Goal: Check status: Check status

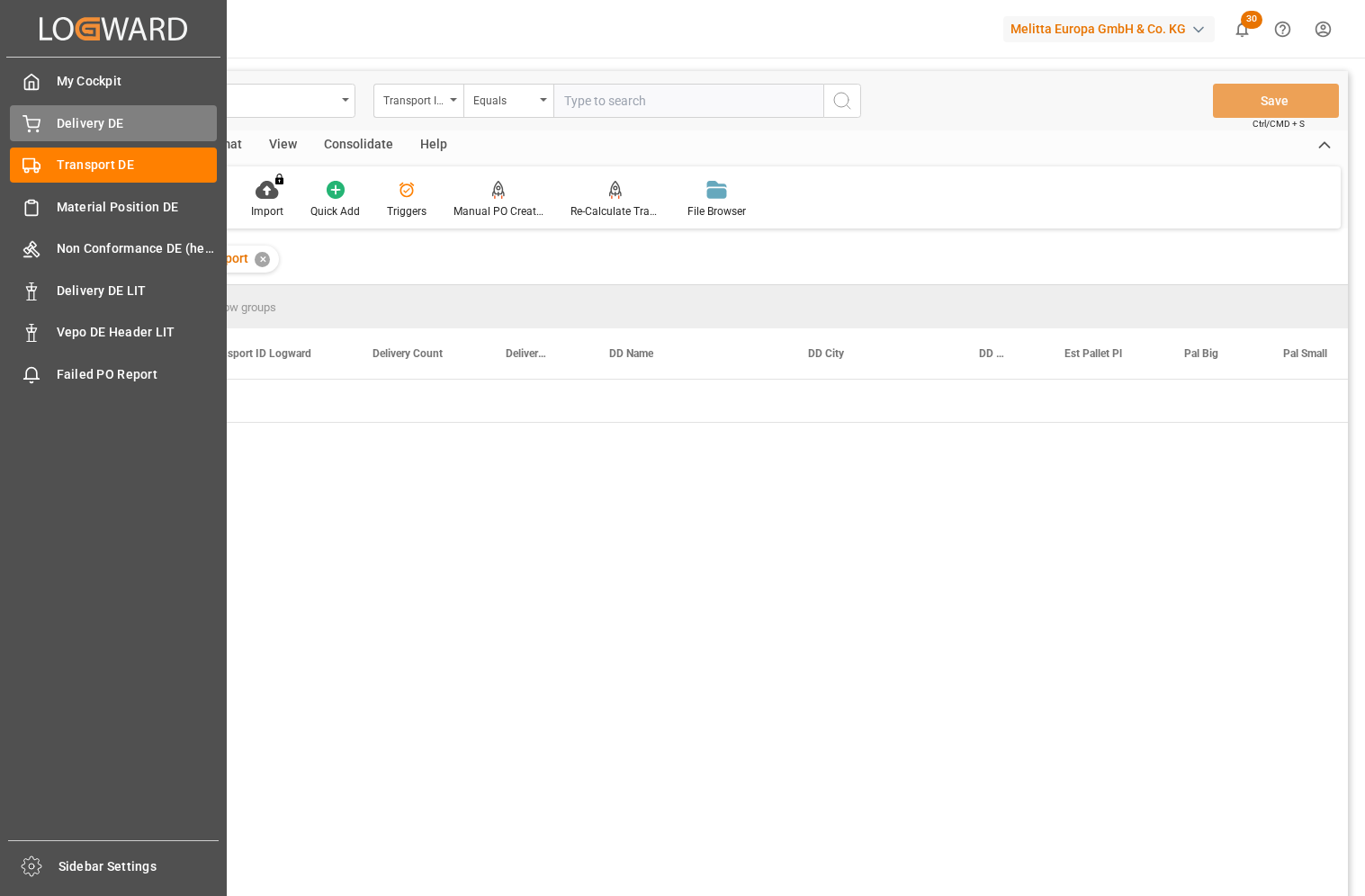
click at [42, 132] on div "Delivery DE Delivery DE" at bounding box center [113, 123] width 207 height 35
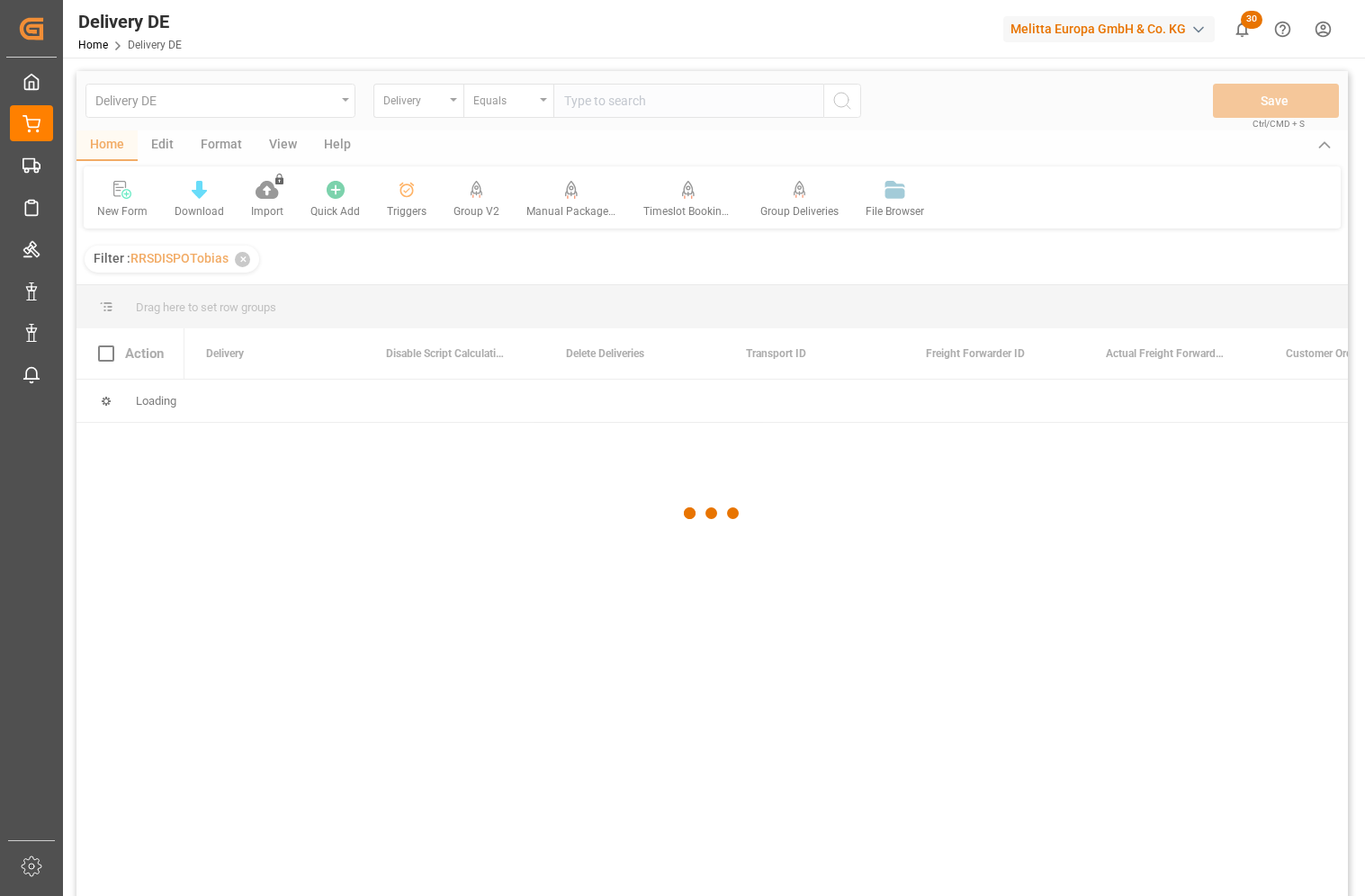
click at [1202, 528] on div at bounding box center [712, 514] width 1272 height 886
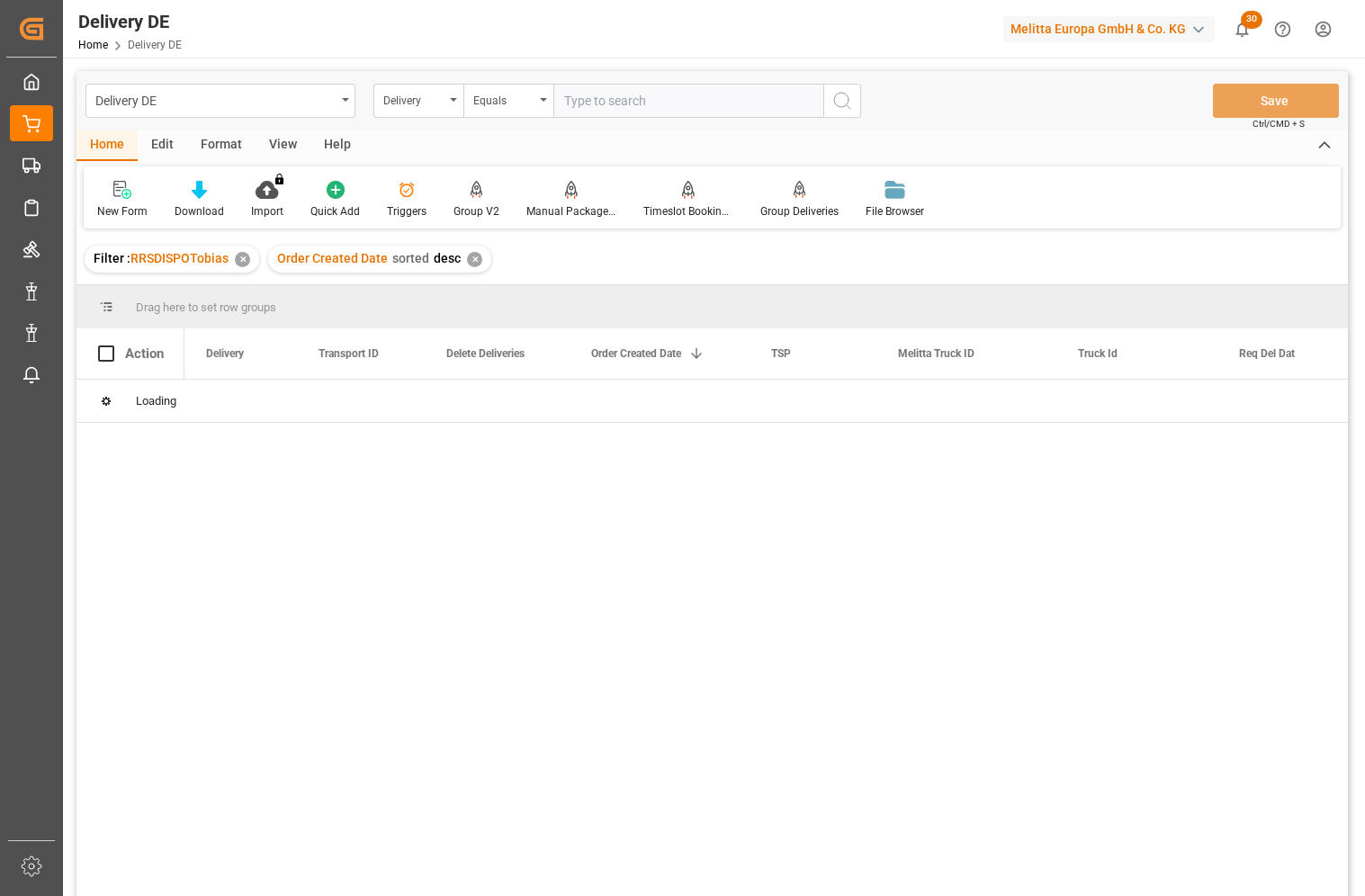
click at [581, 101] on input "text" at bounding box center [688, 101] width 270 height 34
paste input "92553607"
type input "92553607"
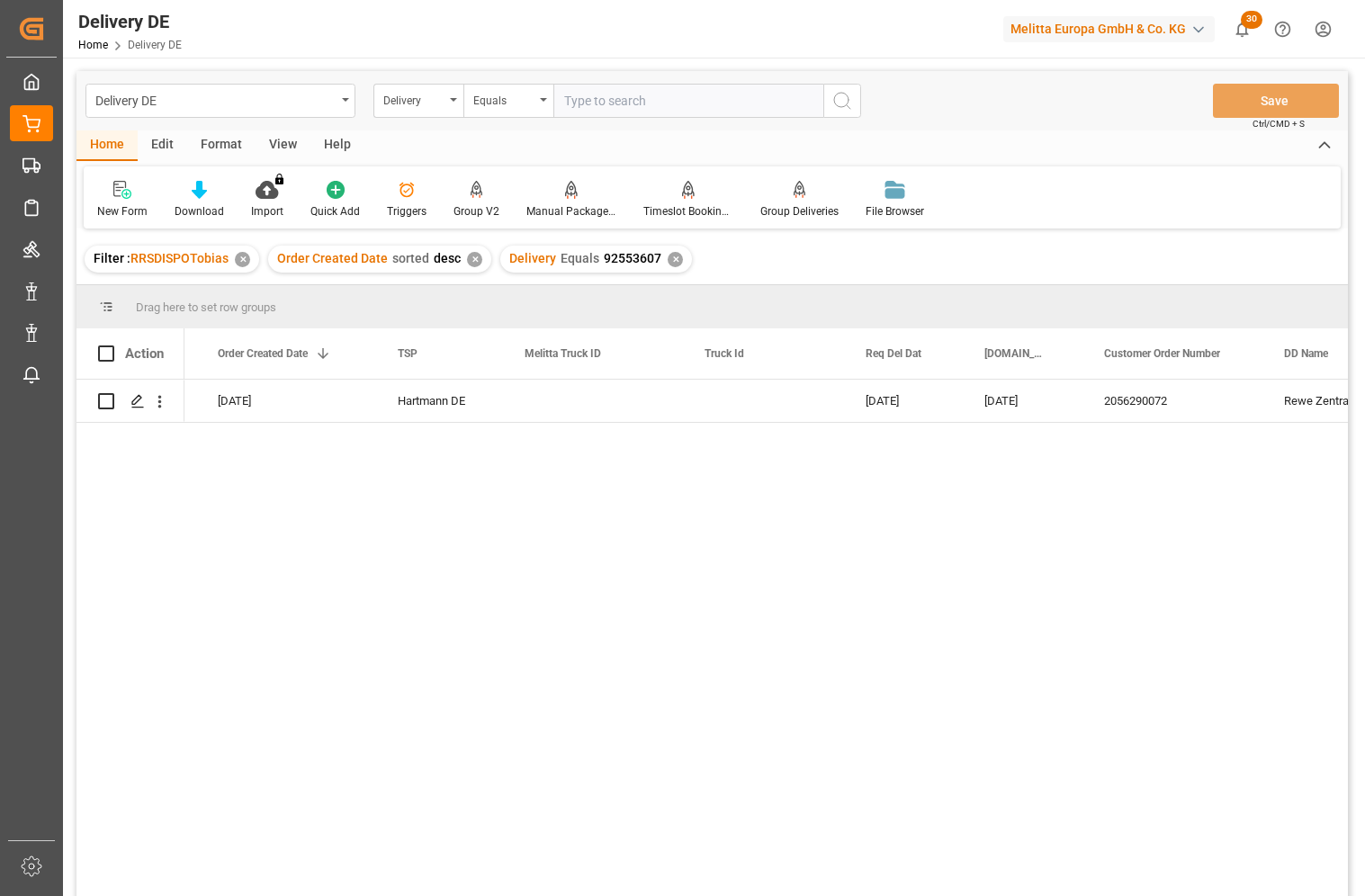
scroll to position [0, 540]
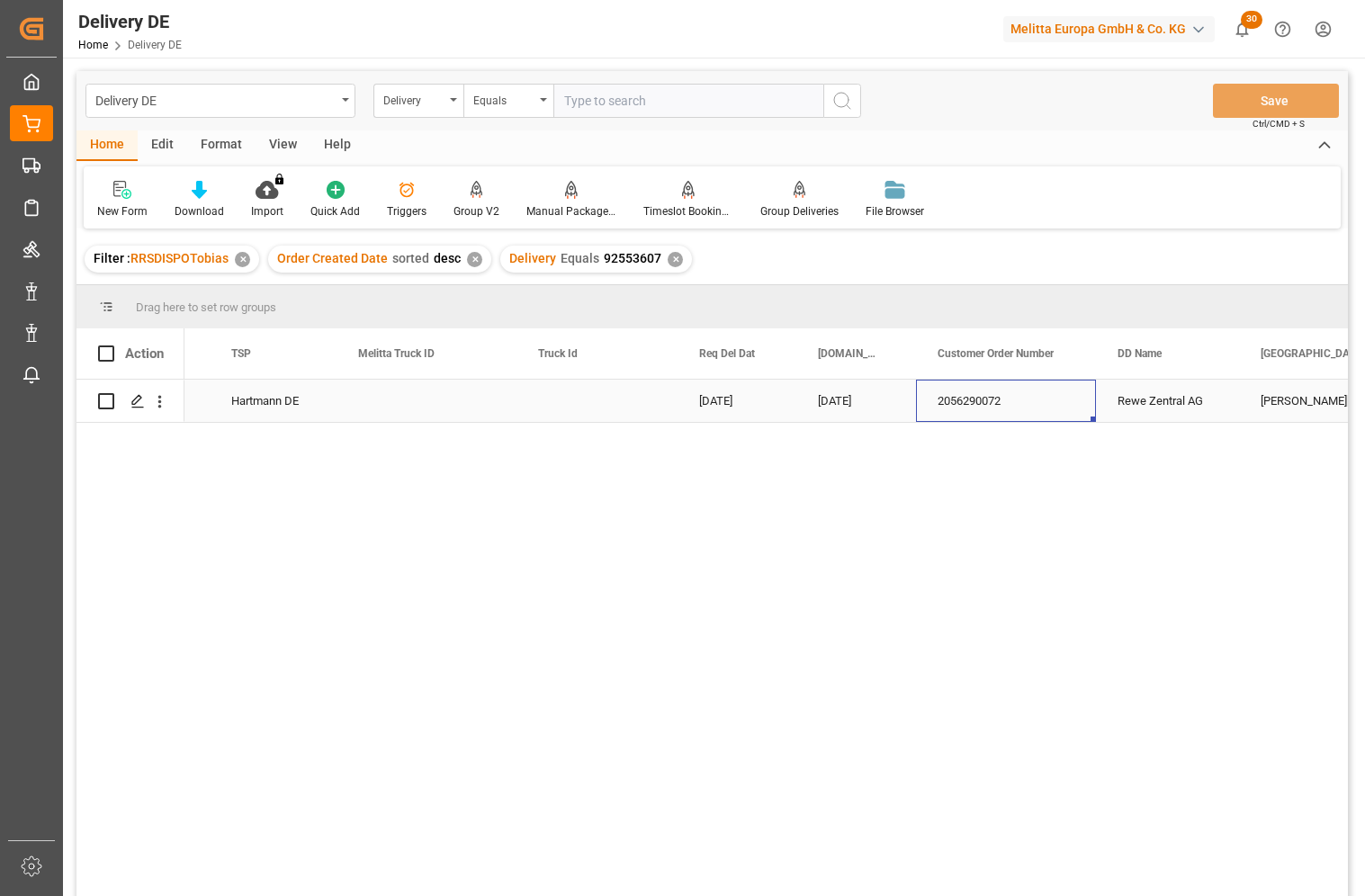
click at [990, 400] on div "2056290072" at bounding box center [1006, 400] width 180 height 42
drag, startPoint x: 1151, startPoint y: 642, endPoint x: 1072, endPoint y: 560, distance: 113.9
click at [1151, 642] on div "No [DATE] [PERSON_NAME] DE [DATE] [DATE] 2056290072 Rewe Zentral AG [PERSON_NAM…" at bounding box center [766, 644] width 1164 height 528
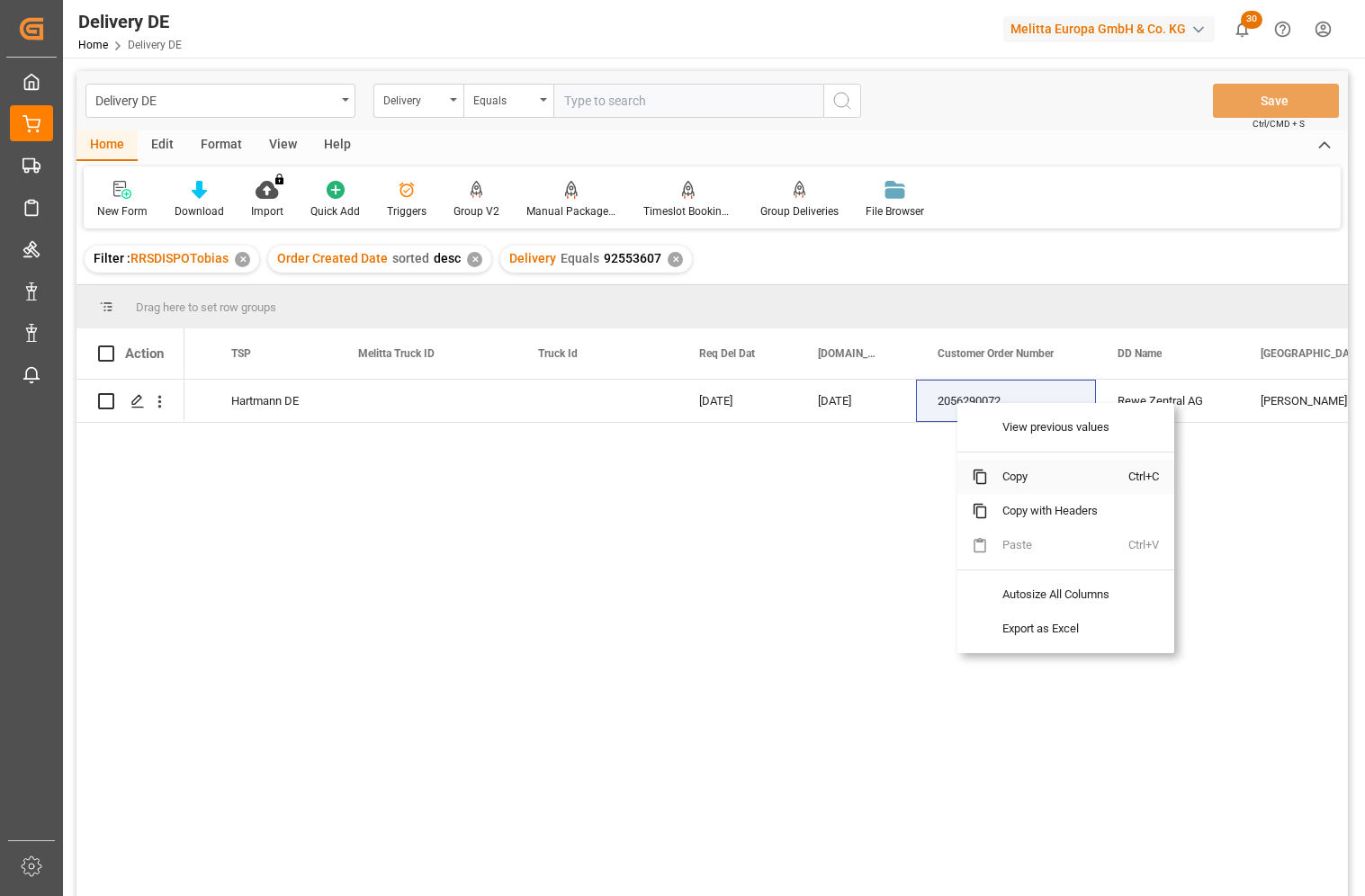
click at [1018, 482] on span "Copy" at bounding box center [1059, 476] width 141 height 34
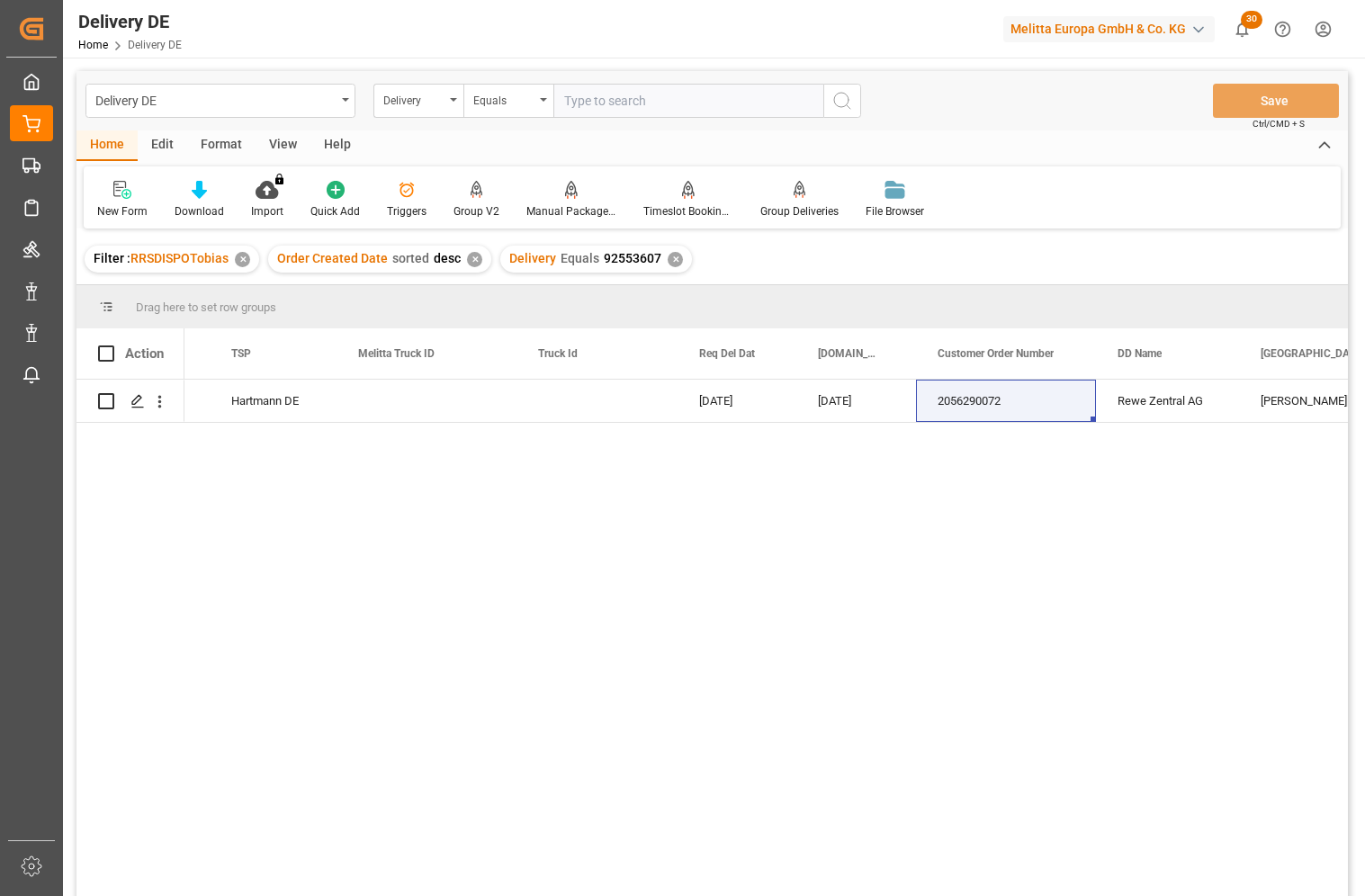
click at [611, 100] on input "text" at bounding box center [688, 101] width 270 height 34
paste input "92550289"
type input "92550289"
click at [842, 101] on icon "search button" at bounding box center [843, 101] width 22 height 22
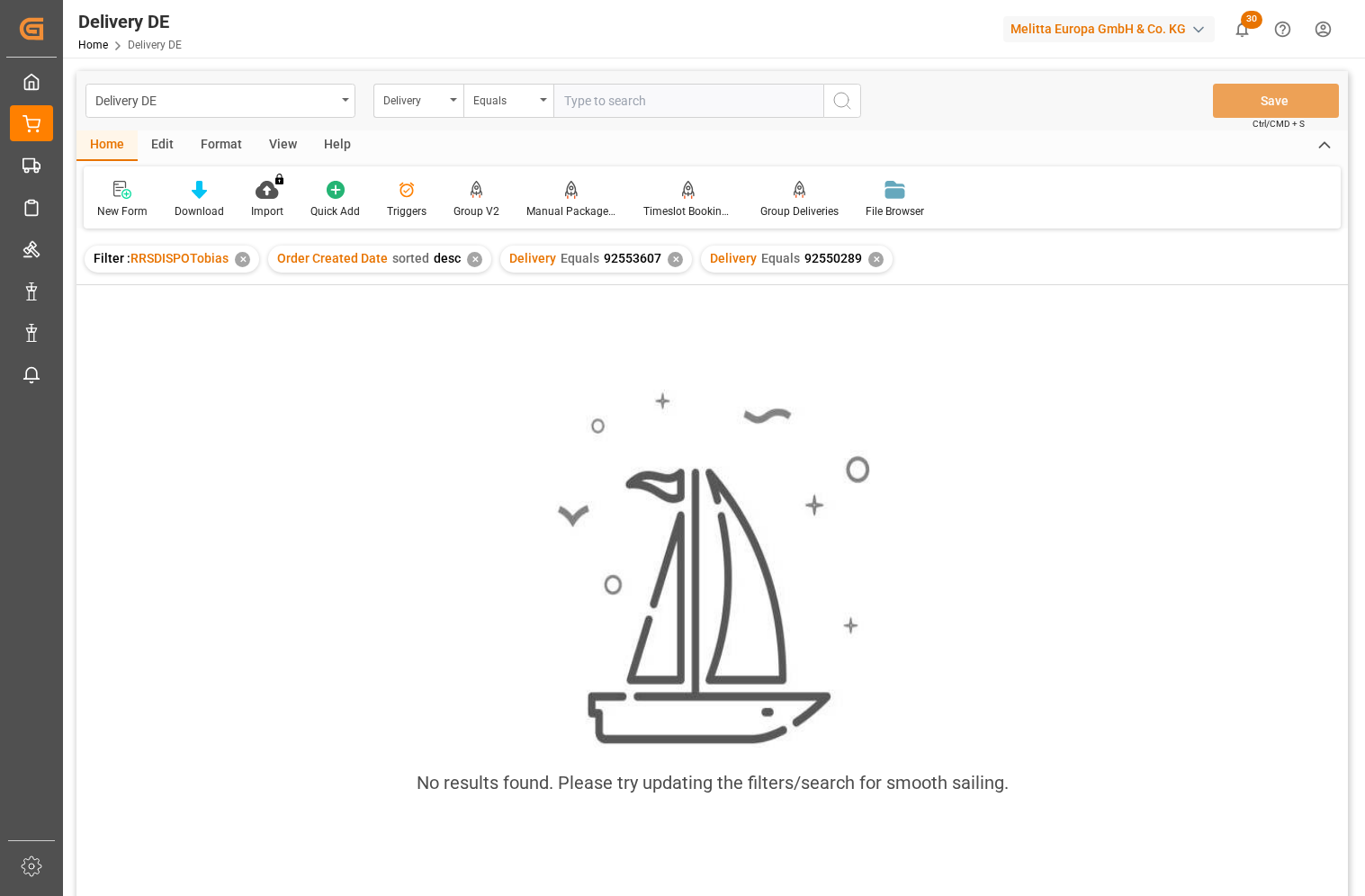
click at [674, 262] on div "✕" at bounding box center [675, 260] width 16 height 16
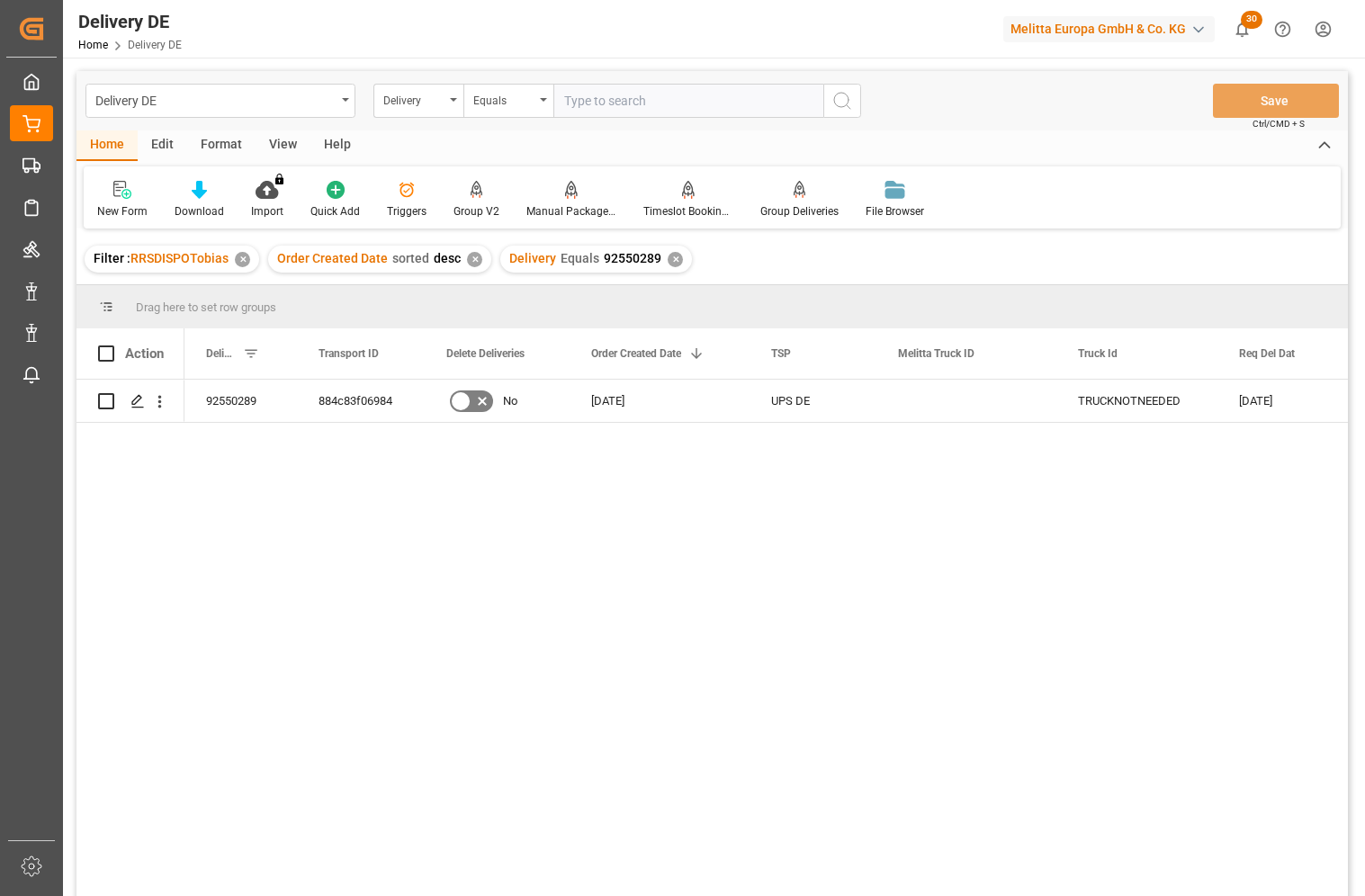
click at [672, 98] on input "text" at bounding box center [688, 101] width 270 height 34
paste input "92550771"
type input "92550771"
click at [837, 99] on icon "search button" at bounding box center [843, 101] width 22 height 22
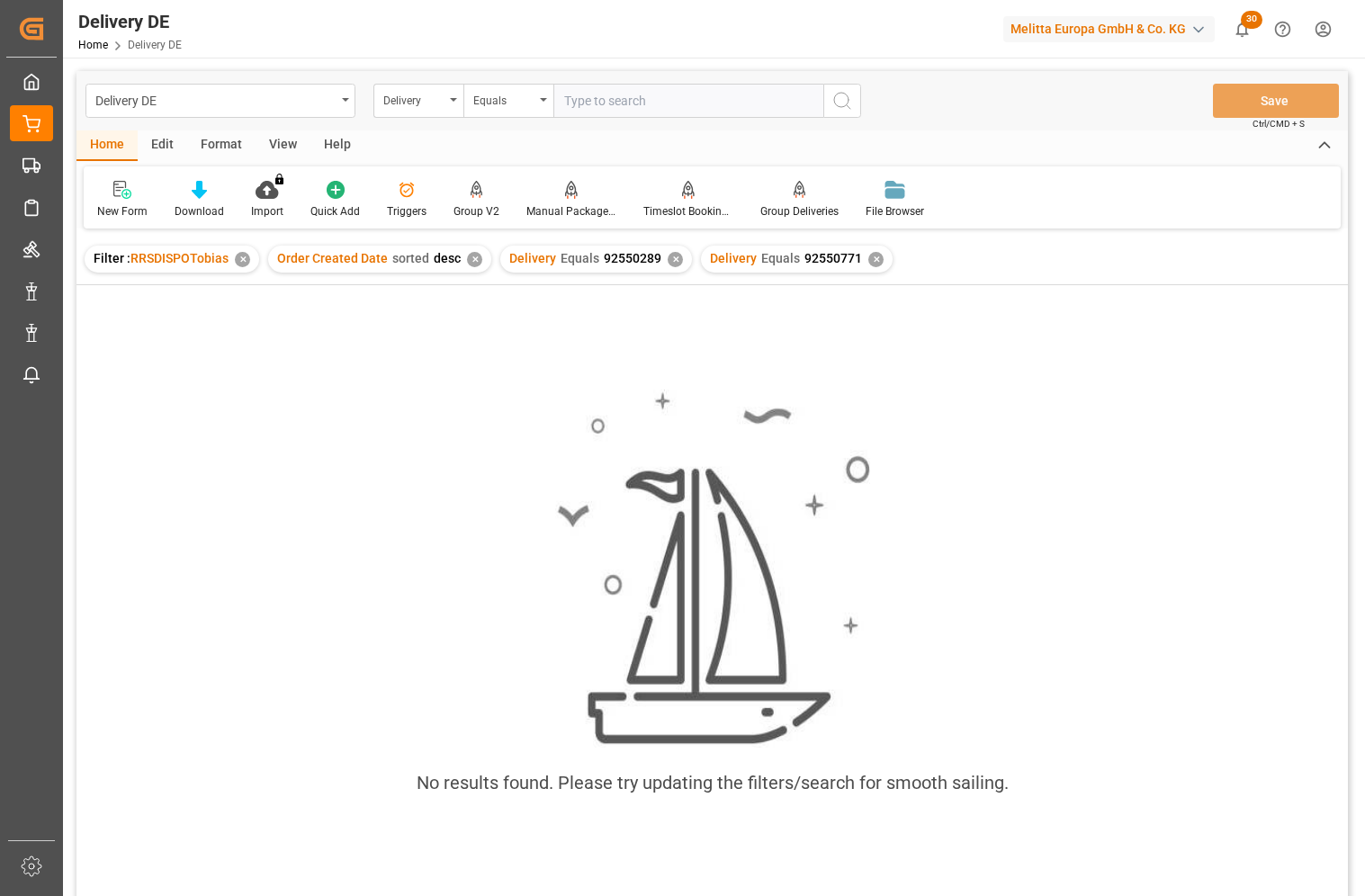
click at [669, 258] on div "✕" at bounding box center [675, 260] width 16 height 16
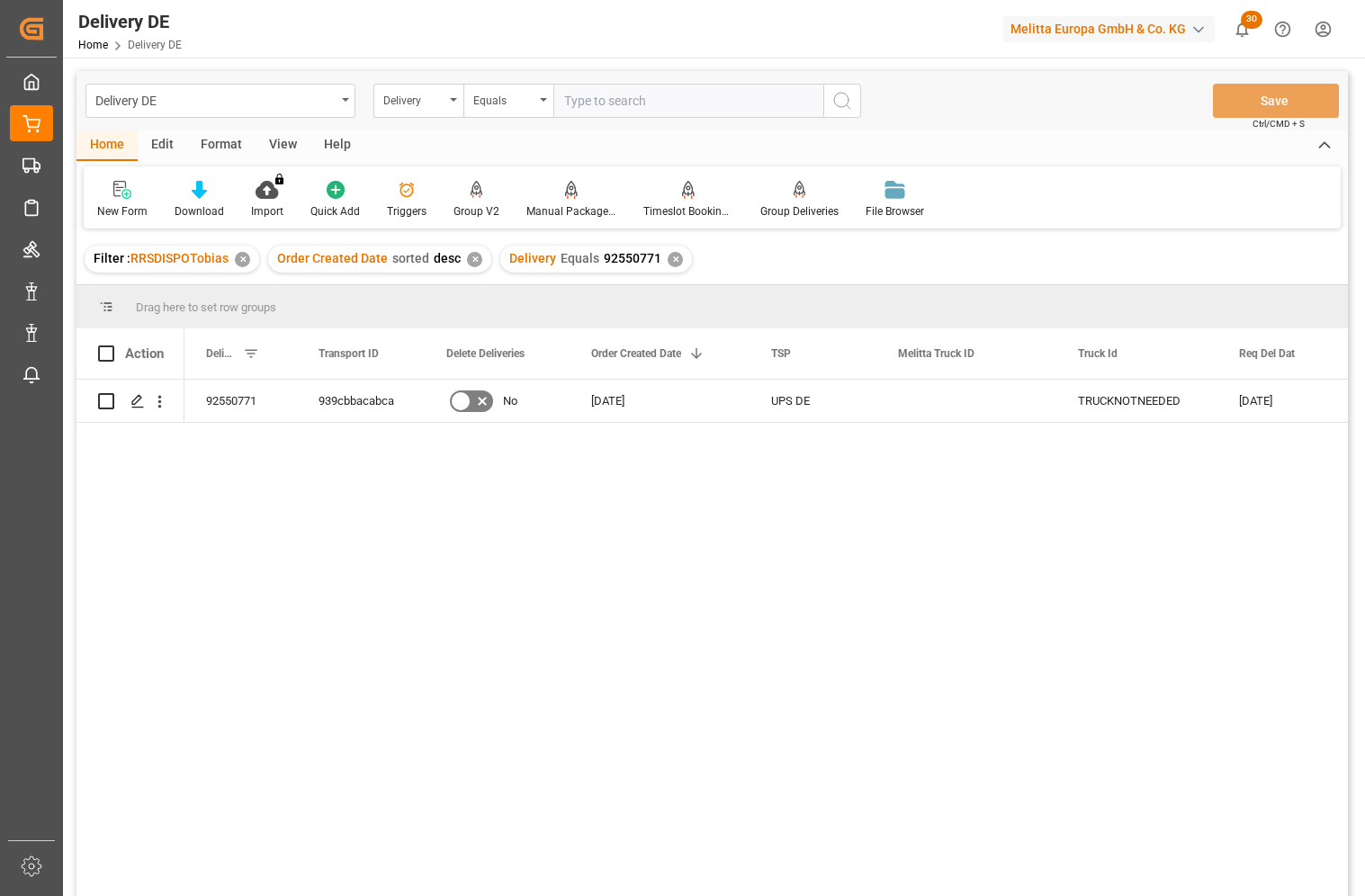
click at [629, 99] on input "text" at bounding box center [688, 101] width 270 height 34
paste input "92552856"
type input "92552856"
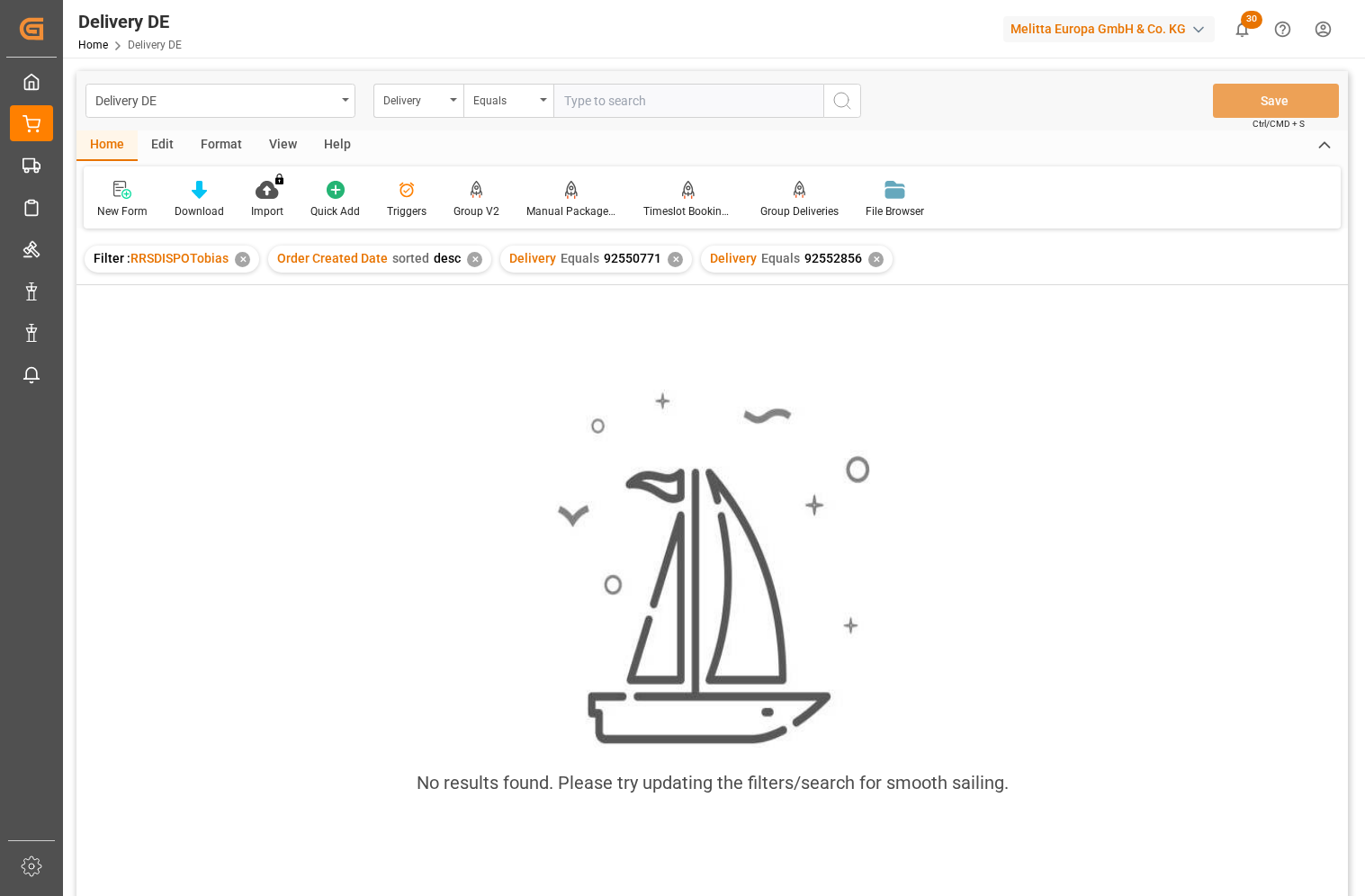
click at [677, 256] on div "Delivery Equals 92550771 ✕" at bounding box center [596, 260] width 192 height 27
click at [669, 260] on div "✕" at bounding box center [675, 260] width 16 height 16
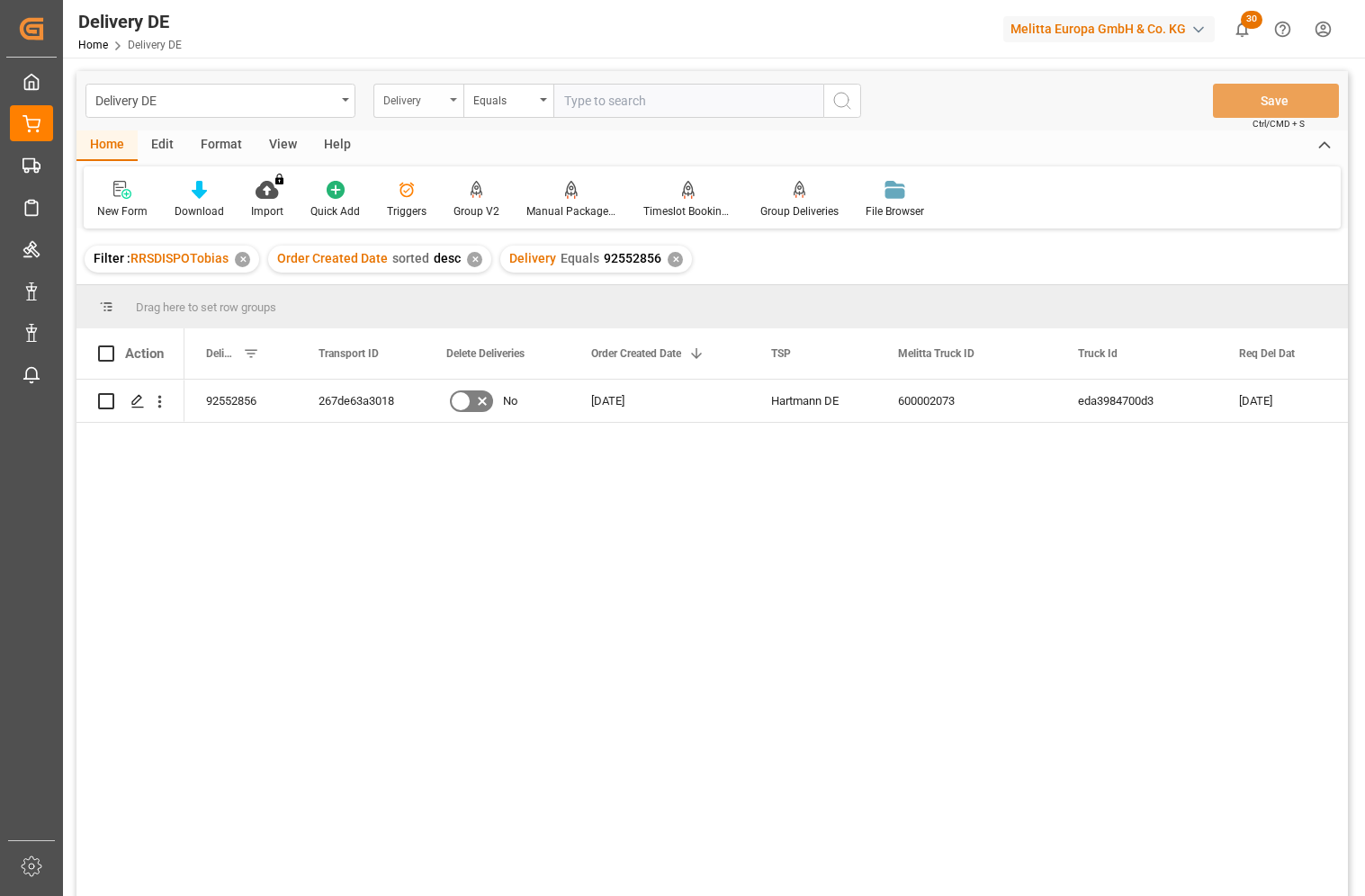
click at [412, 102] on div "Delivery" at bounding box center [413, 98] width 61 height 21
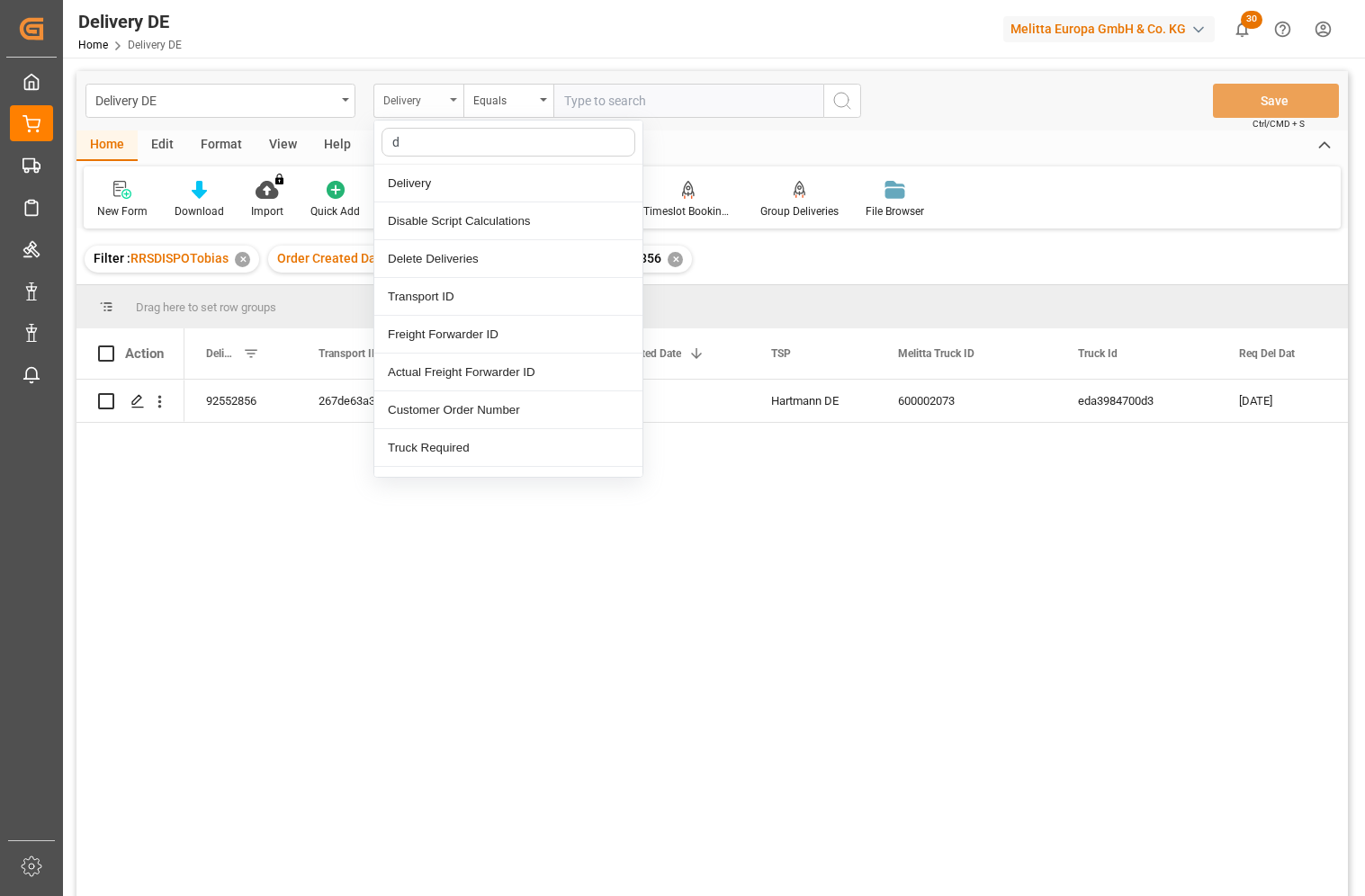
type input "dd"
click at [454, 368] on div "DD City" at bounding box center [507, 372] width 268 height 37
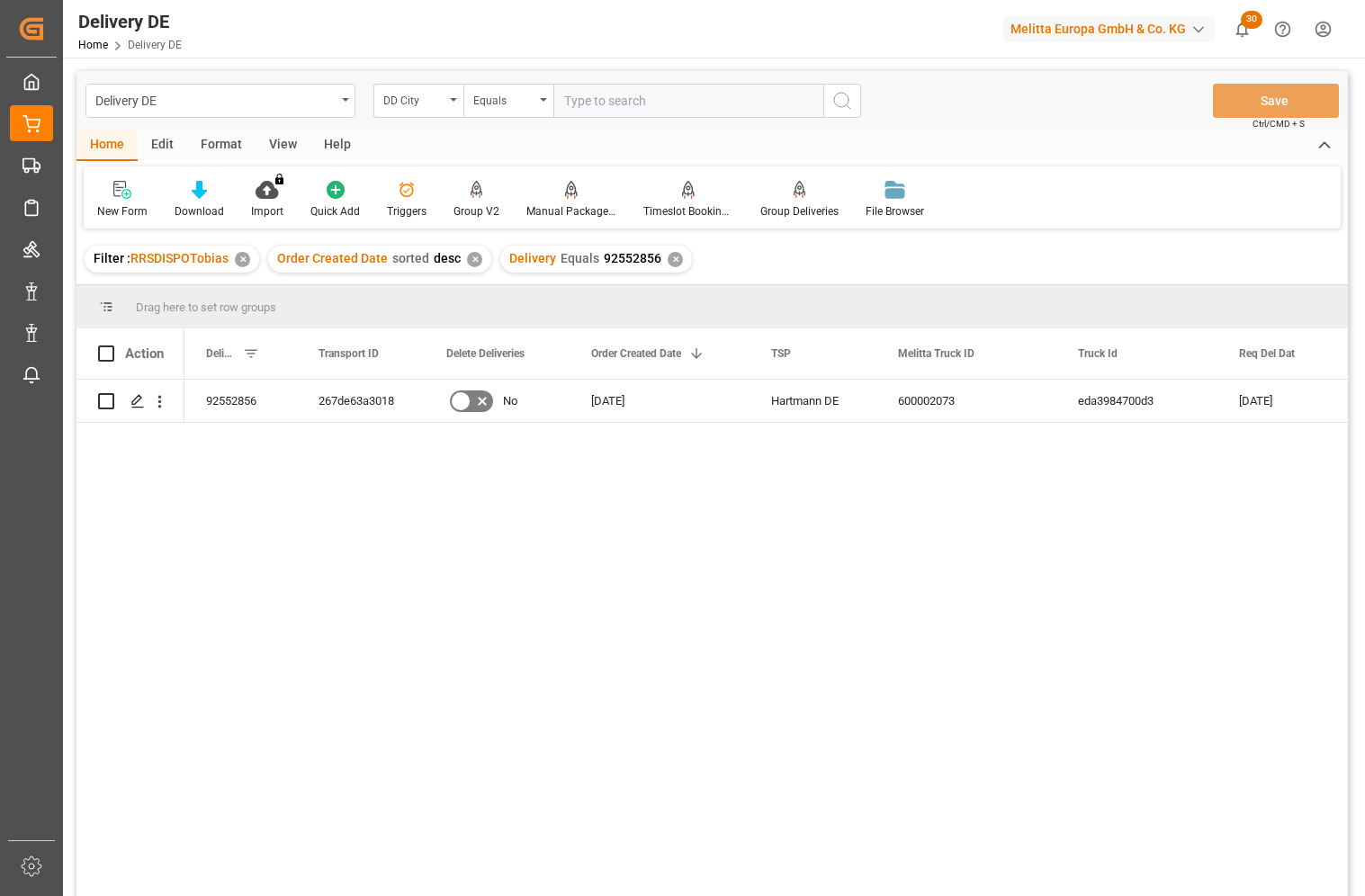
click at [607, 100] on input "text" at bounding box center [688, 101] width 270 height 34
type input "erlensee"
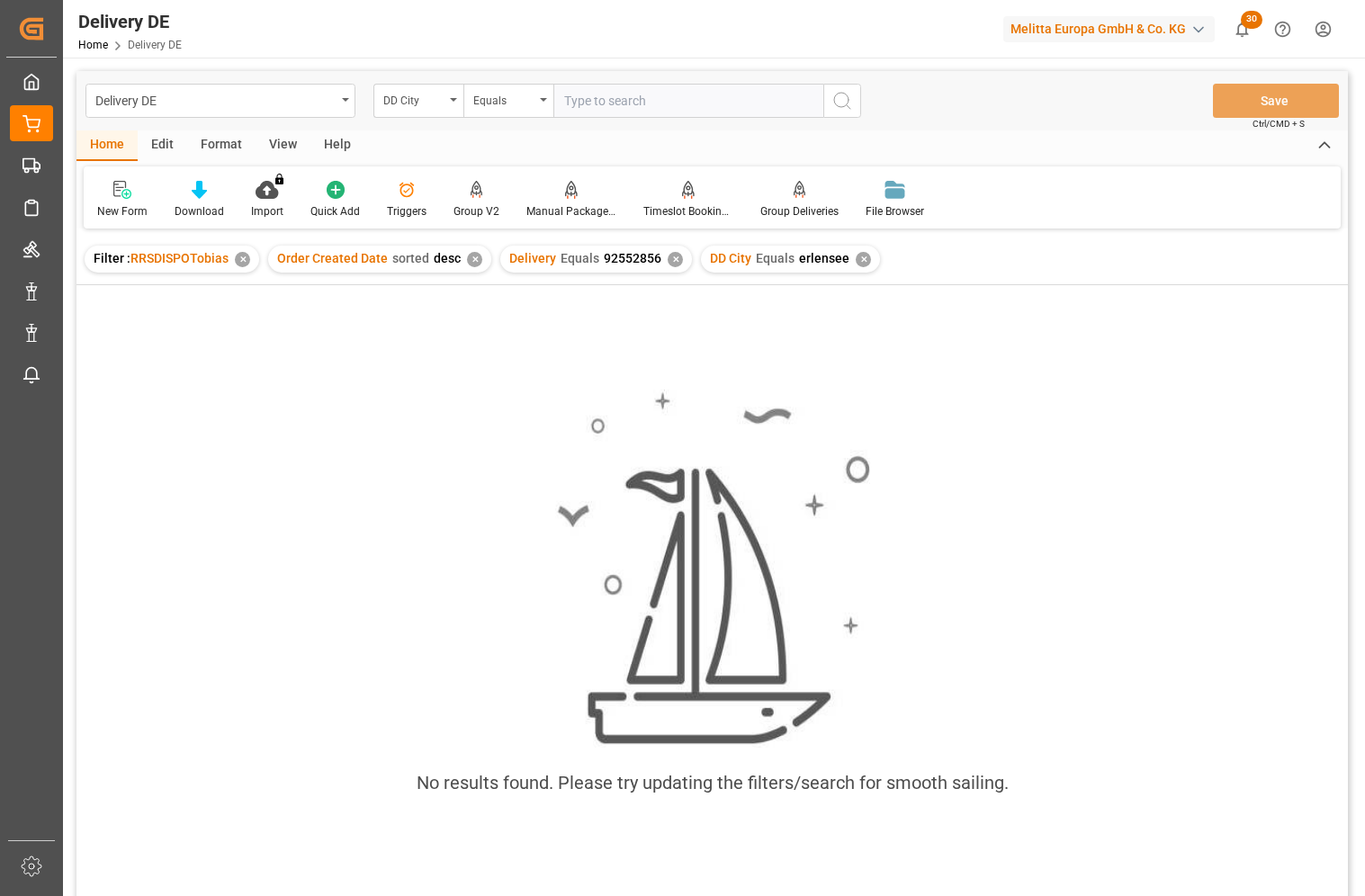
click at [667, 265] on div "✕" at bounding box center [675, 260] width 16 height 16
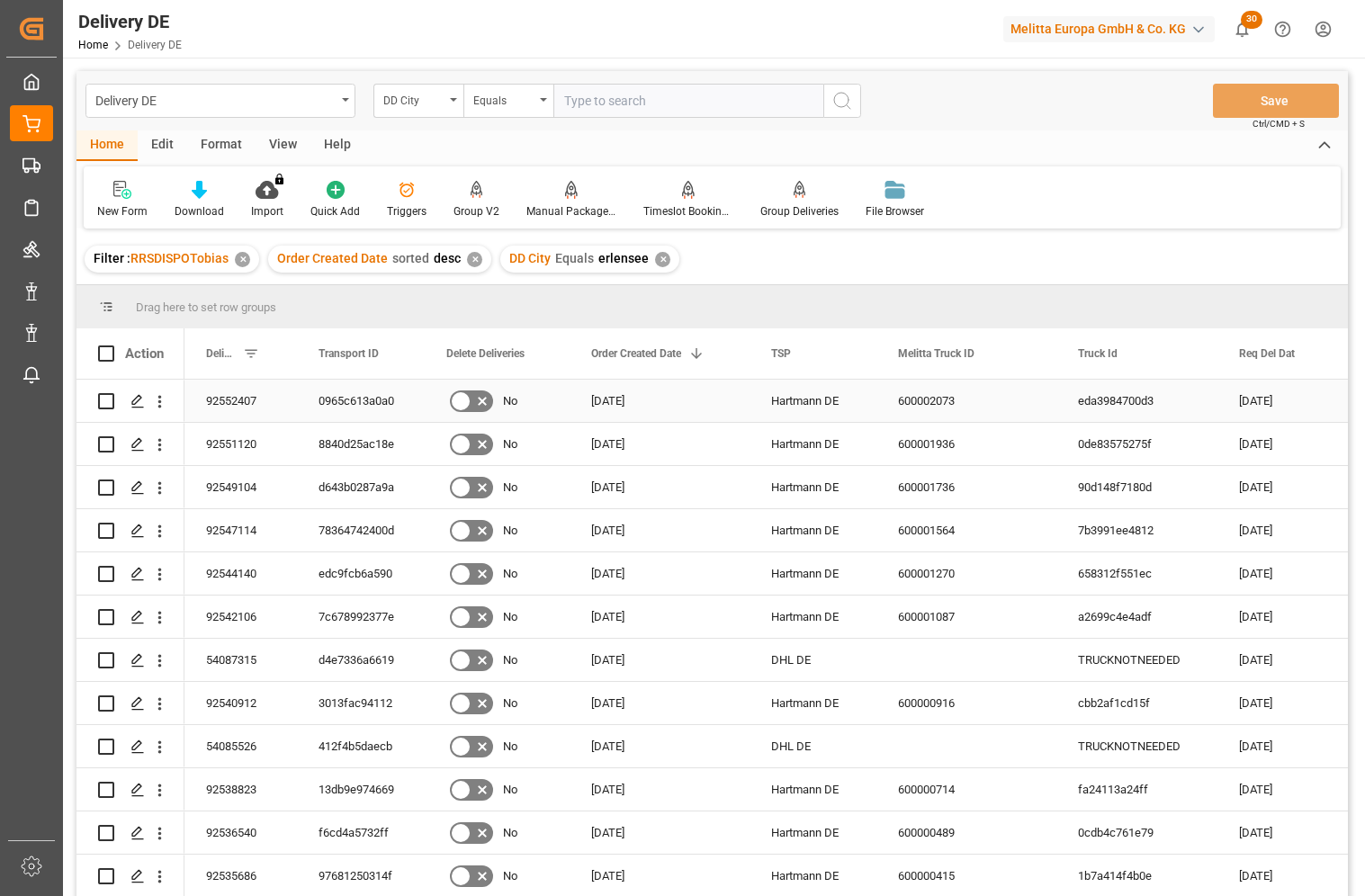
click at [238, 402] on div "92552407" at bounding box center [240, 400] width 112 height 42
click at [348, 400] on div "0965c613a0a0" at bounding box center [361, 400] width 128 height 42
click at [369, 454] on div "8840d25ac18e" at bounding box center [361, 444] width 128 height 42
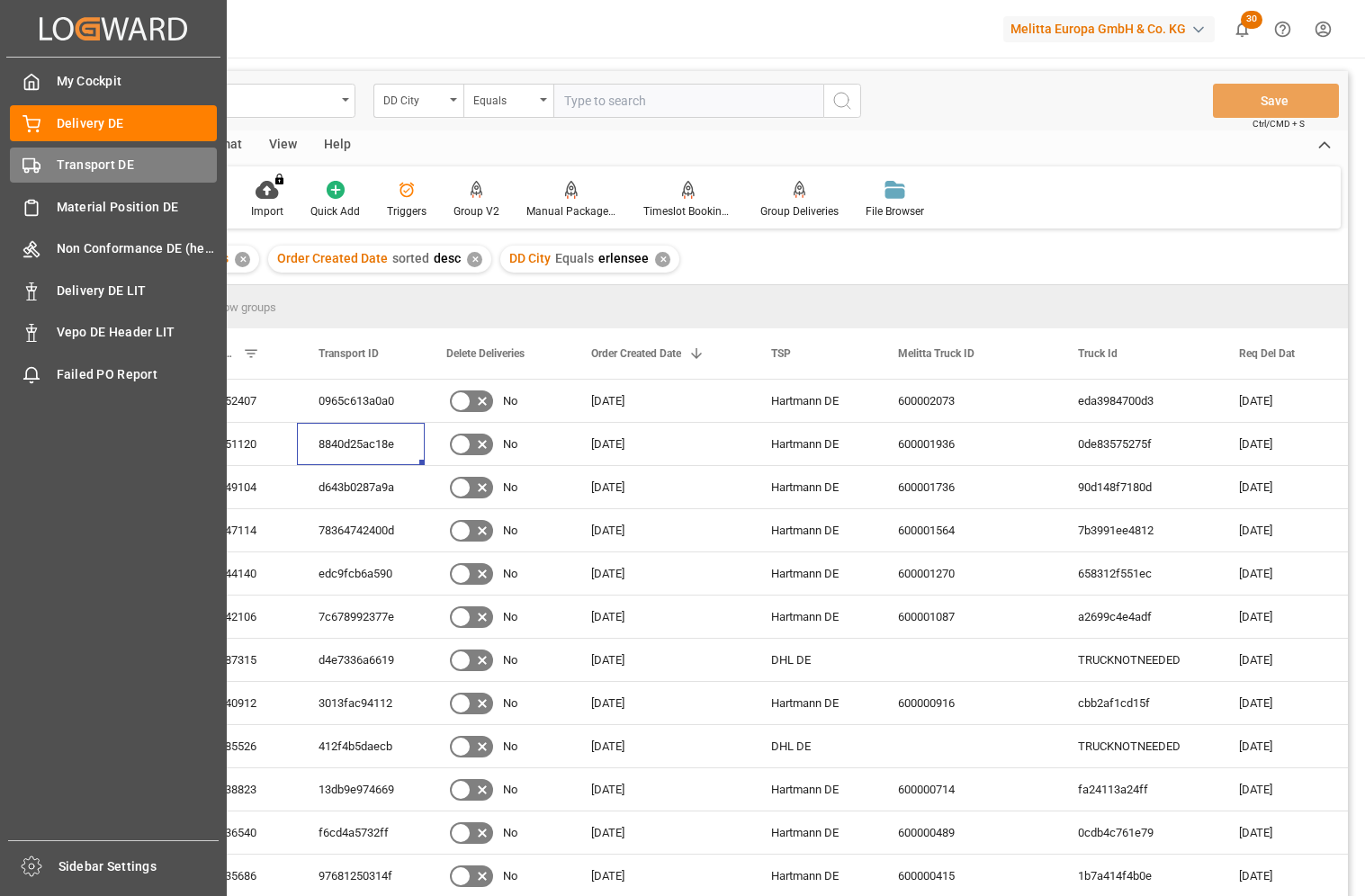
click at [50, 163] on div "Transport DE Transport DE" at bounding box center [113, 165] width 207 height 35
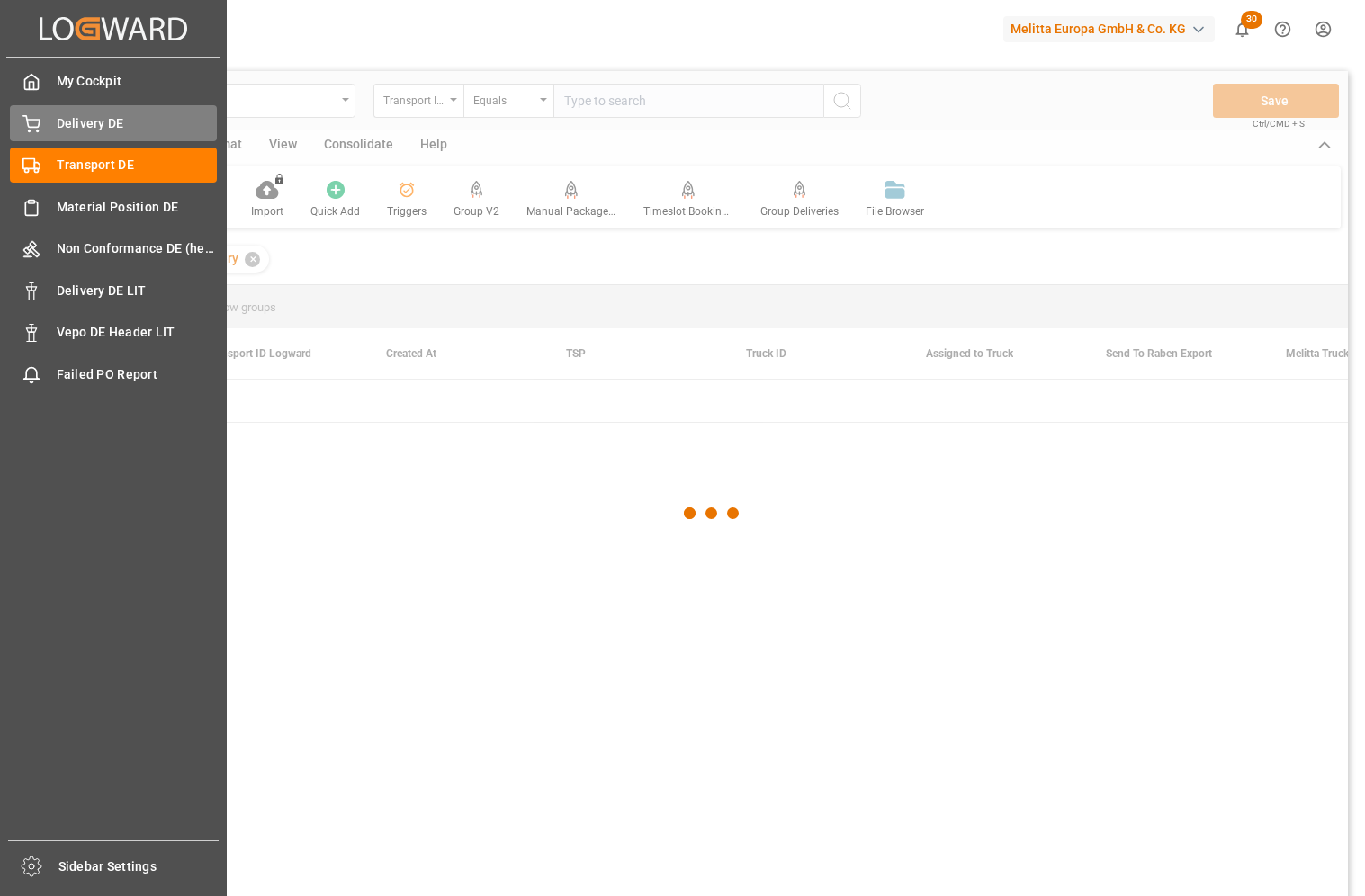
click at [78, 130] on span "Delivery DE" at bounding box center [137, 123] width 161 height 19
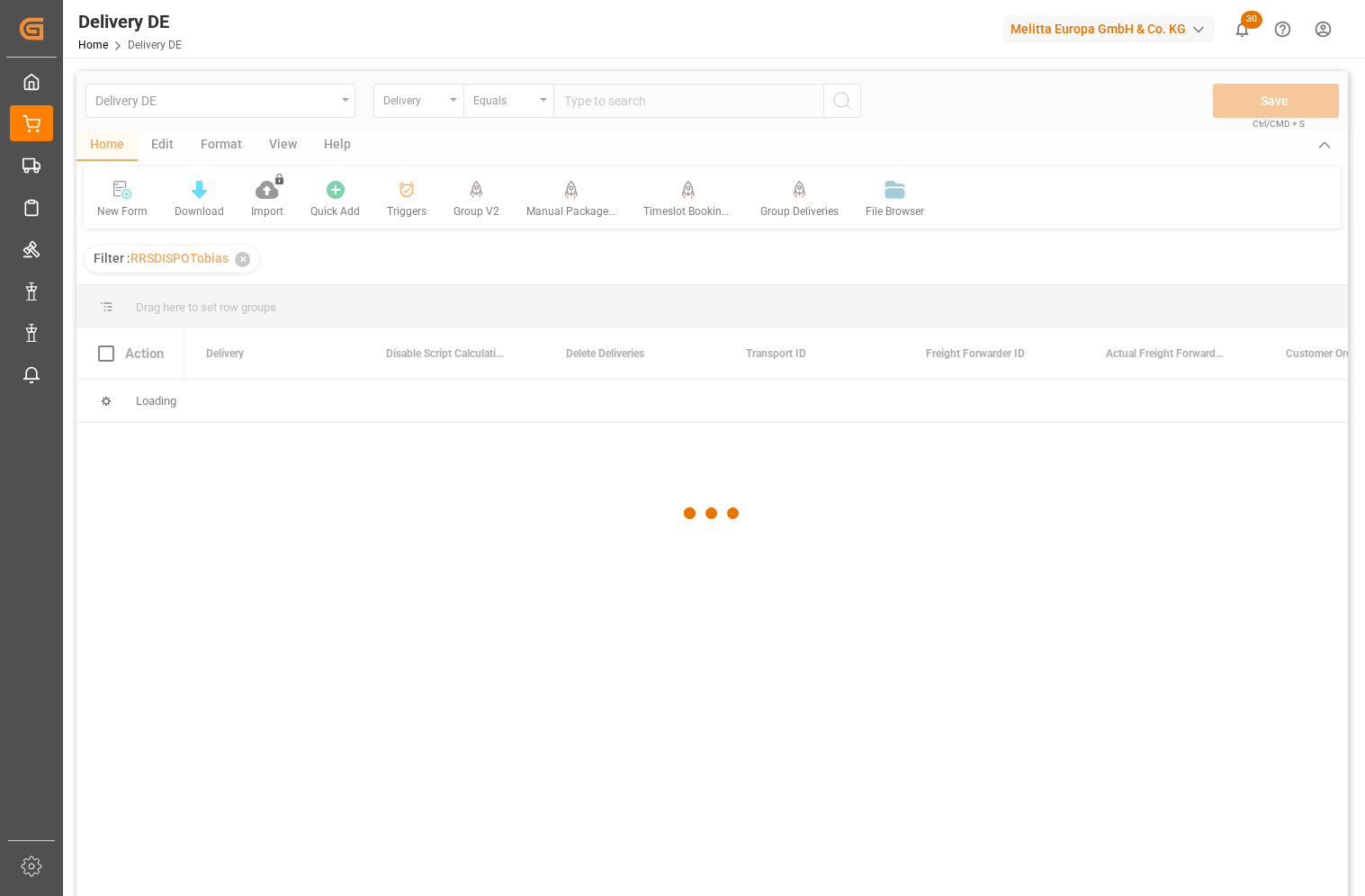
click at [215, 506] on div at bounding box center [712, 514] width 1272 height 886
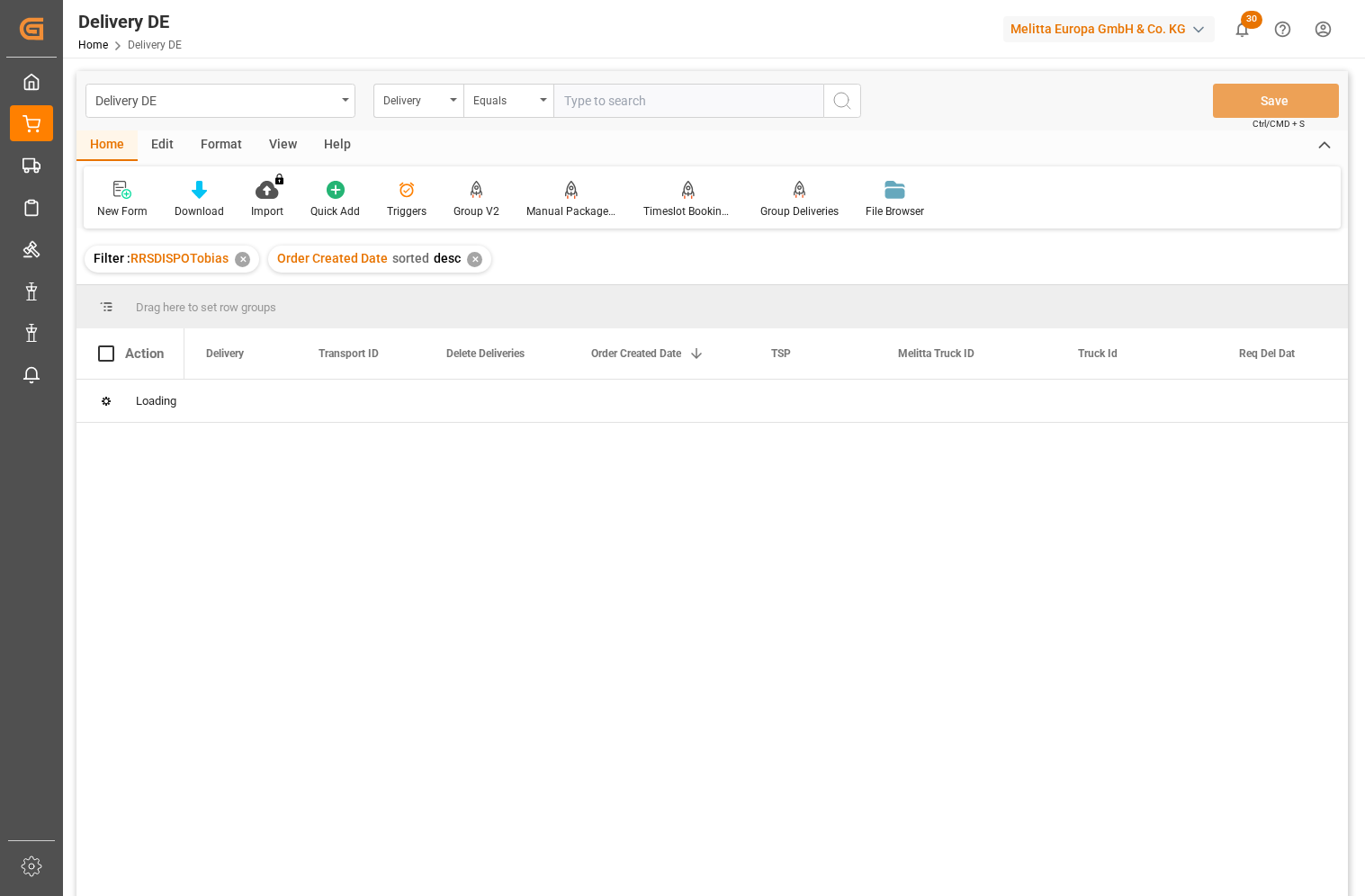
click at [607, 104] on input "text" at bounding box center [688, 101] width 270 height 34
paste input "92551269"
type input "92551269"
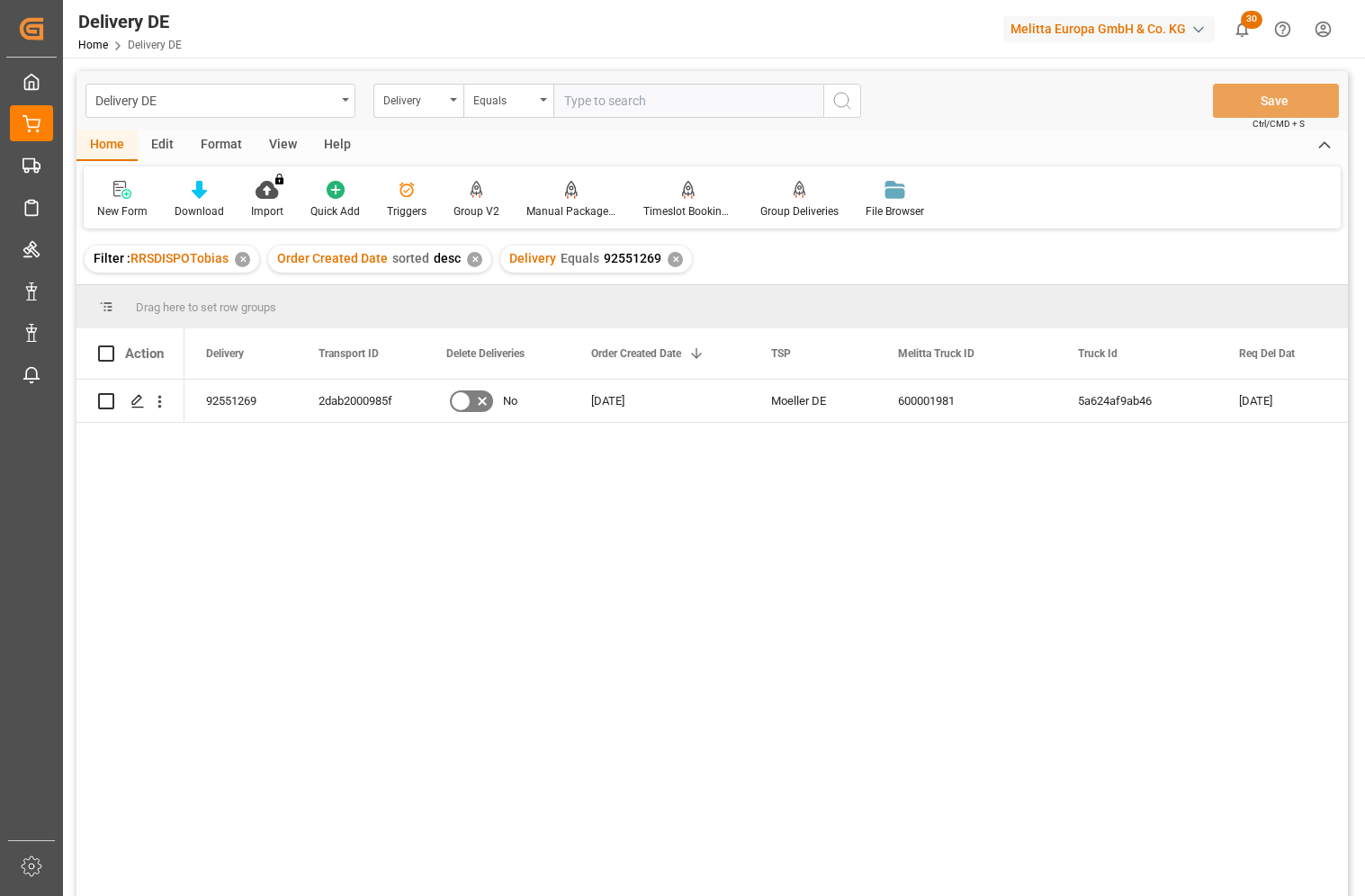
click at [592, 101] on input "text" at bounding box center [688, 101] width 270 height 34
paste input "92551978"
type input "92551978"
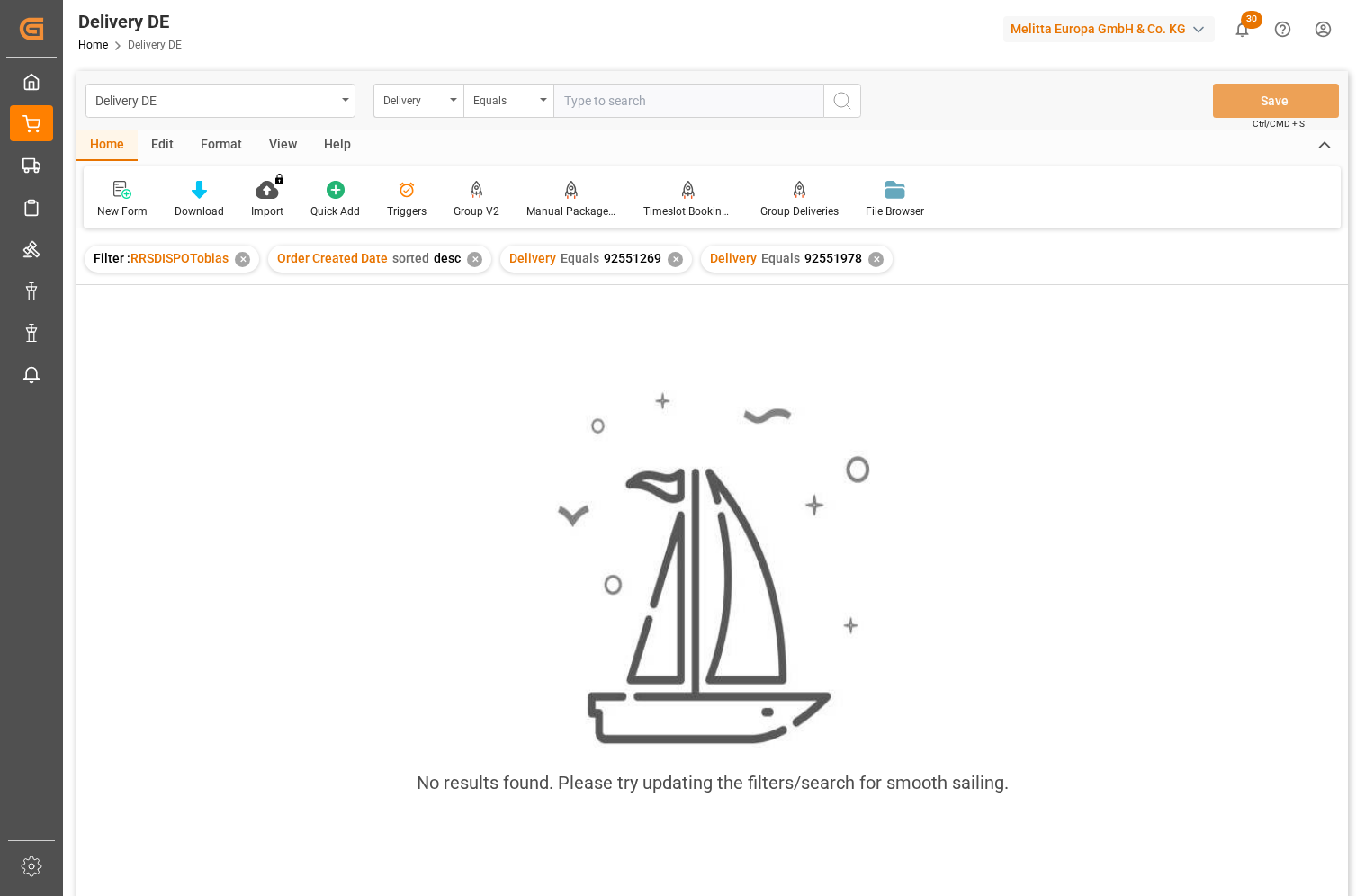
click at [673, 259] on div "✕" at bounding box center [675, 260] width 16 height 16
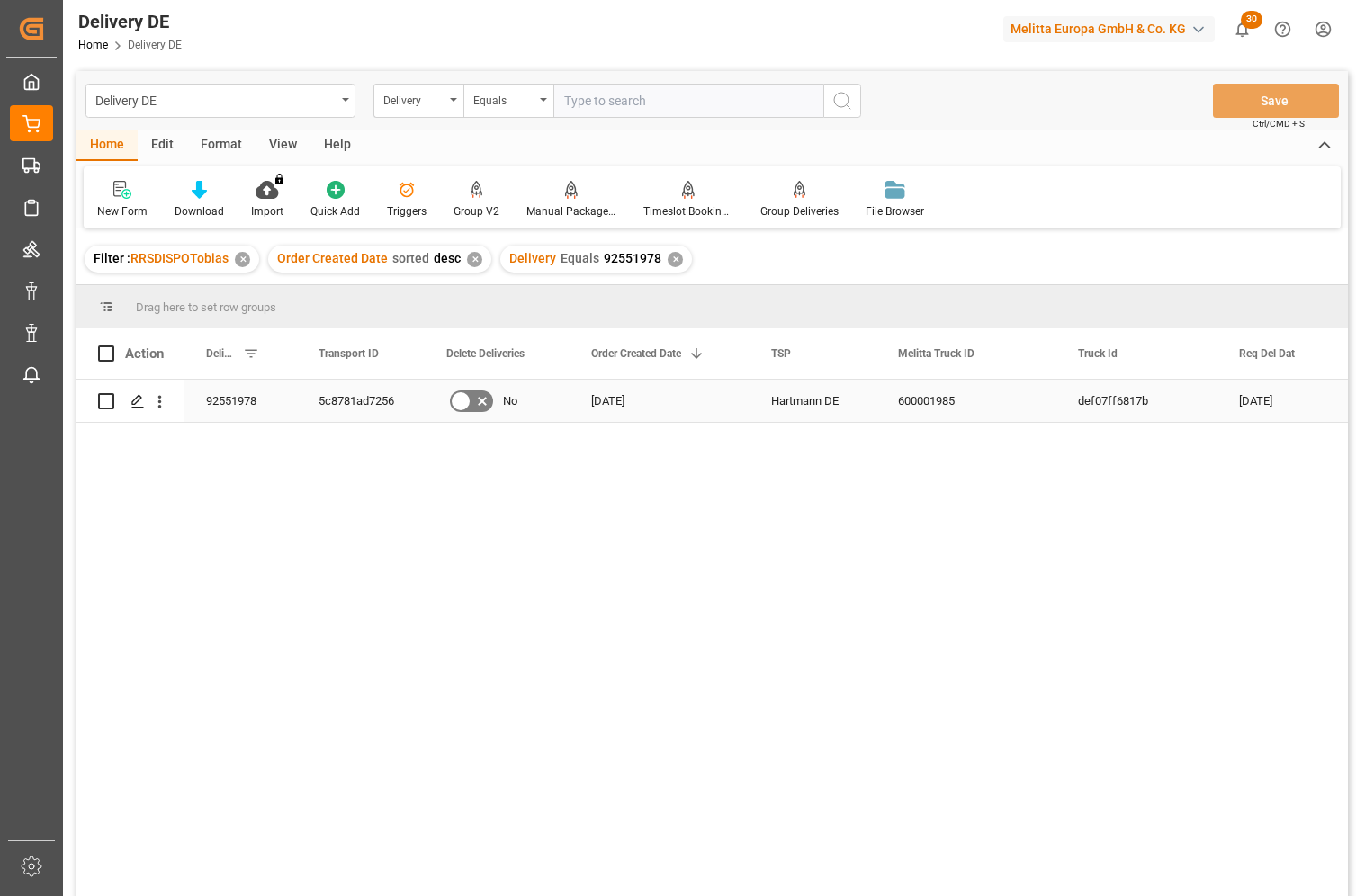
click at [369, 388] on div "5c8781ad7256" at bounding box center [361, 400] width 128 height 42
click at [167, 398] on icon "open menu" at bounding box center [159, 401] width 19 height 19
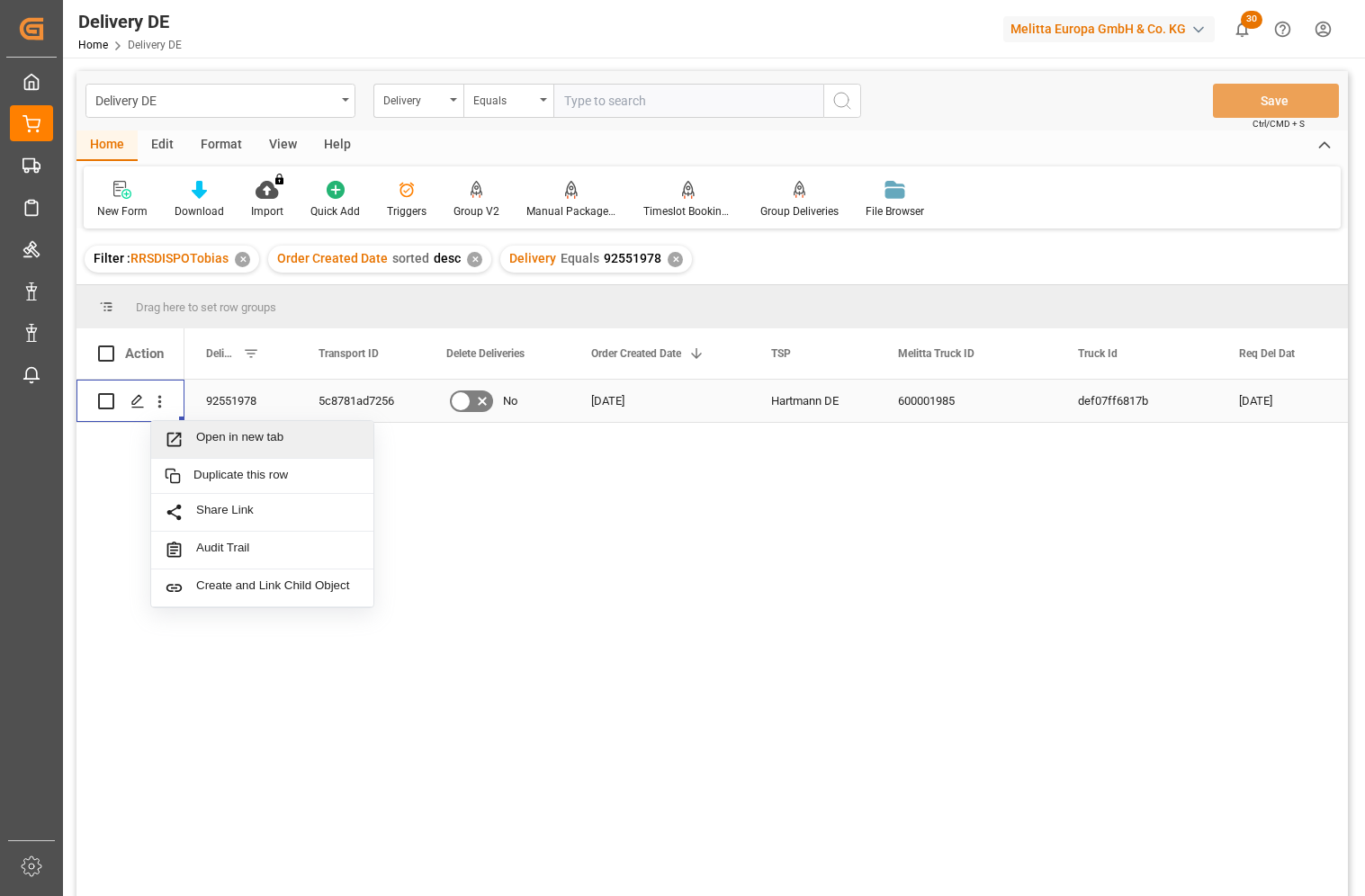
click at [215, 432] on span "Open in new tab" at bounding box center [278, 440] width 164 height 19
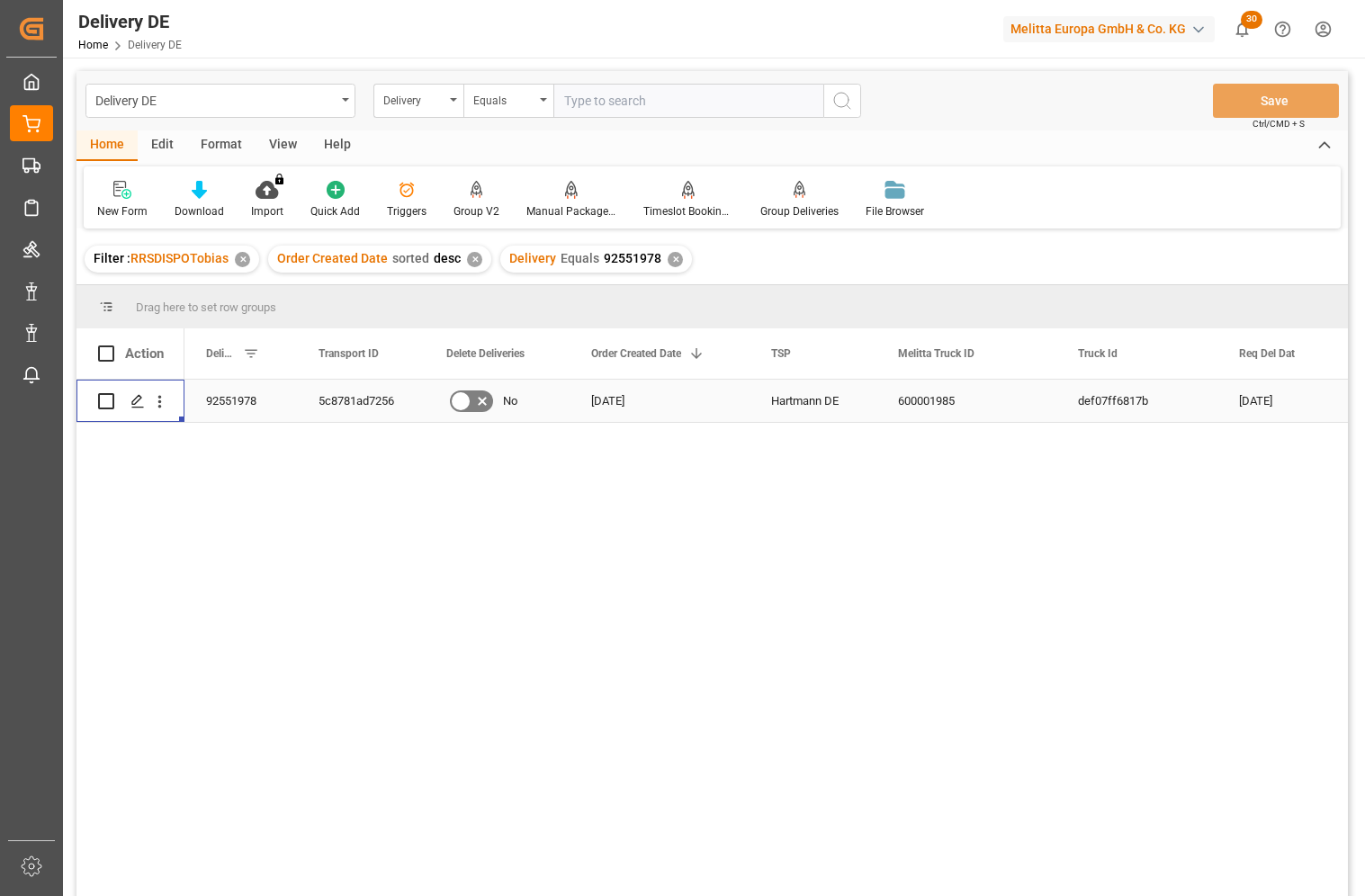
click at [621, 95] on input "text" at bounding box center [688, 101] width 270 height 34
paste input "92551167"
type input "92551167"
click at [838, 98] on icon "search button" at bounding box center [843, 101] width 22 height 22
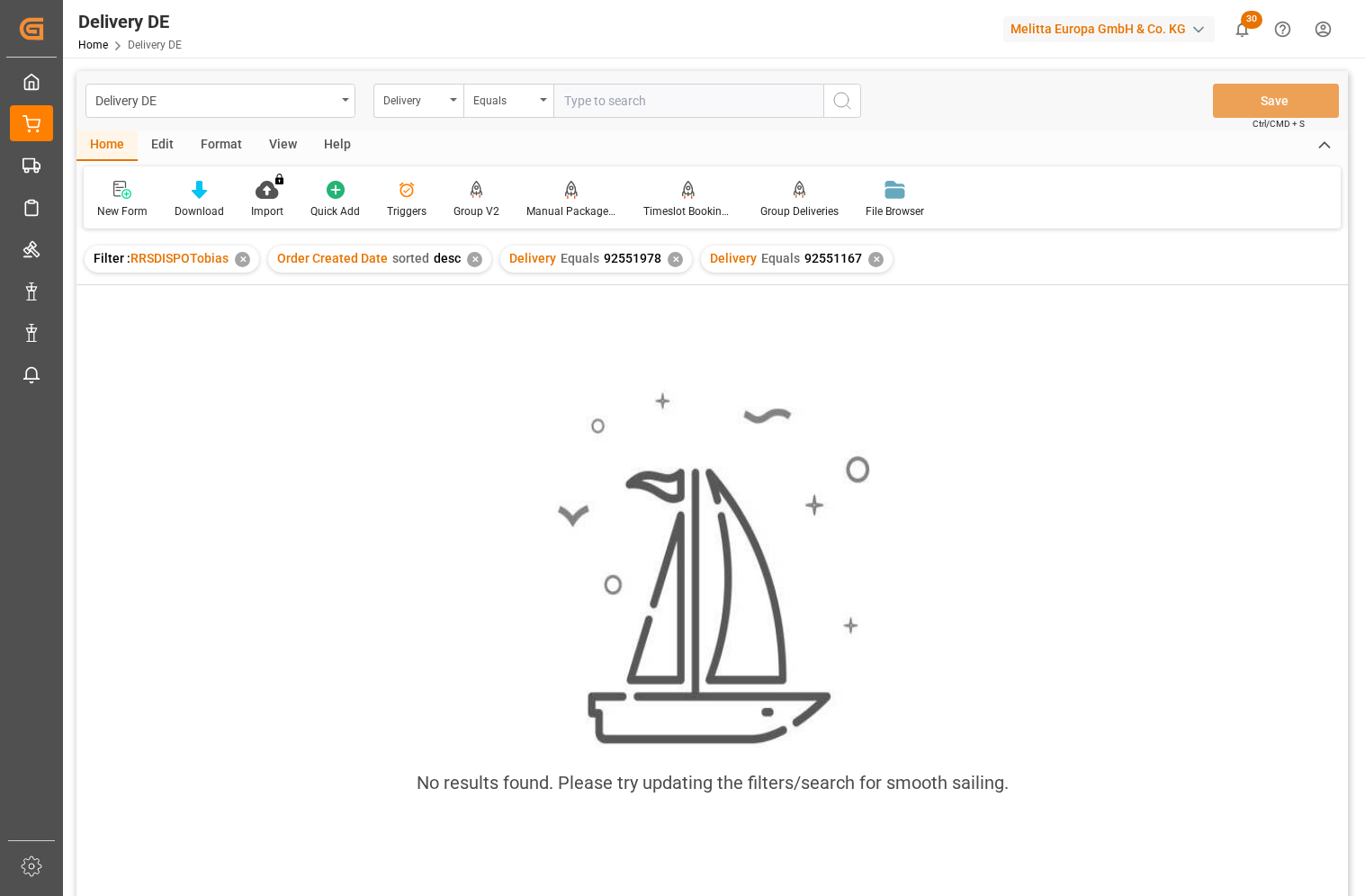
click at [668, 261] on div "✕" at bounding box center [675, 260] width 16 height 16
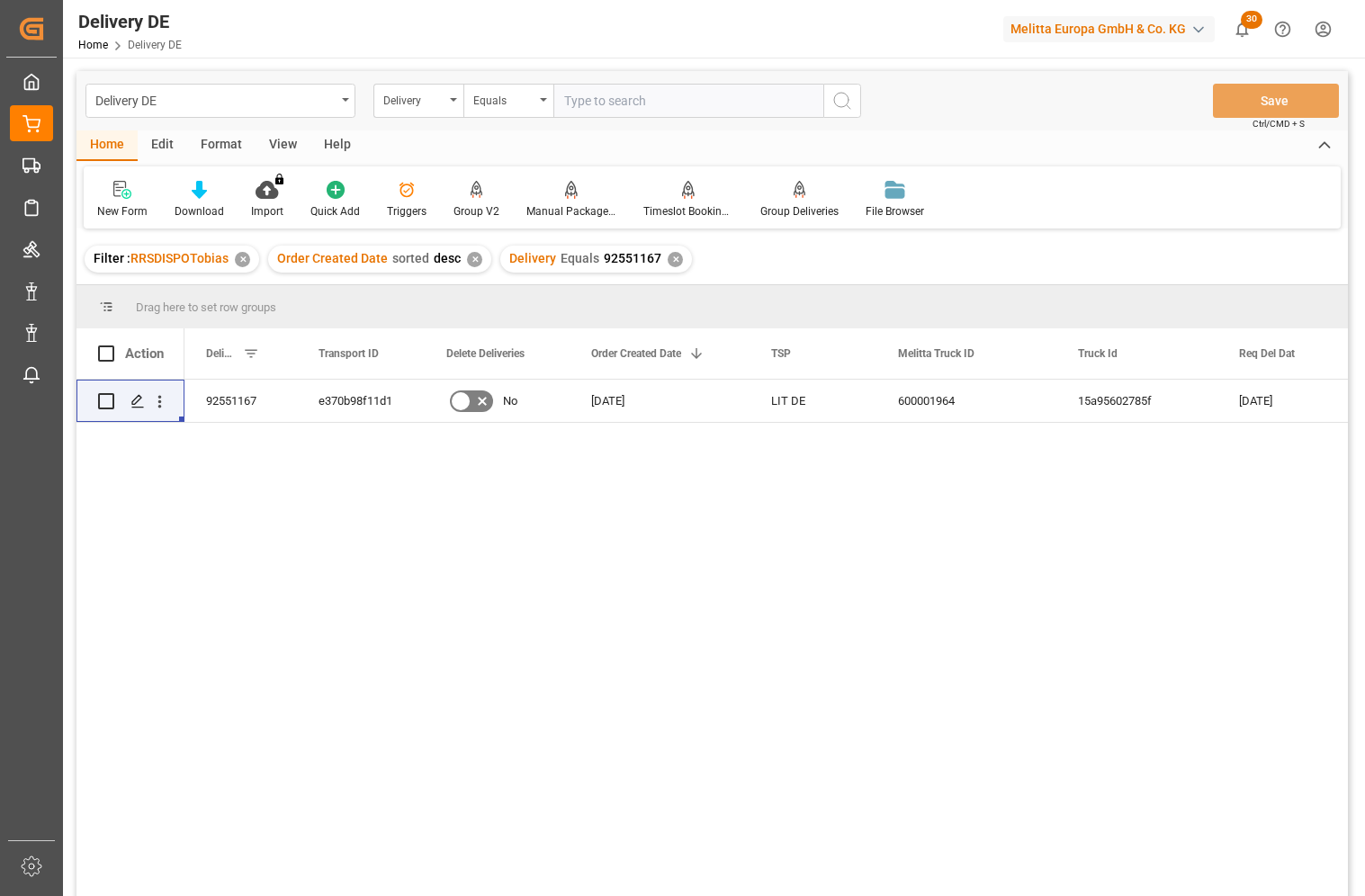
click at [641, 103] on input "text" at bounding box center [688, 101] width 270 height 34
paste input "92551035"
type input "92551035"
click at [838, 87] on button "search button" at bounding box center [842, 101] width 37 height 34
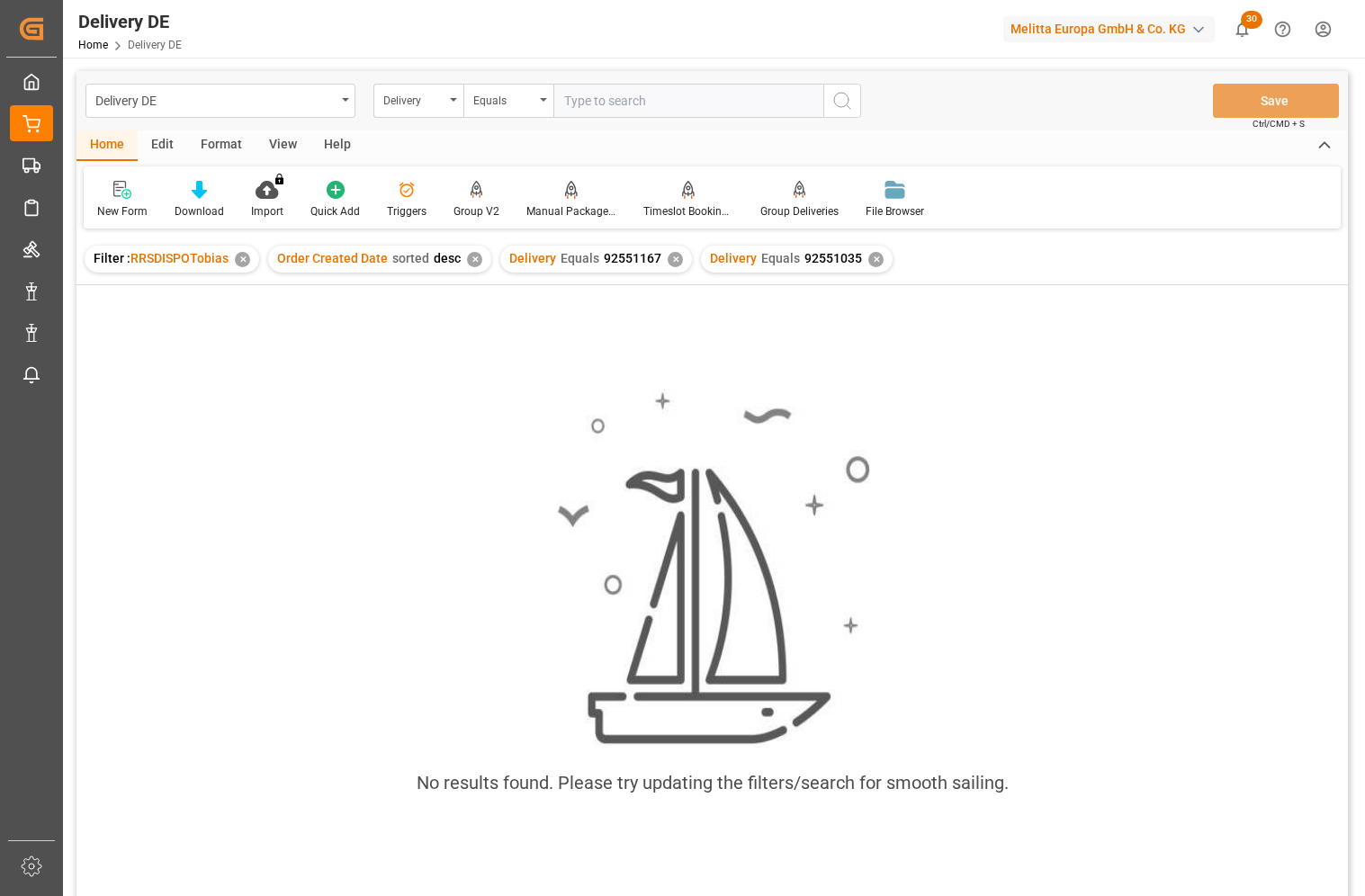
click at [668, 259] on div "✕" at bounding box center [675, 260] width 16 height 16
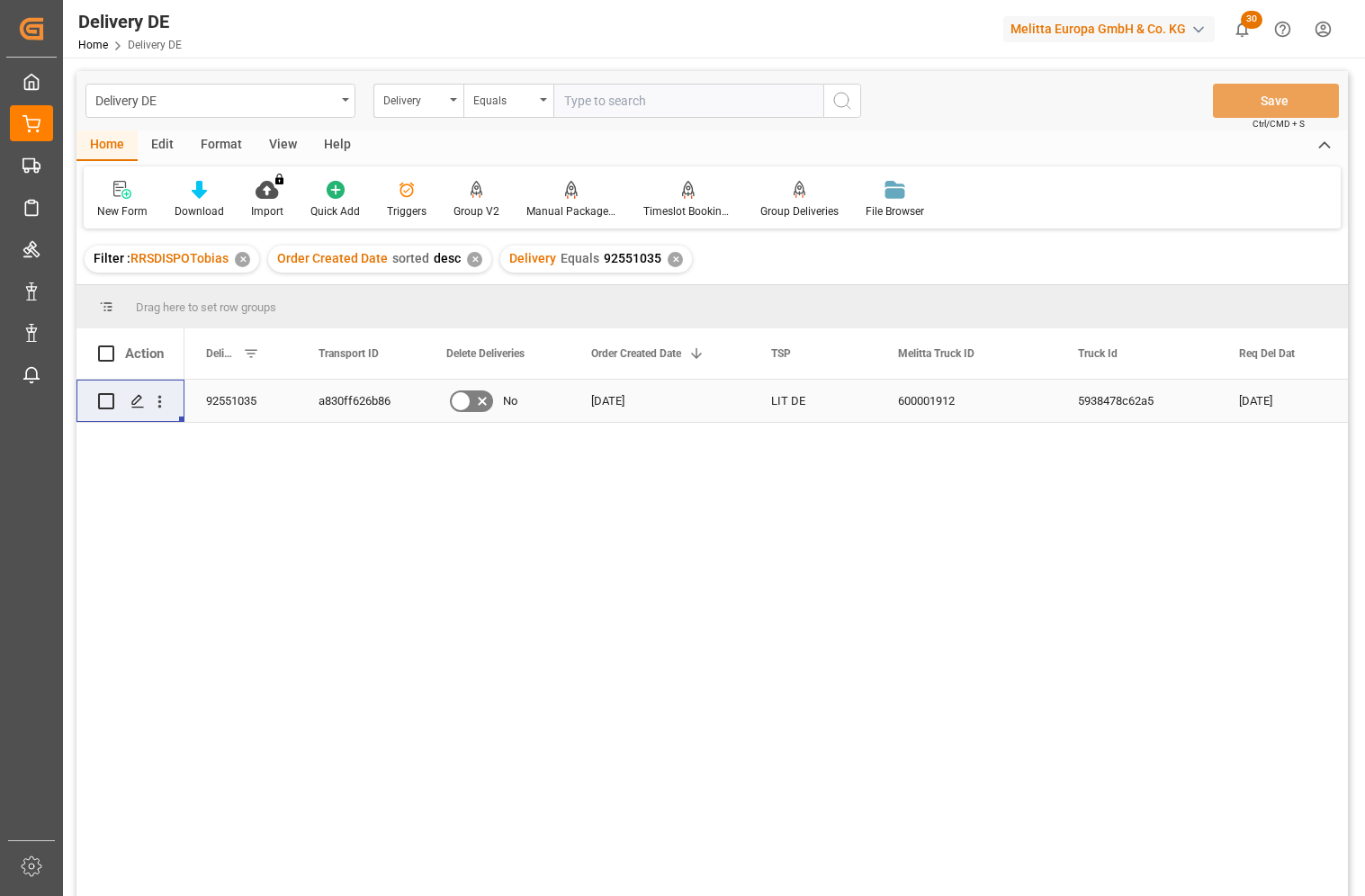
click at [346, 403] on div "a830ff626b86" at bounding box center [361, 400] width 128 height 42
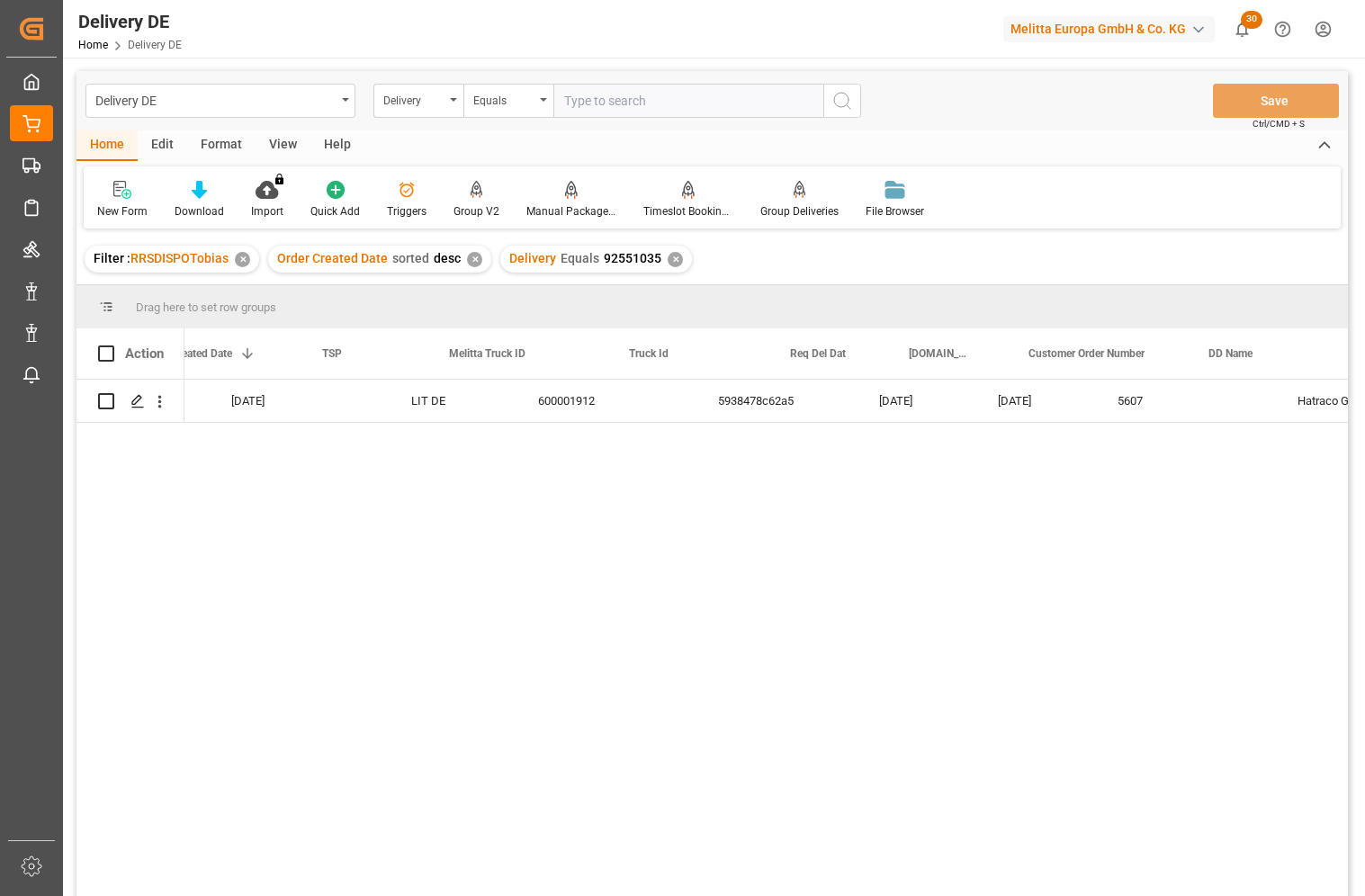
scroll to position [0, 540]
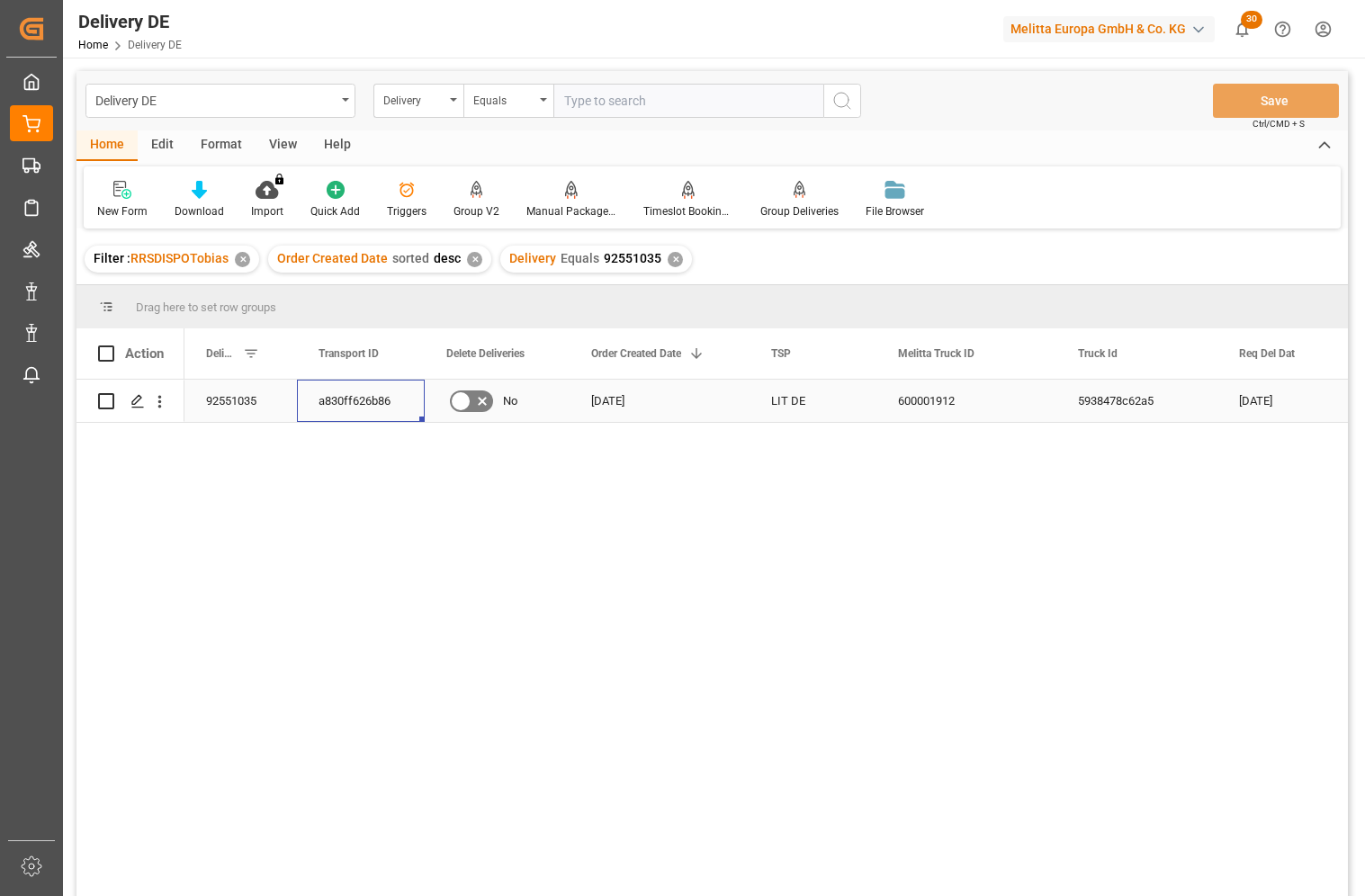
click at [253, 411] on div "92551035" at bounding box center [240, 400] width 112 height 42
click at [1131, 561] on div "5607 a830ff626b86 26.08.2025 28.08.2025 5938478c62a5 600001912 LIT DE 21.08.202…" at bounding box center [766, 644] width 1164 height 528
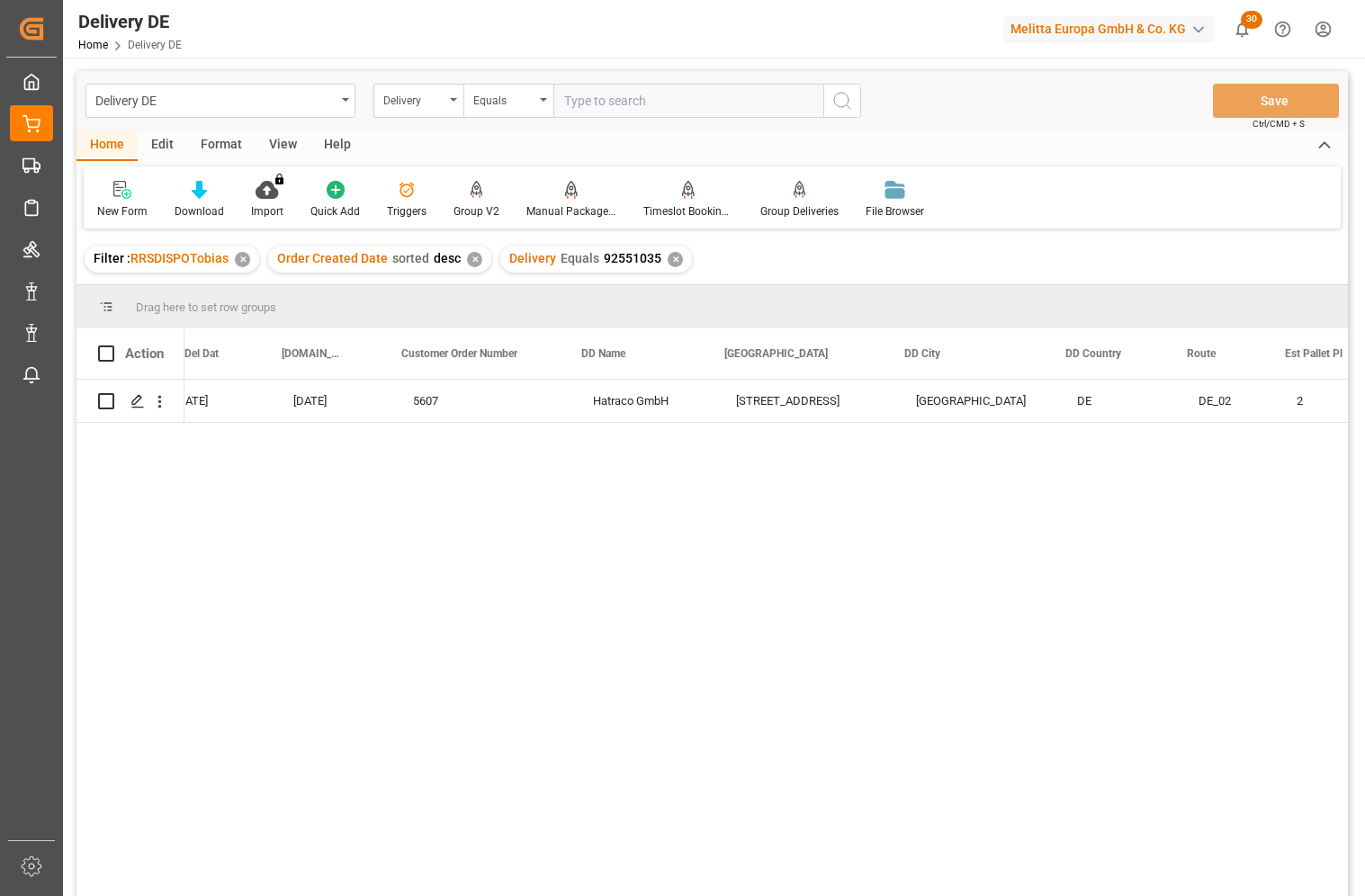
scroll to position [0, 1080]
click at [404, 102] on div "Delivery" at bounding box center [413, 98] width 61 height 21
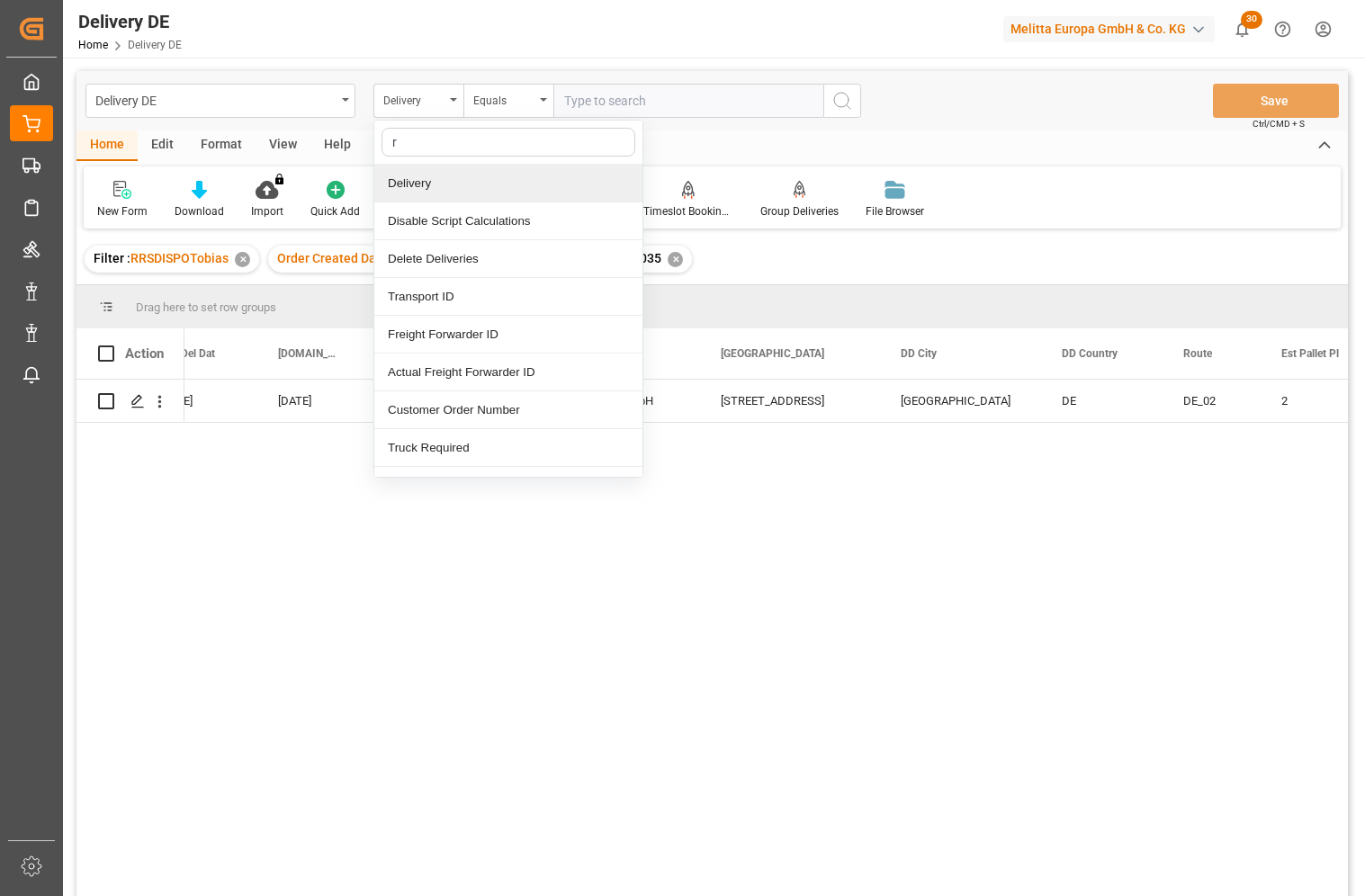
type input "ro"
click at [422, 259] on div "Route" at bounding box center [507, 259] width 268 height 37
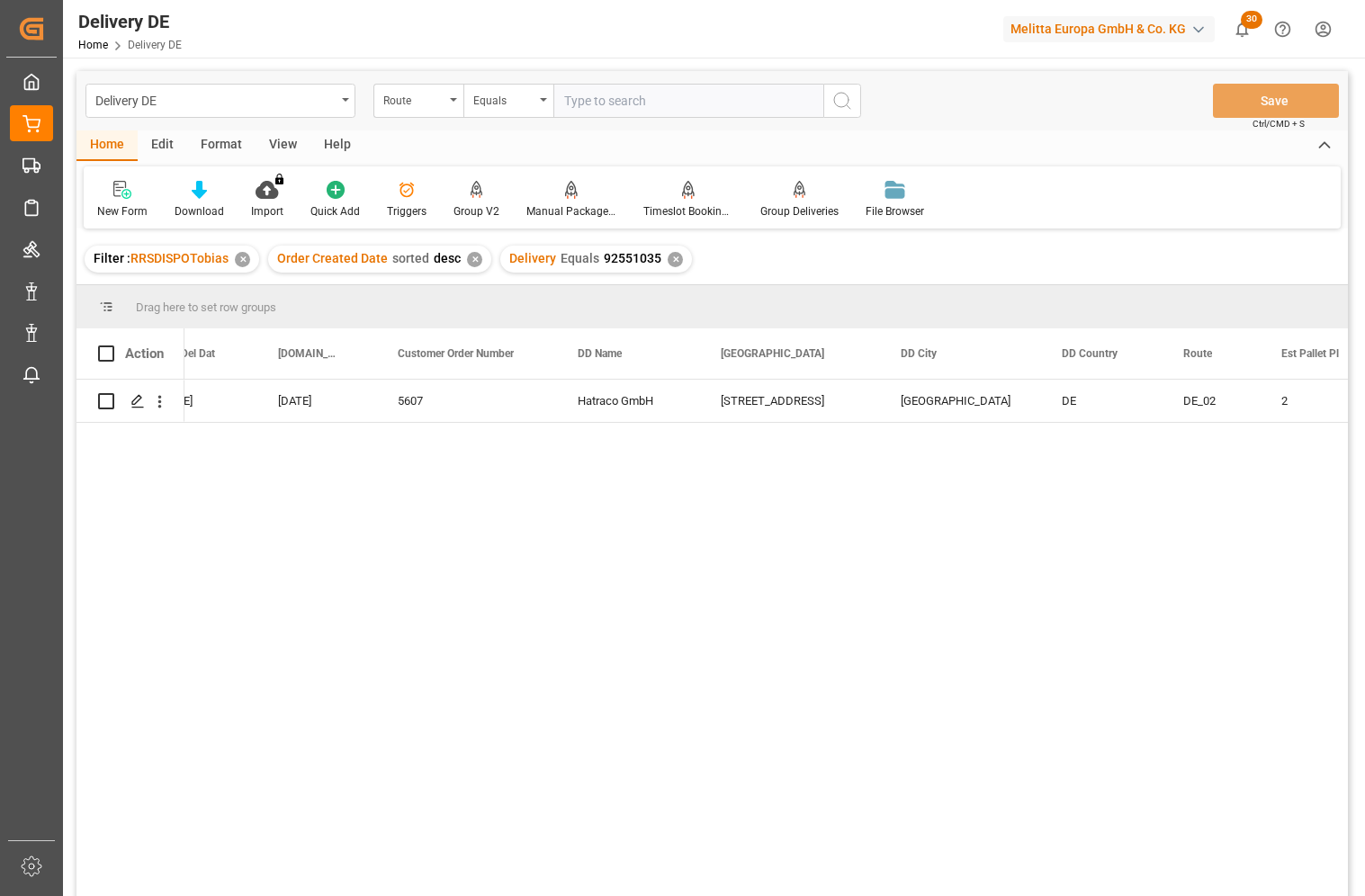
click at [605, 97] on input "text" at bounding box center [688, 101] width 270 height 34
type input "DE_00"
click at [842, 101] on icon "search button" at bounding box center [843, 101] width 22 height 22
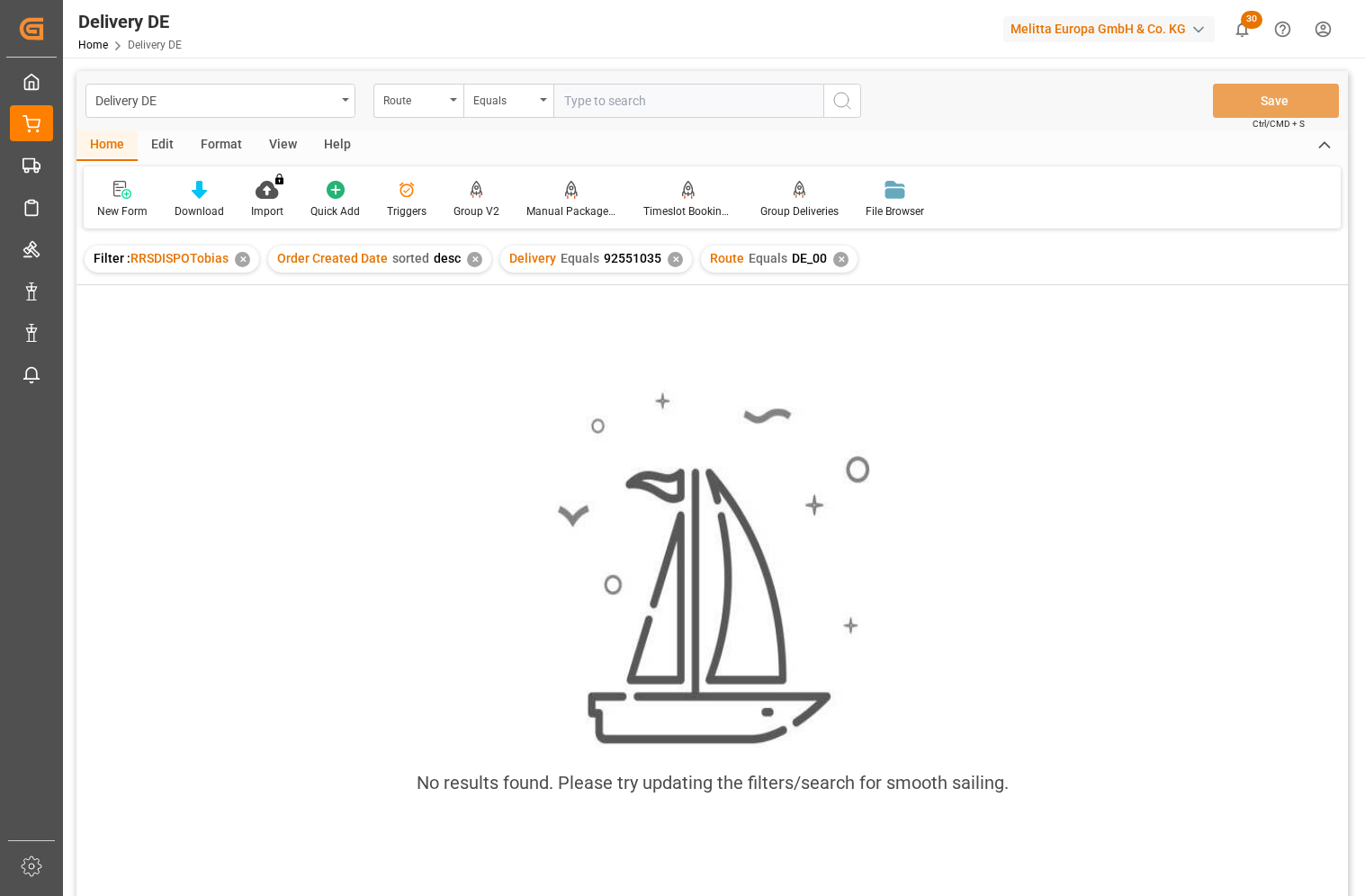
click at [672, 259] on div "✕" at bounding box center [675, 260] width 16 height 16
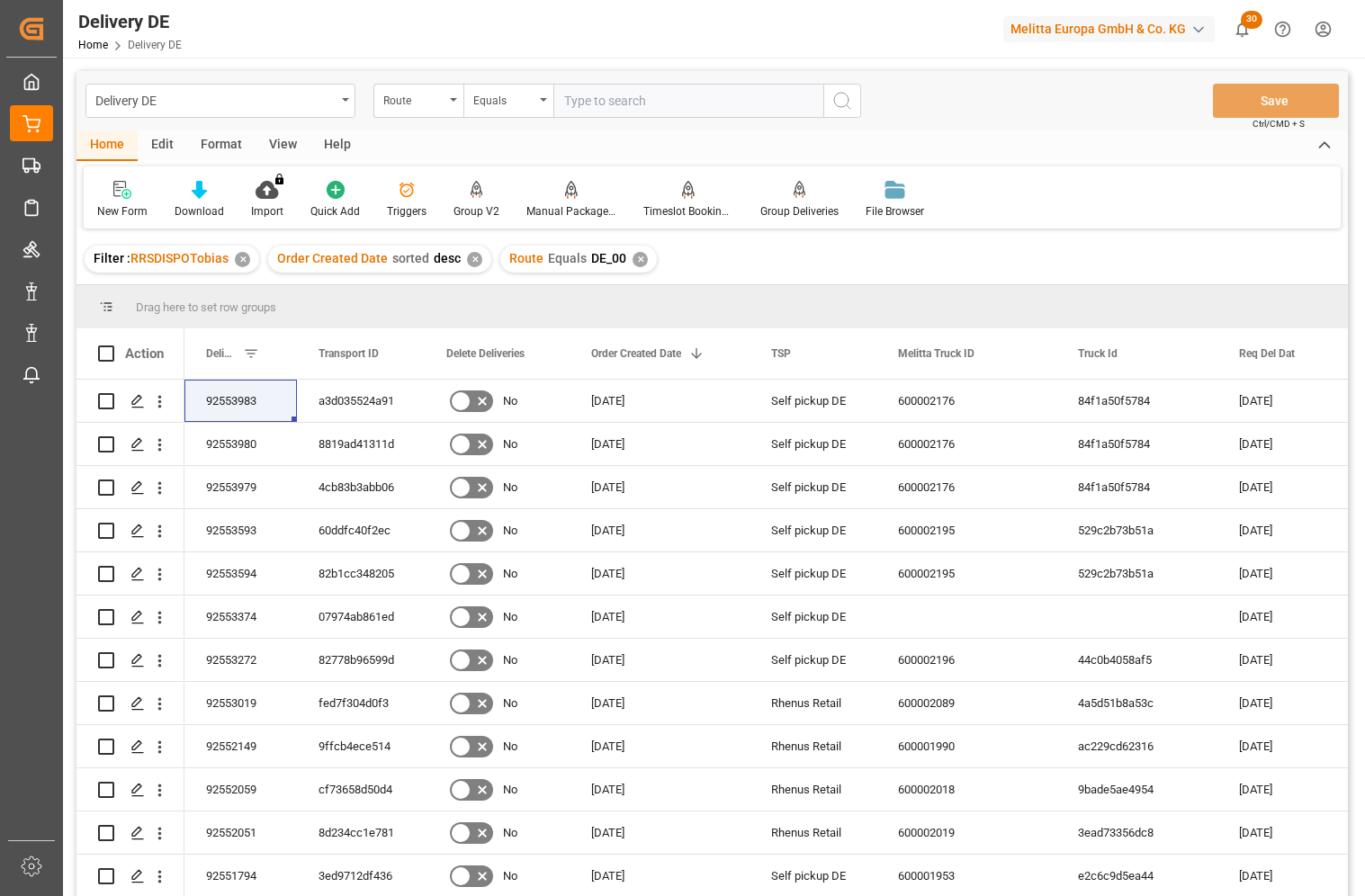
click at [1107, 101] on div "Delivery DE Route Equals Save Ctrl/CMD + S" at bounding box center [712, 101] width 1272 height 59
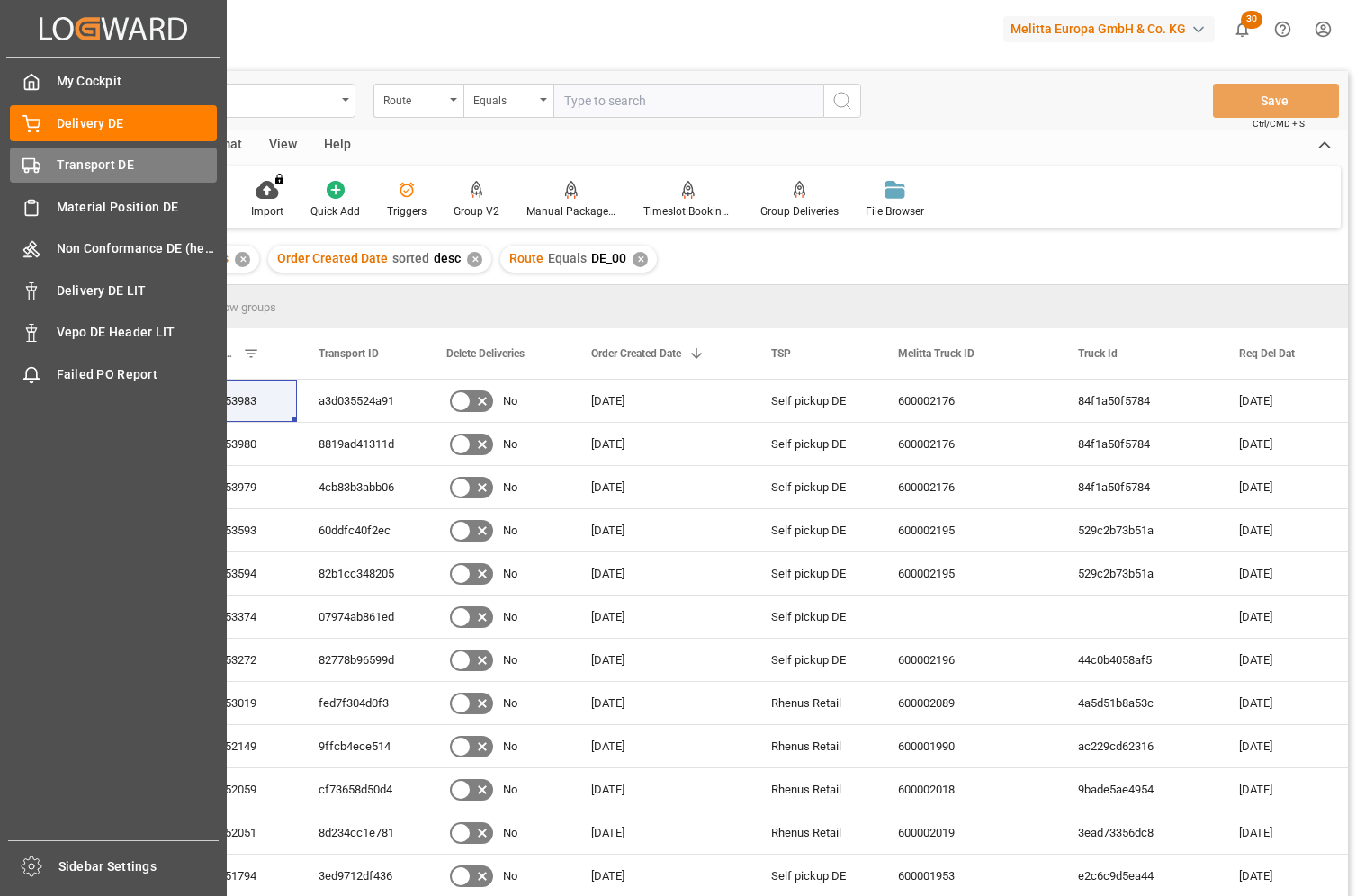
click at [36, 170] on icon at bounding box center [32, 165] width 18 height 18
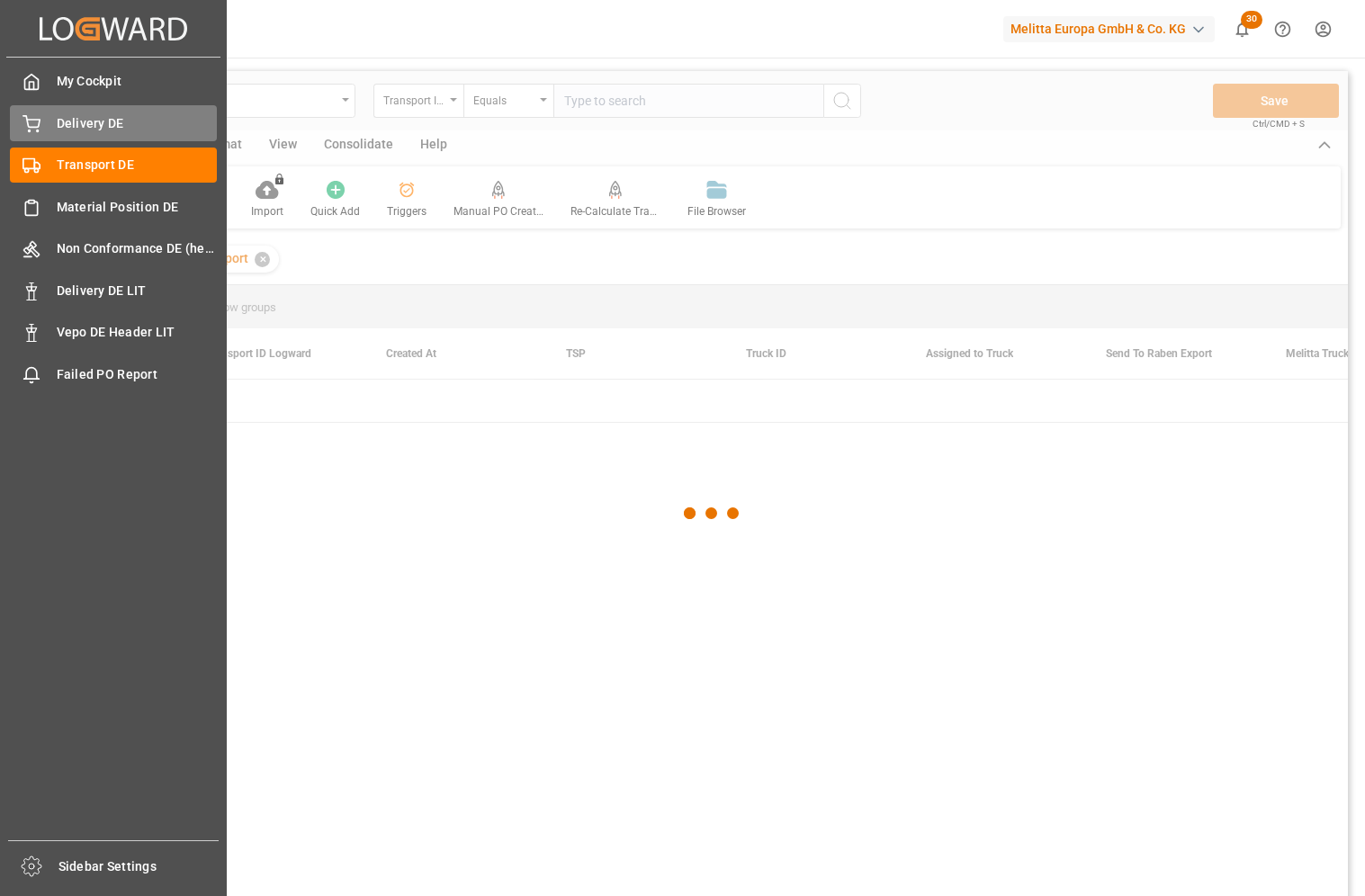
click at [72, 112] on div "Delivery DE Delivery DE" at bounding box center [113, 123] width 207 height 35
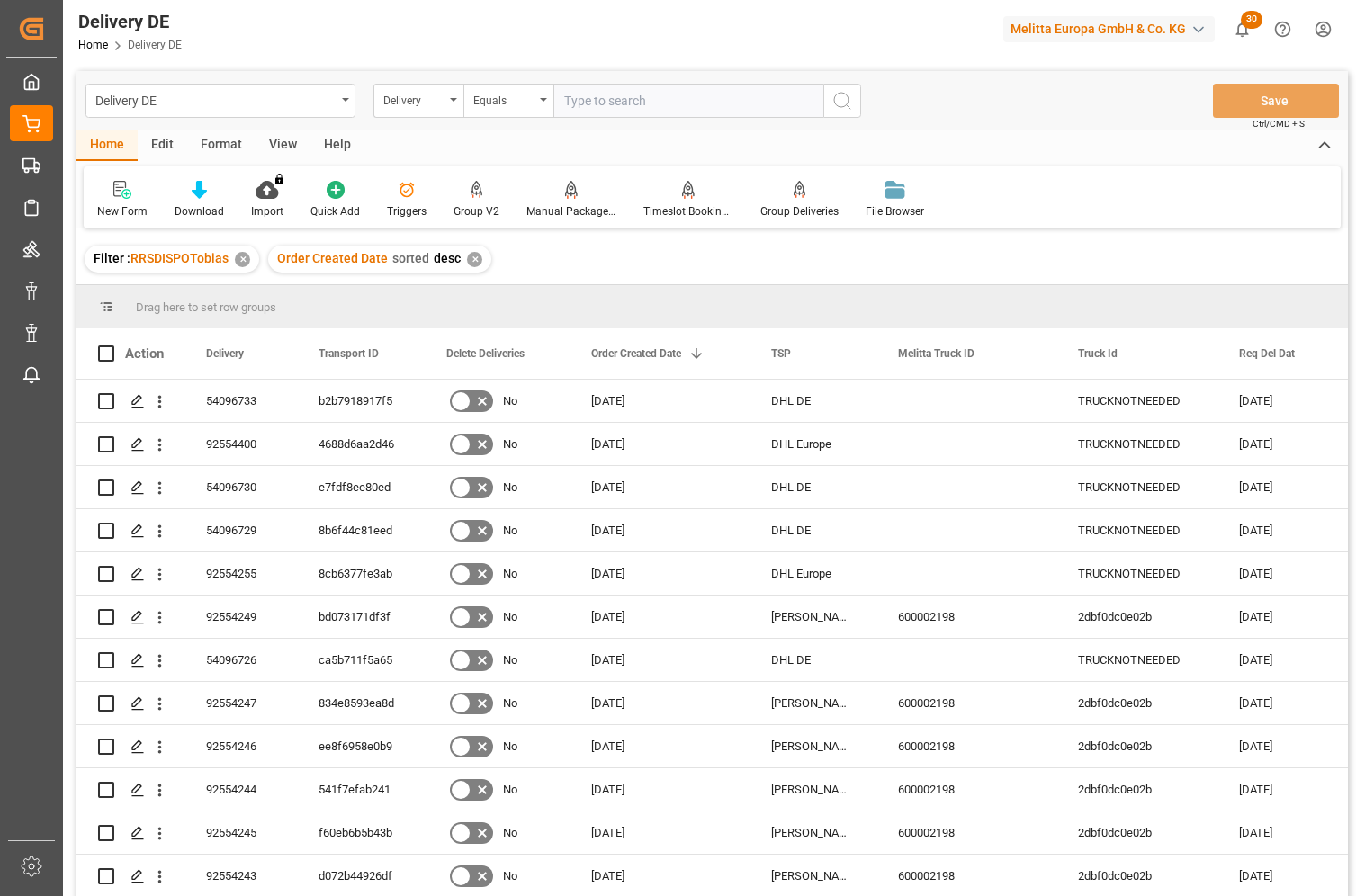
click at [714, 102] on input "text" at bounding box center [688, 101] width 270 height 34
paste input "92551035"
type input "92551035"
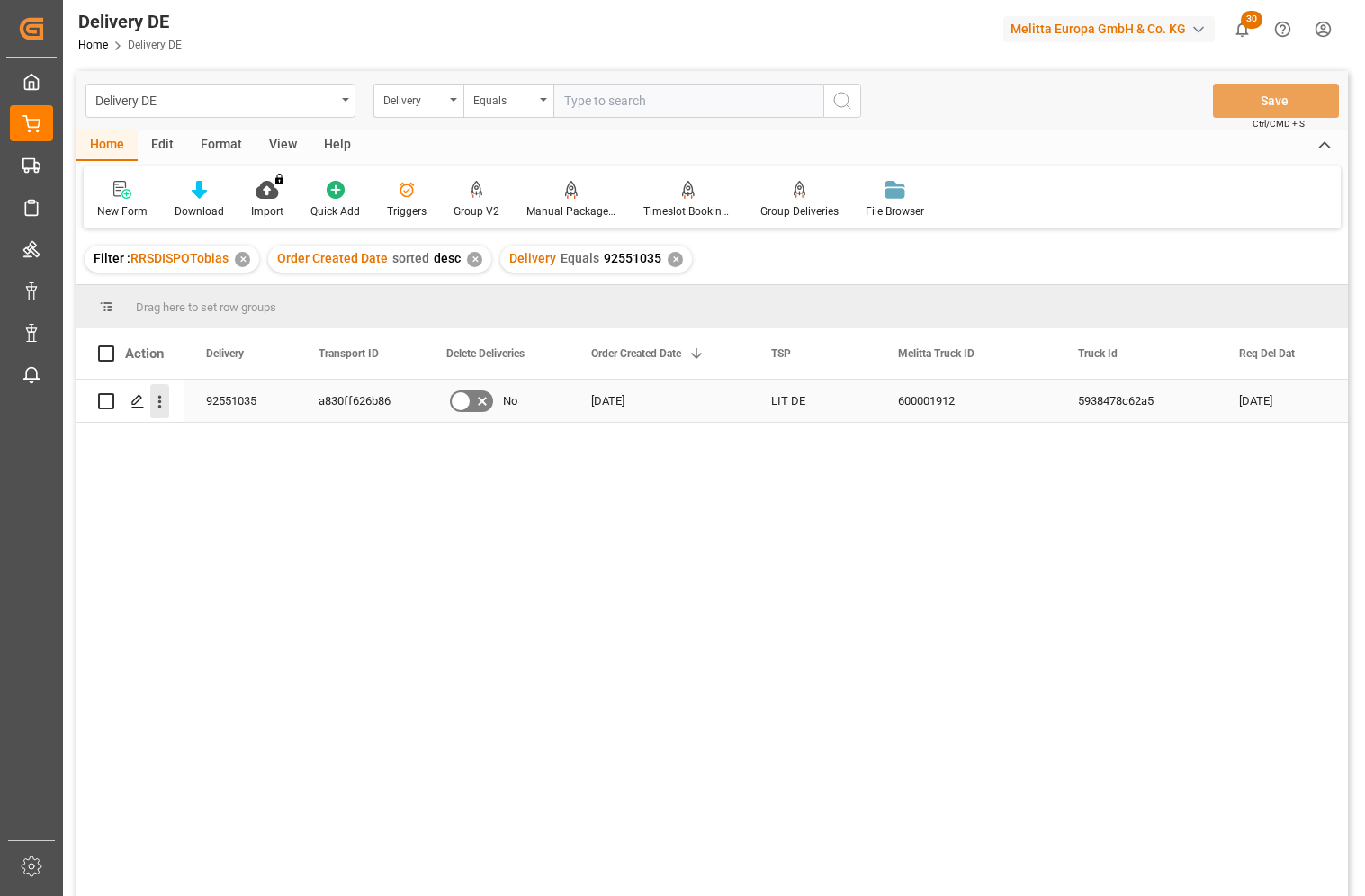
click at [161, 395] on icon "open menu" at bounding box center [159, 401] width 19 height 19
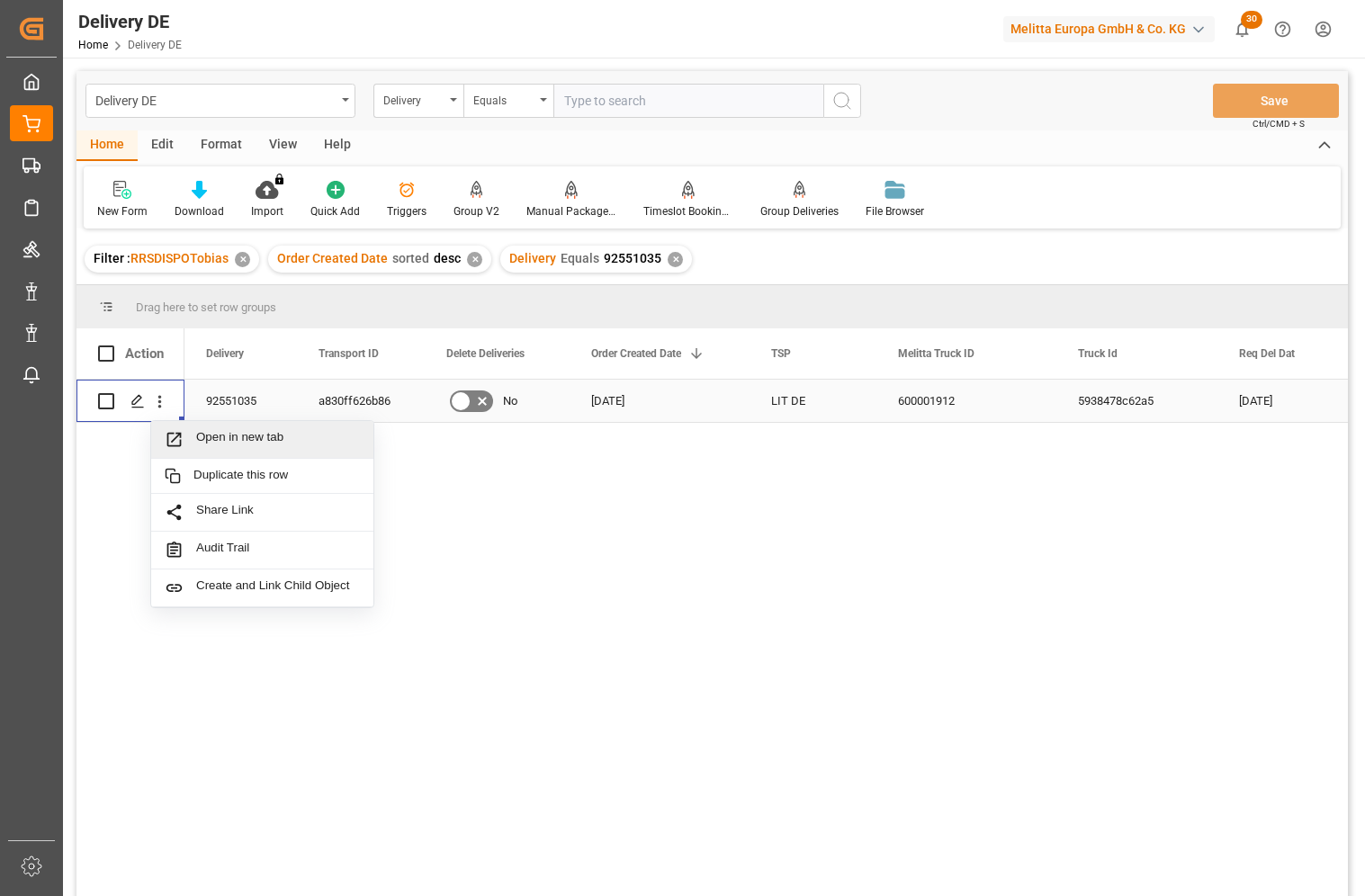
click at [224, 435] on span "Open in new tab" at bounding box center [278, 440] width 164 height 19
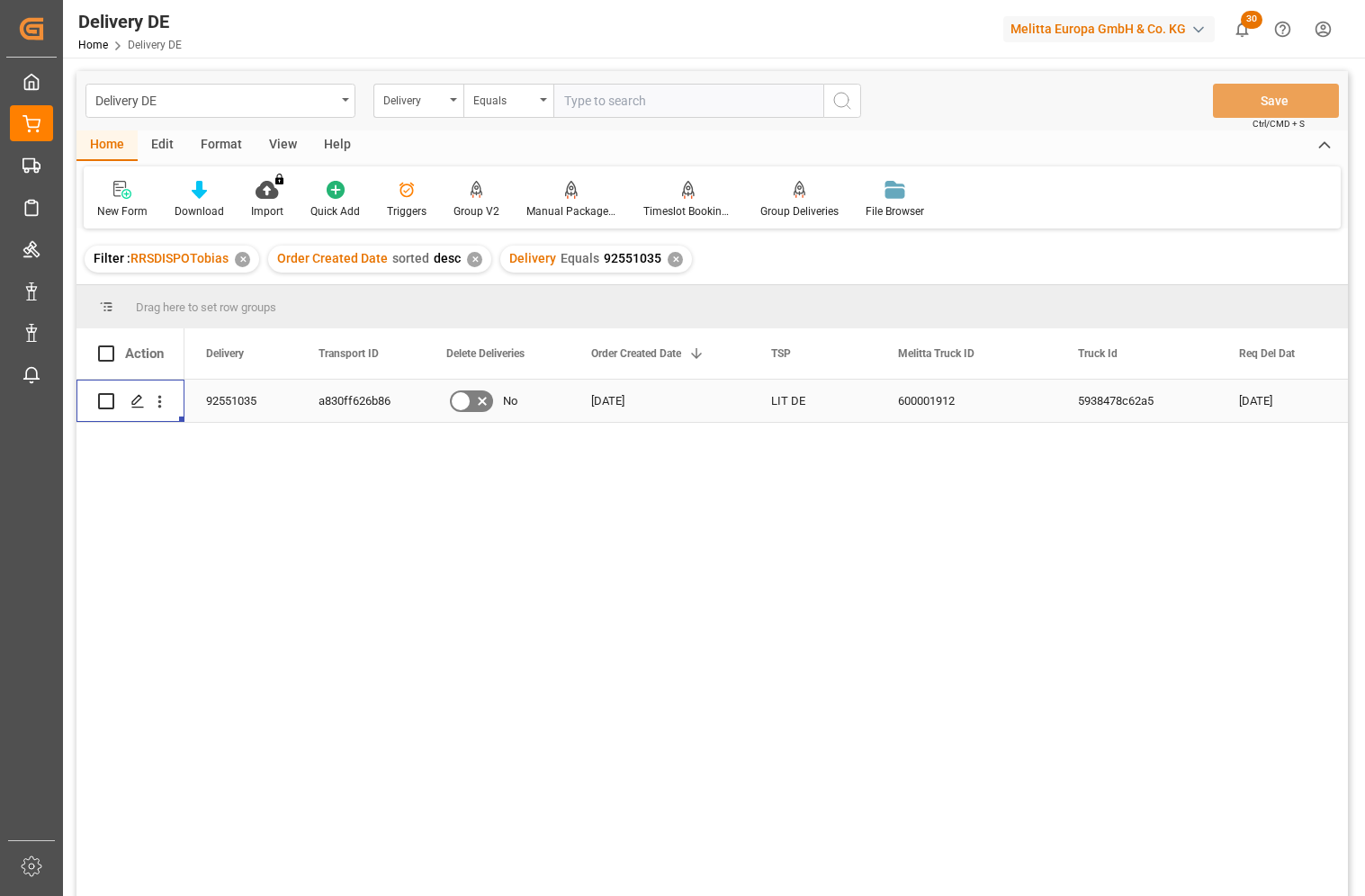
click at [677, 108] on input "text" at bounding box center [688, 101] width 270 height 34
paste input "92552856"
type input "92552856"
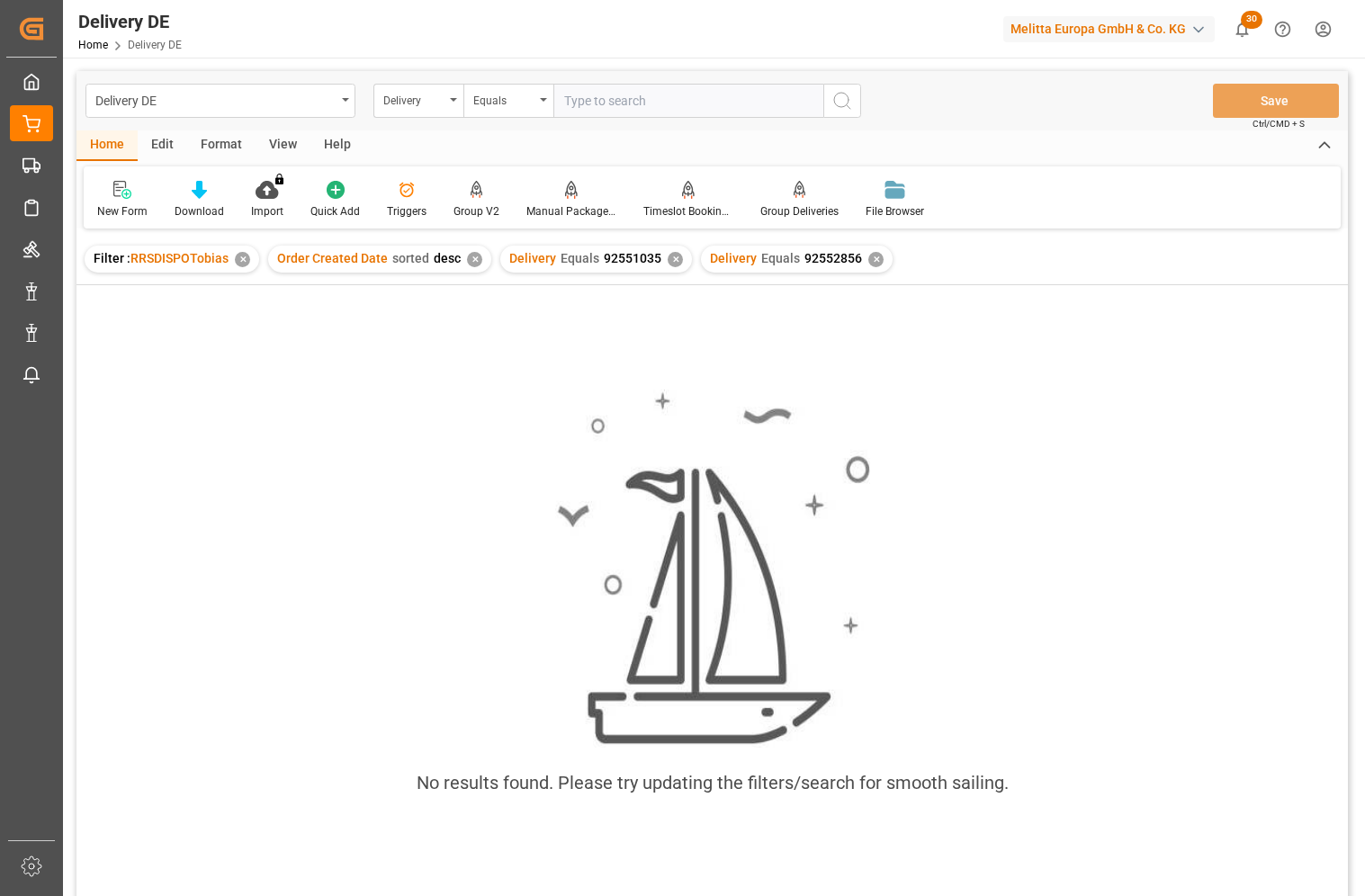
click at [669, 259] on div "✕" at bounding box center [675, 260] width 16 height 16
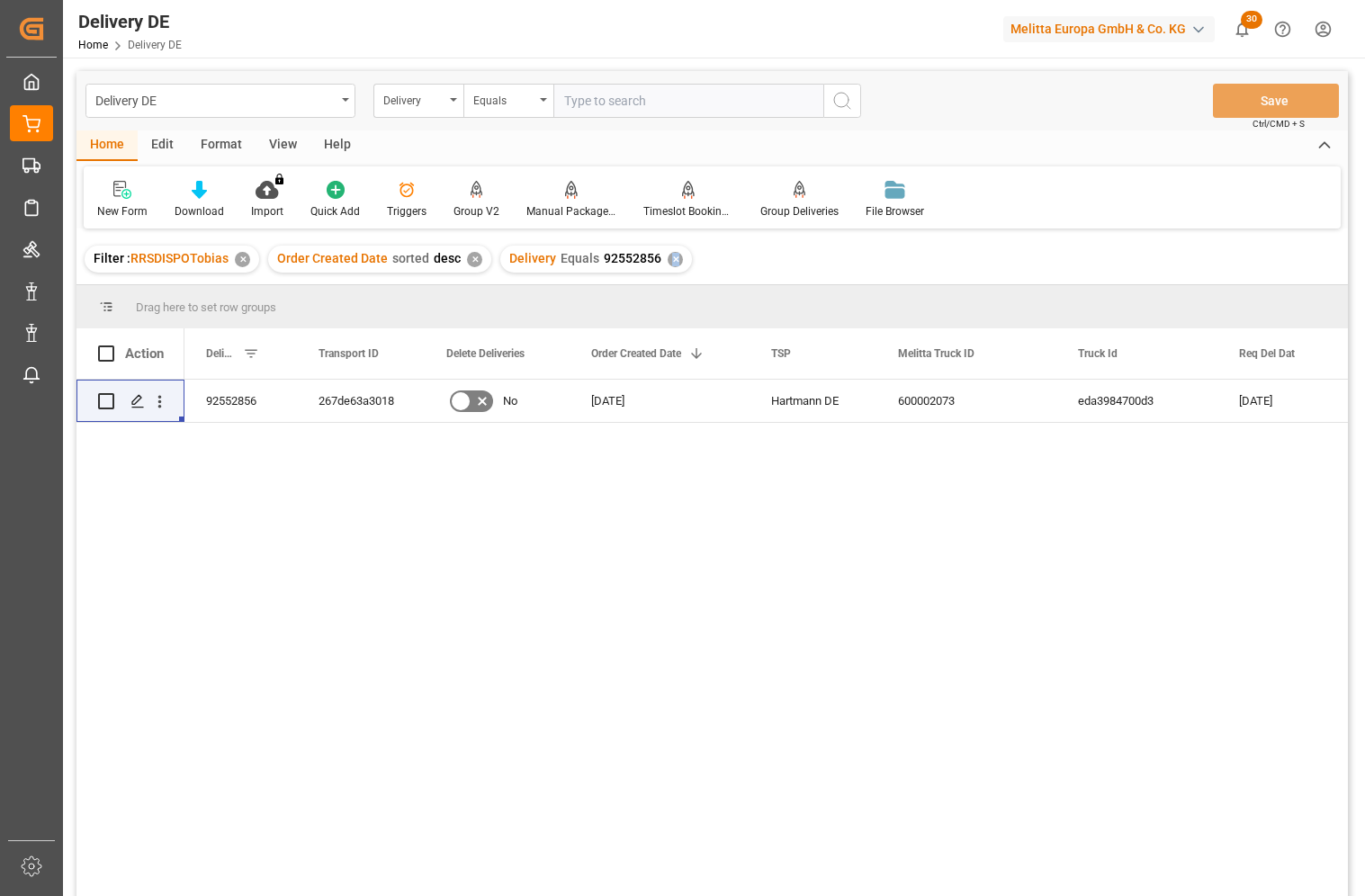
click at [744, 644] on div "92552856 267de63a3018 No 27.08.2025 Hartmann DE 600002073 eda3984700d3 02.09.20…" at bounding box center [766, 644] width 1164 height 528
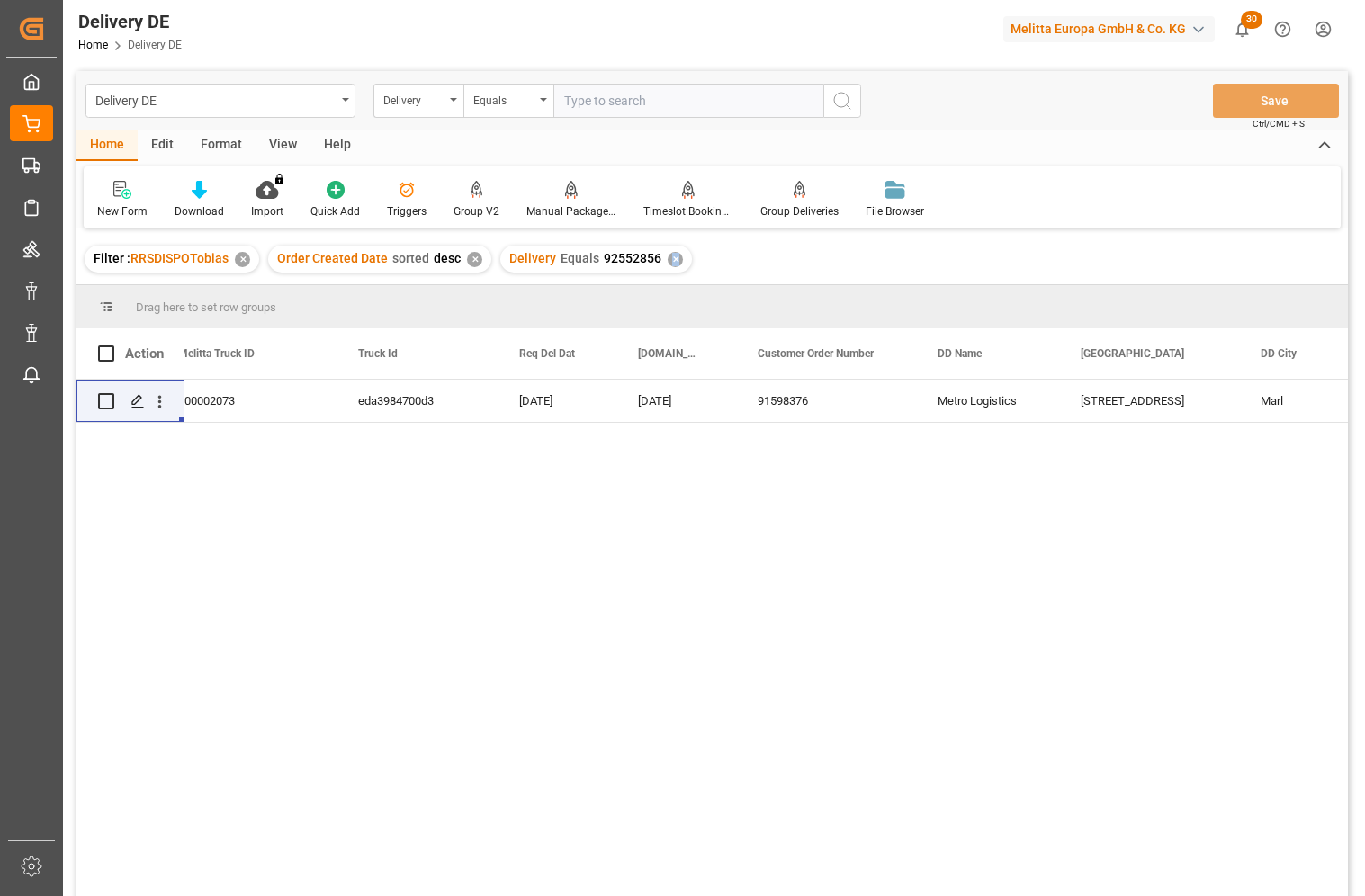
scroll to position [0, 900]
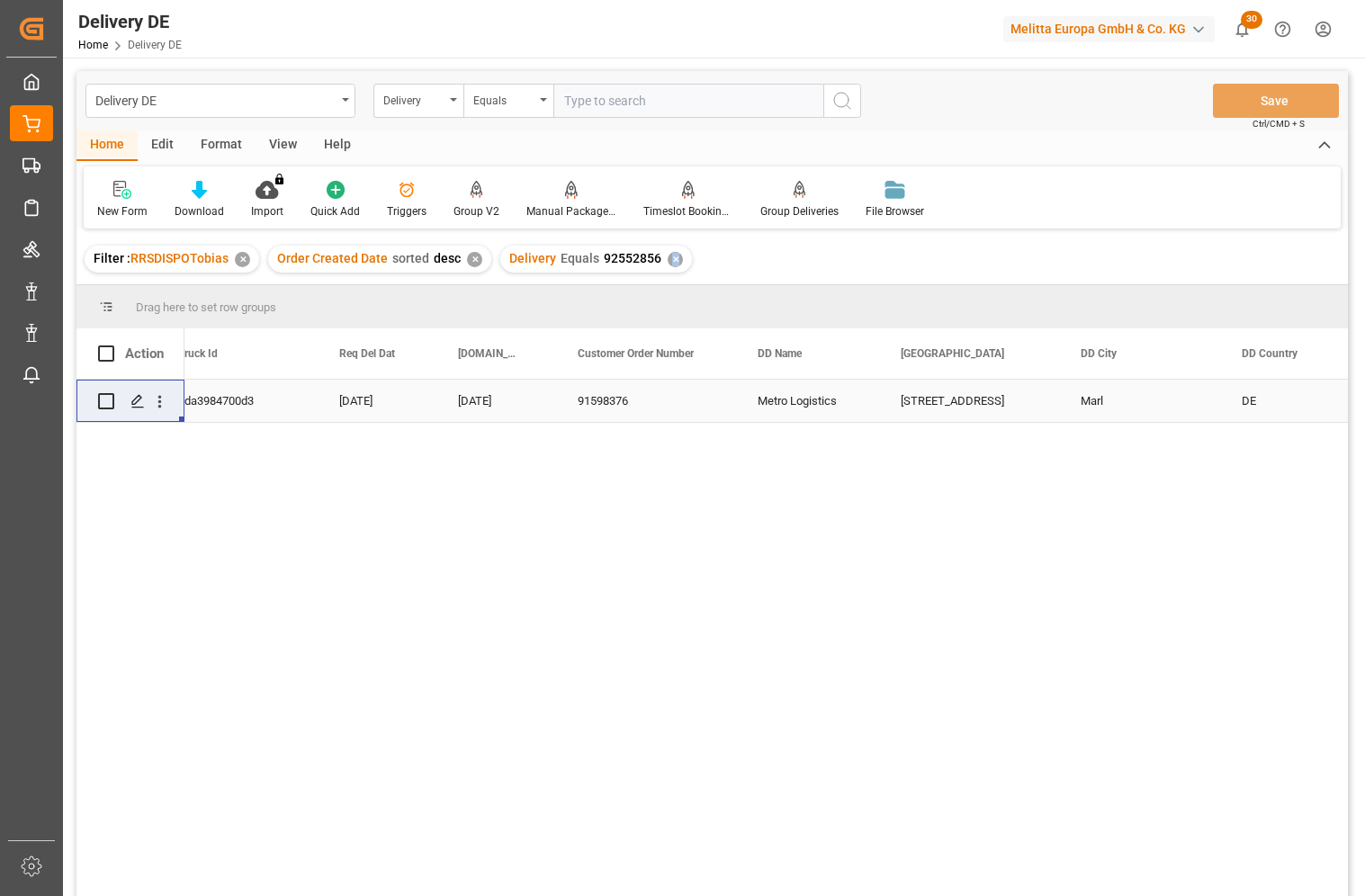
click at [919, 398] on div "Brassertstr. 212" at bounding box center [969, 400] width 180 height 42
click at [401, 97] on div "Delivery" at bounding box center [413, 98] width 61 height 21
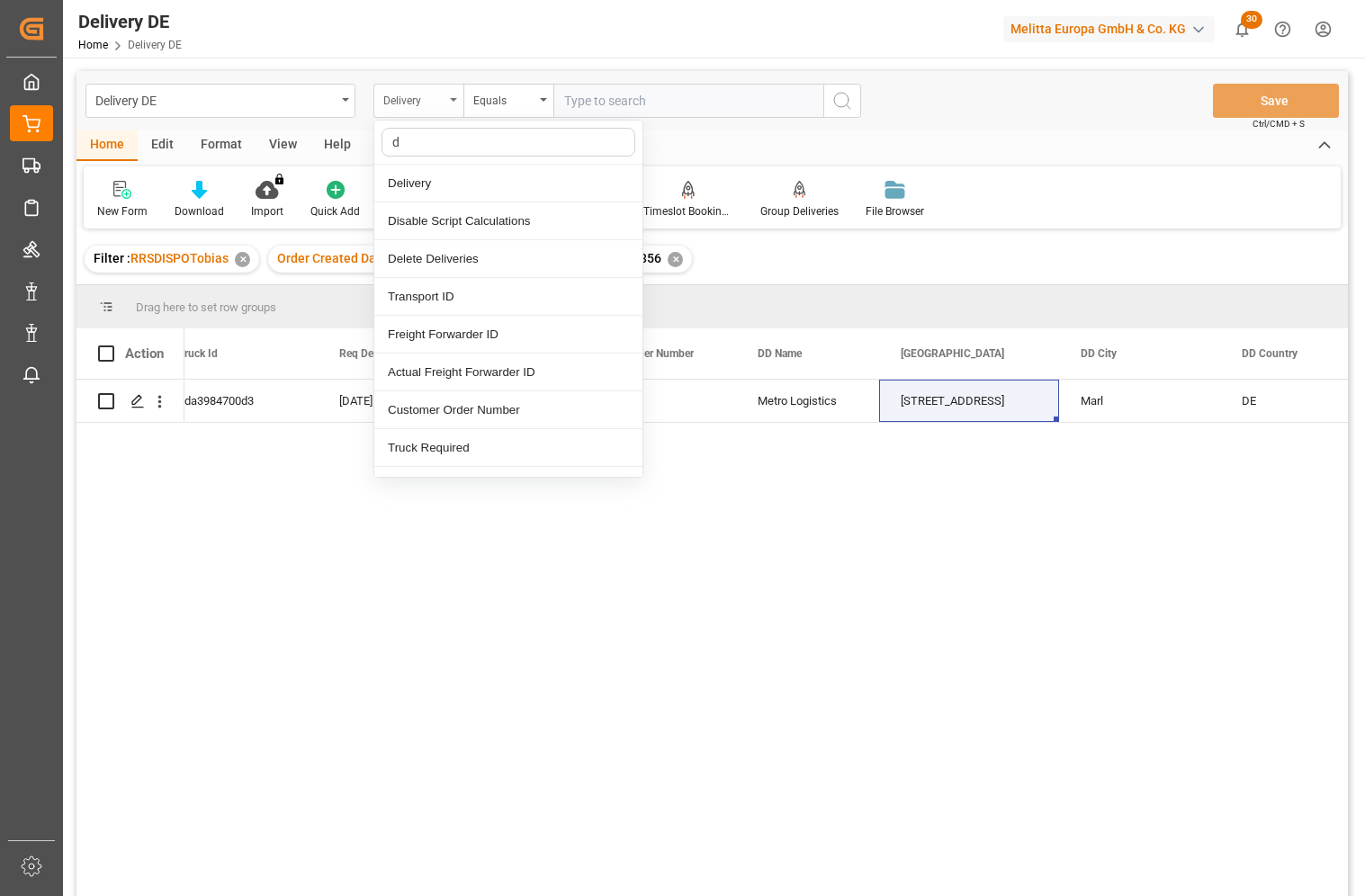
type input "dd"
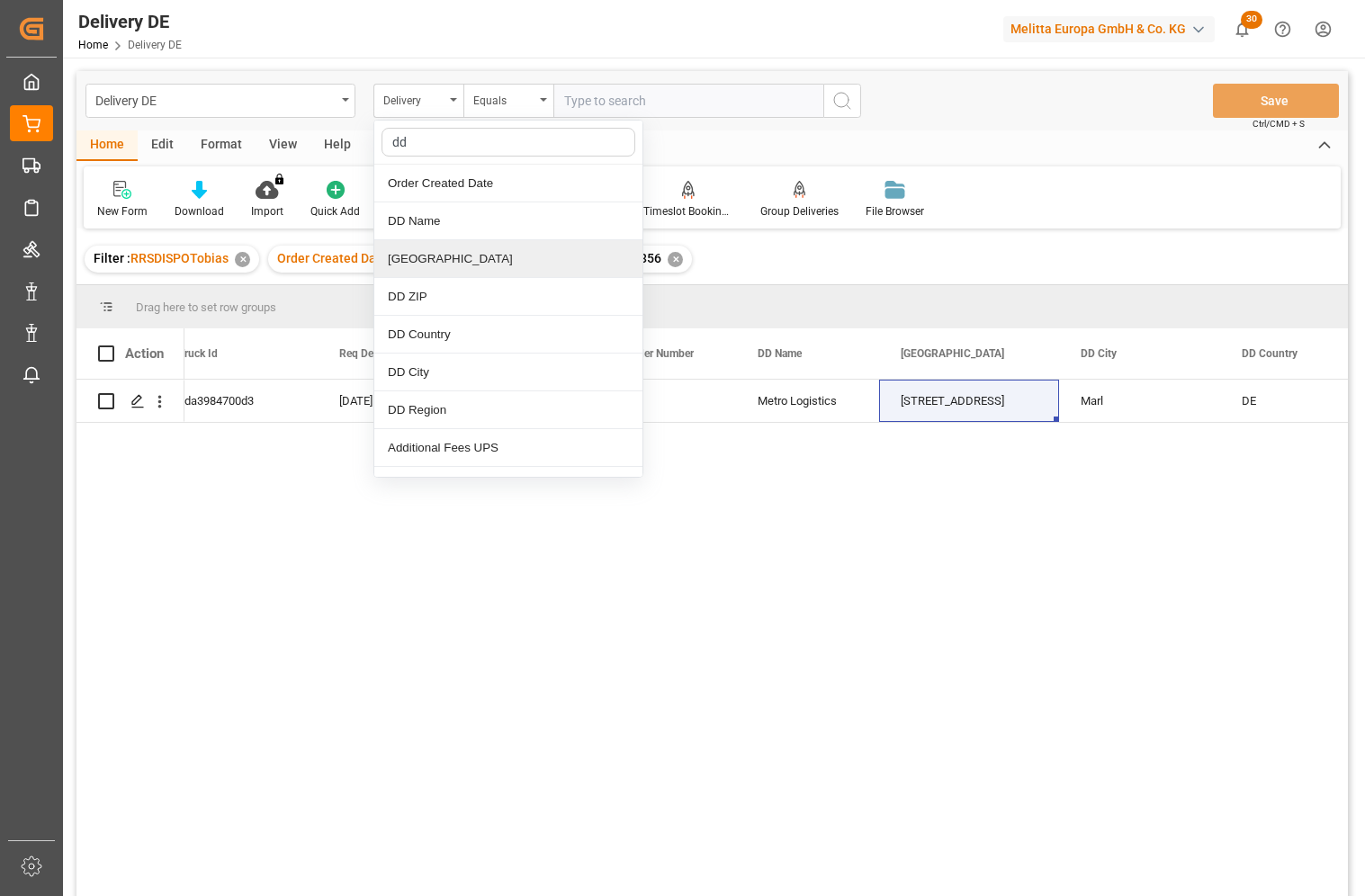
click at [431, 267] on div "[GEOGRAPHIC_DATA]" at bounding box center [507, 259] width 268 height 37
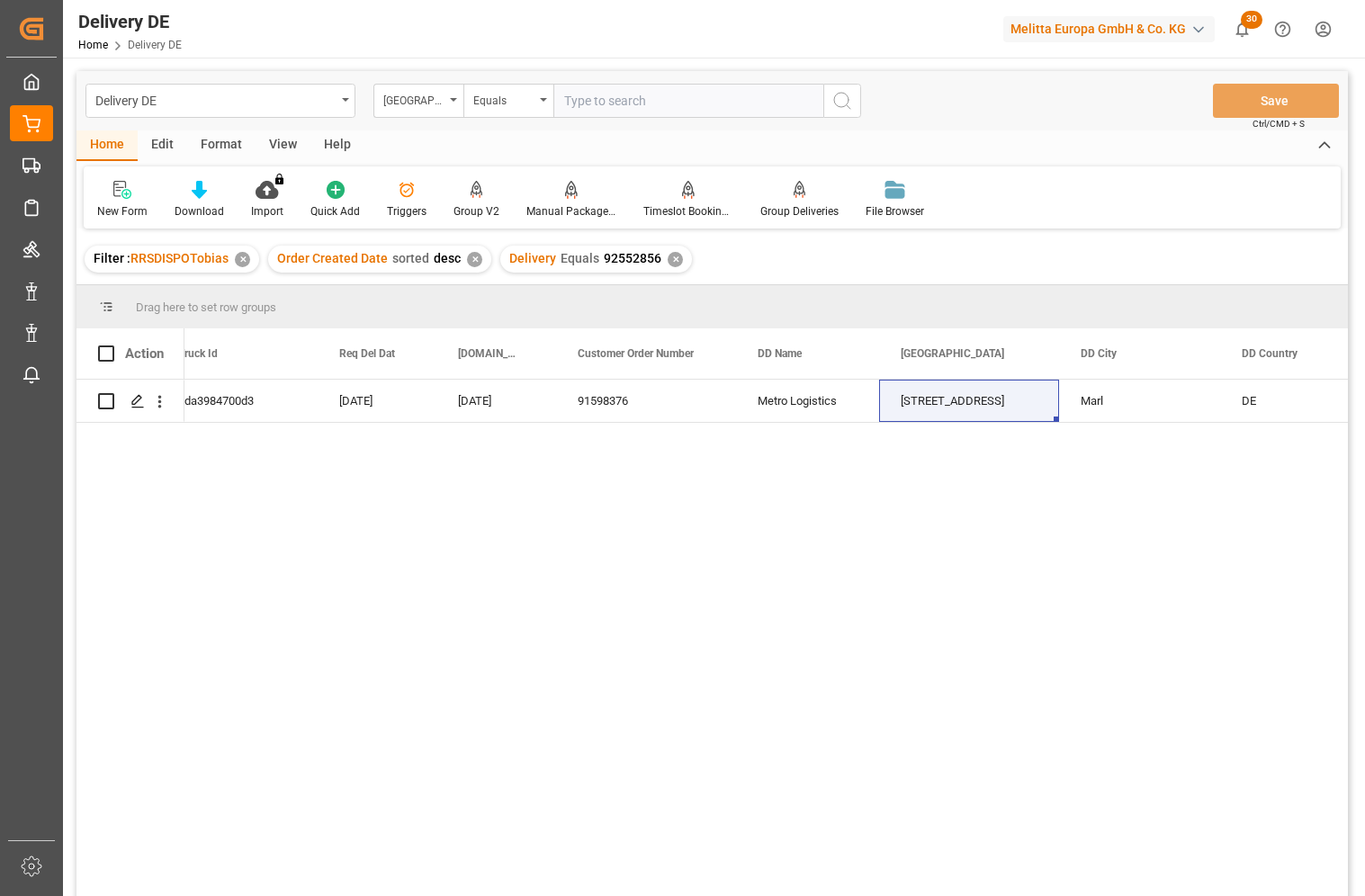
click at [592, 112] on input "text" at bounding box center [688, 101] width 270 height 34
paste input "Brassertstr. 212"
type input "Brassertstr. 212"
click at [851, 100] on icon "search button" at bounding box center [843, 101] width 22 height 22
click at [667, 260] on div "✕" at bounding box center [675, 260] width 16 height 16
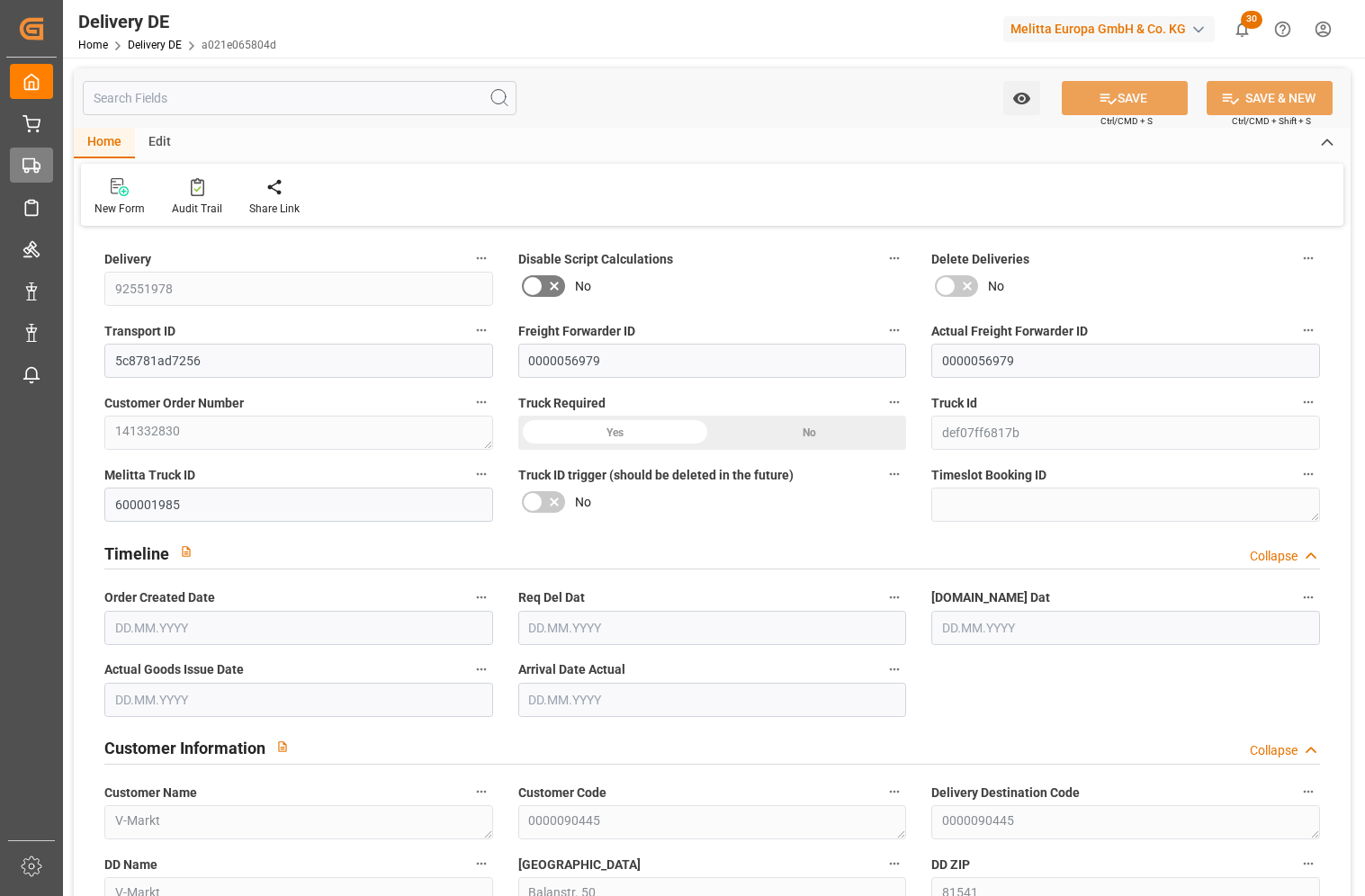
type input "1"
type input "108.244"
type input "149"
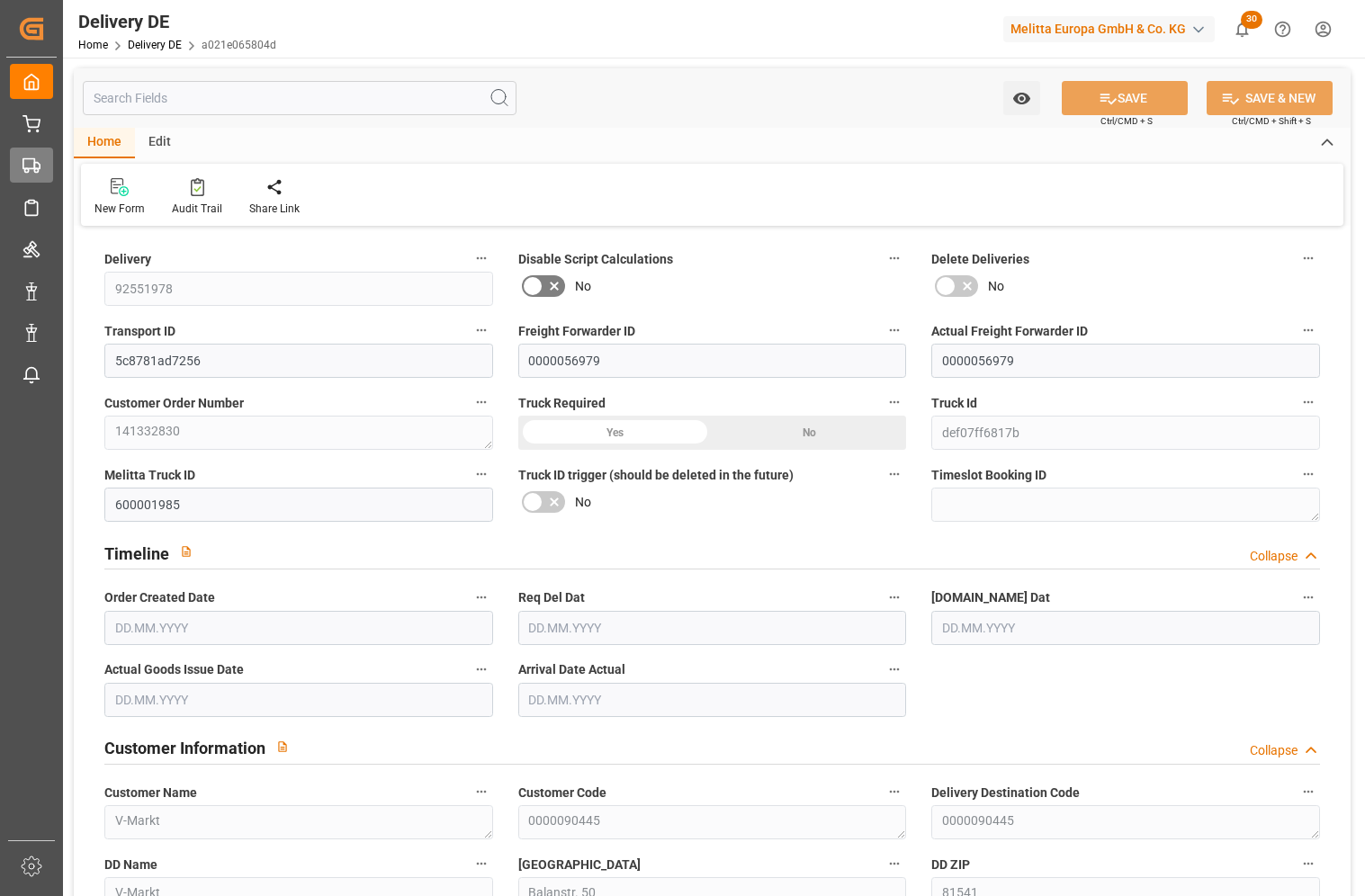
type input "604.523"
type input "[DATE]"
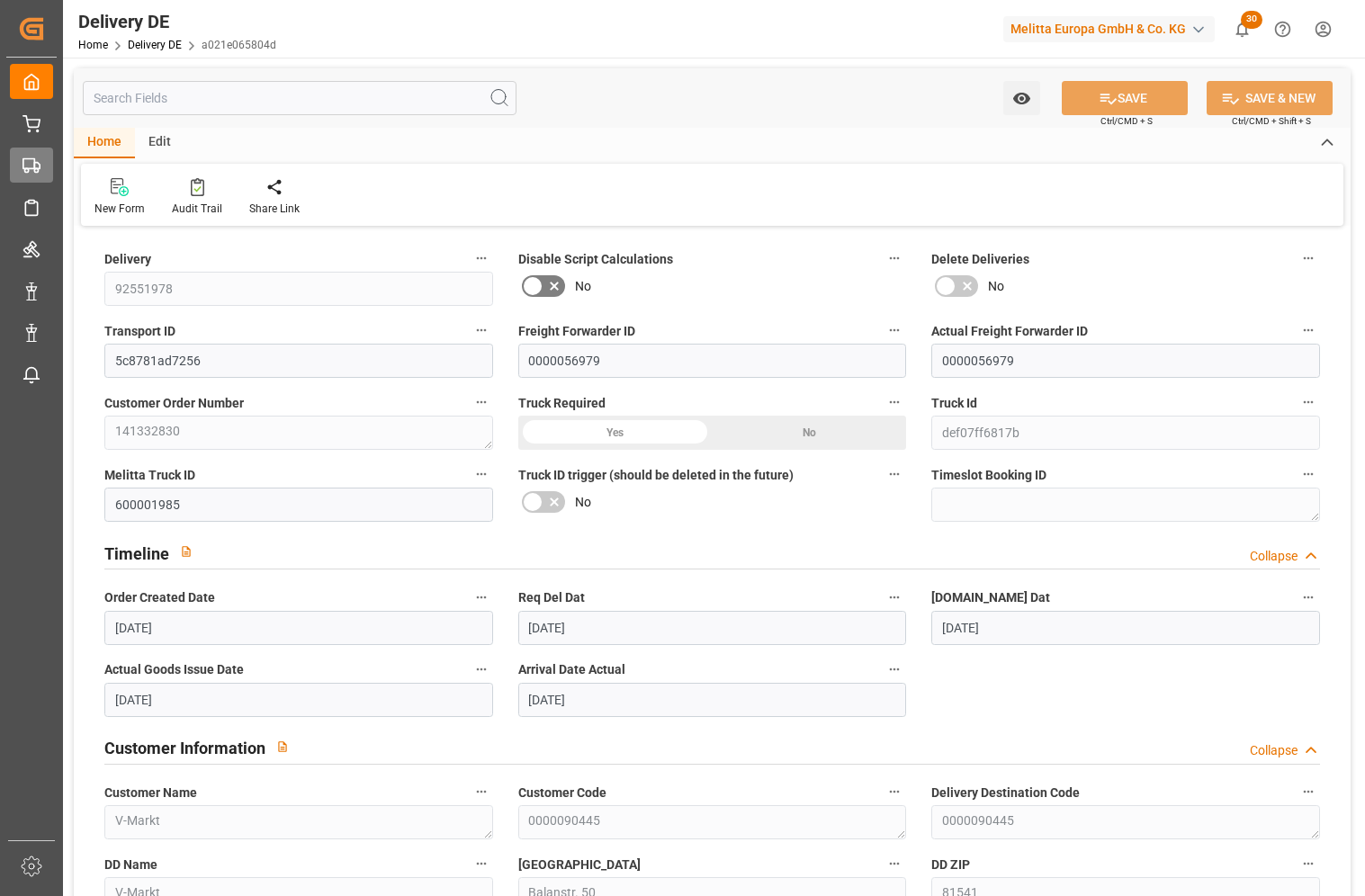
type input "[DATE]"
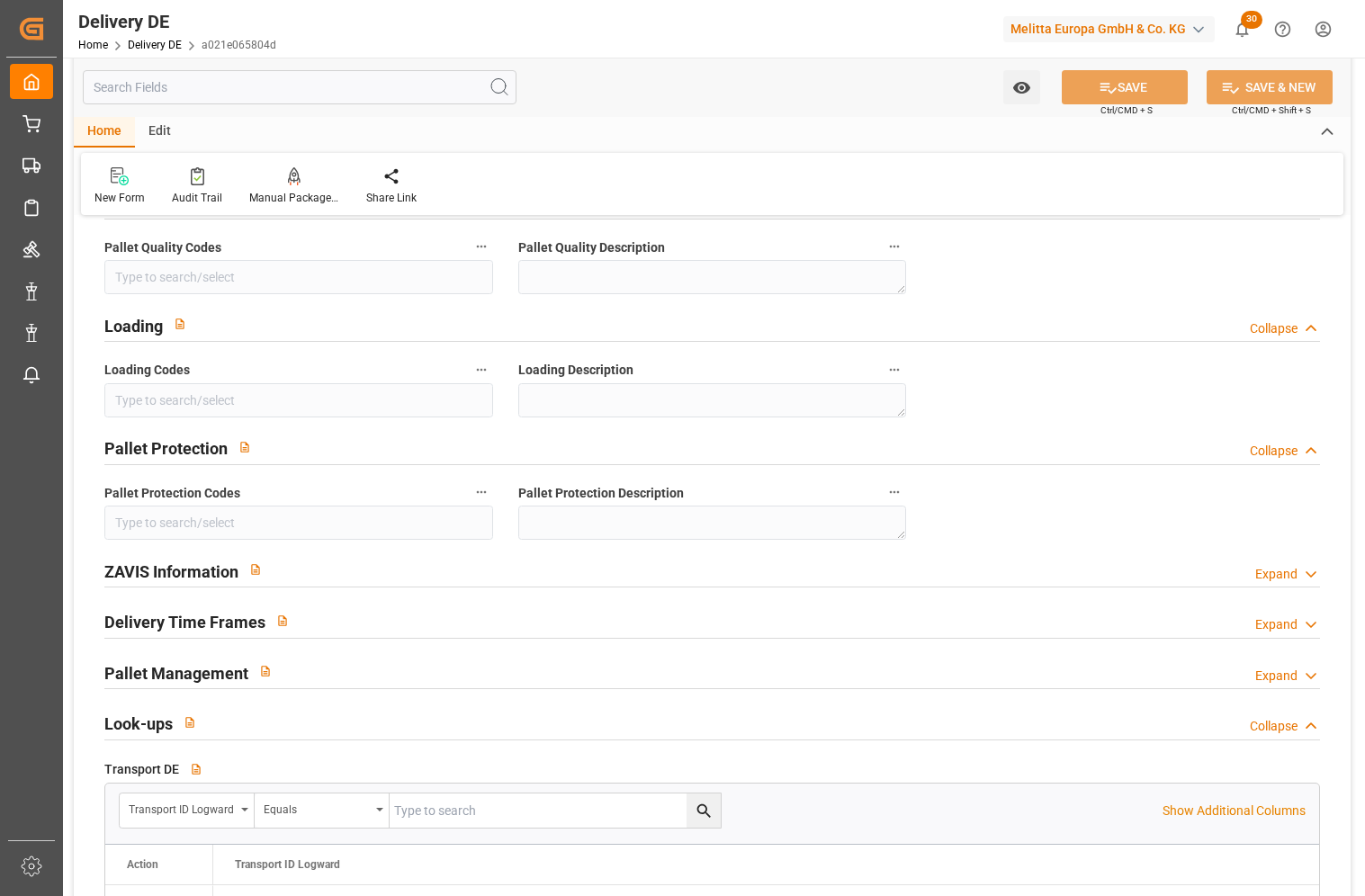
scroll to position [2520, 0]
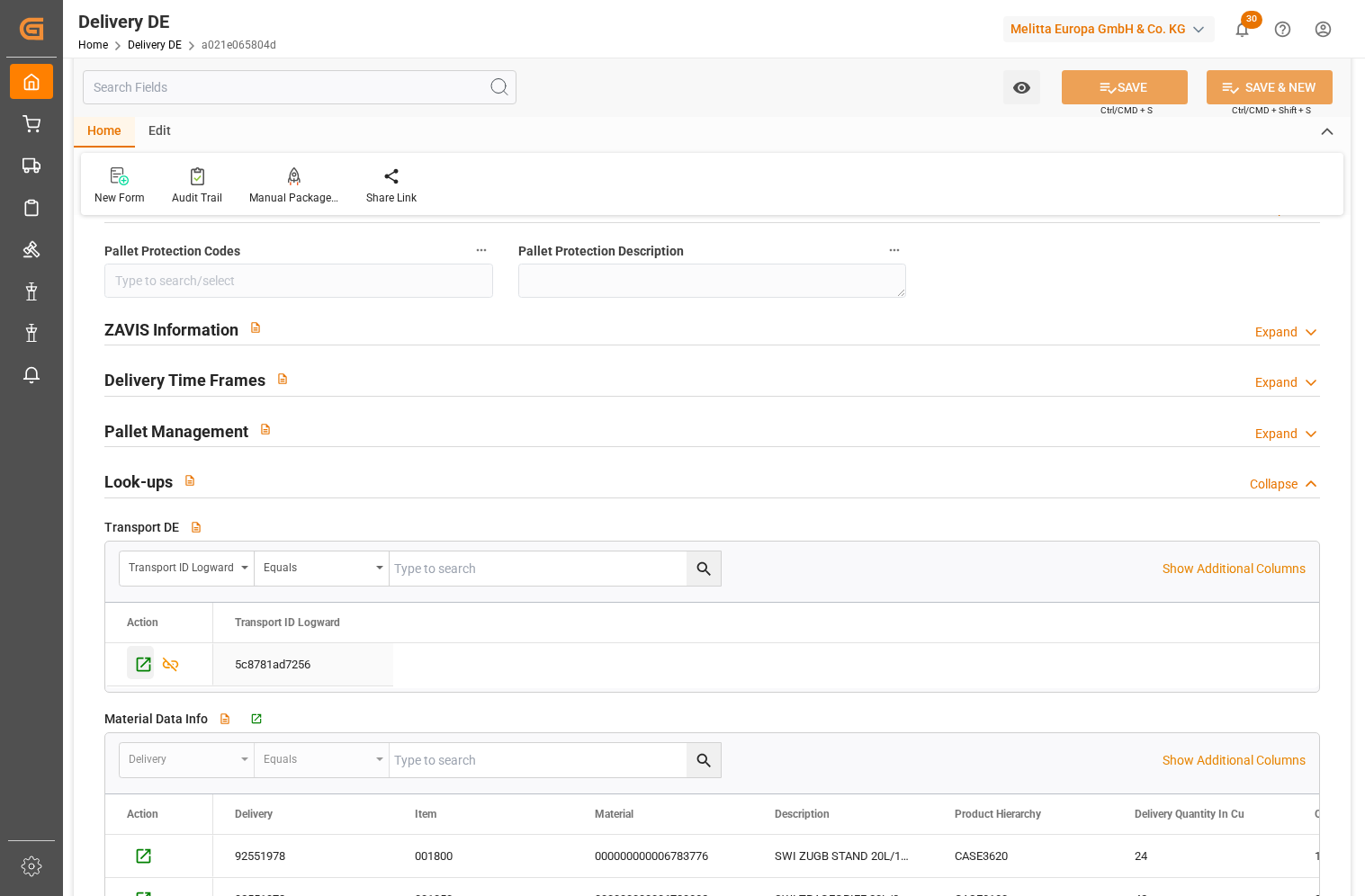
click at [145, 663] on icon "Press SPACE to select this row." at bounding box center [144, 666] width 15 height 15
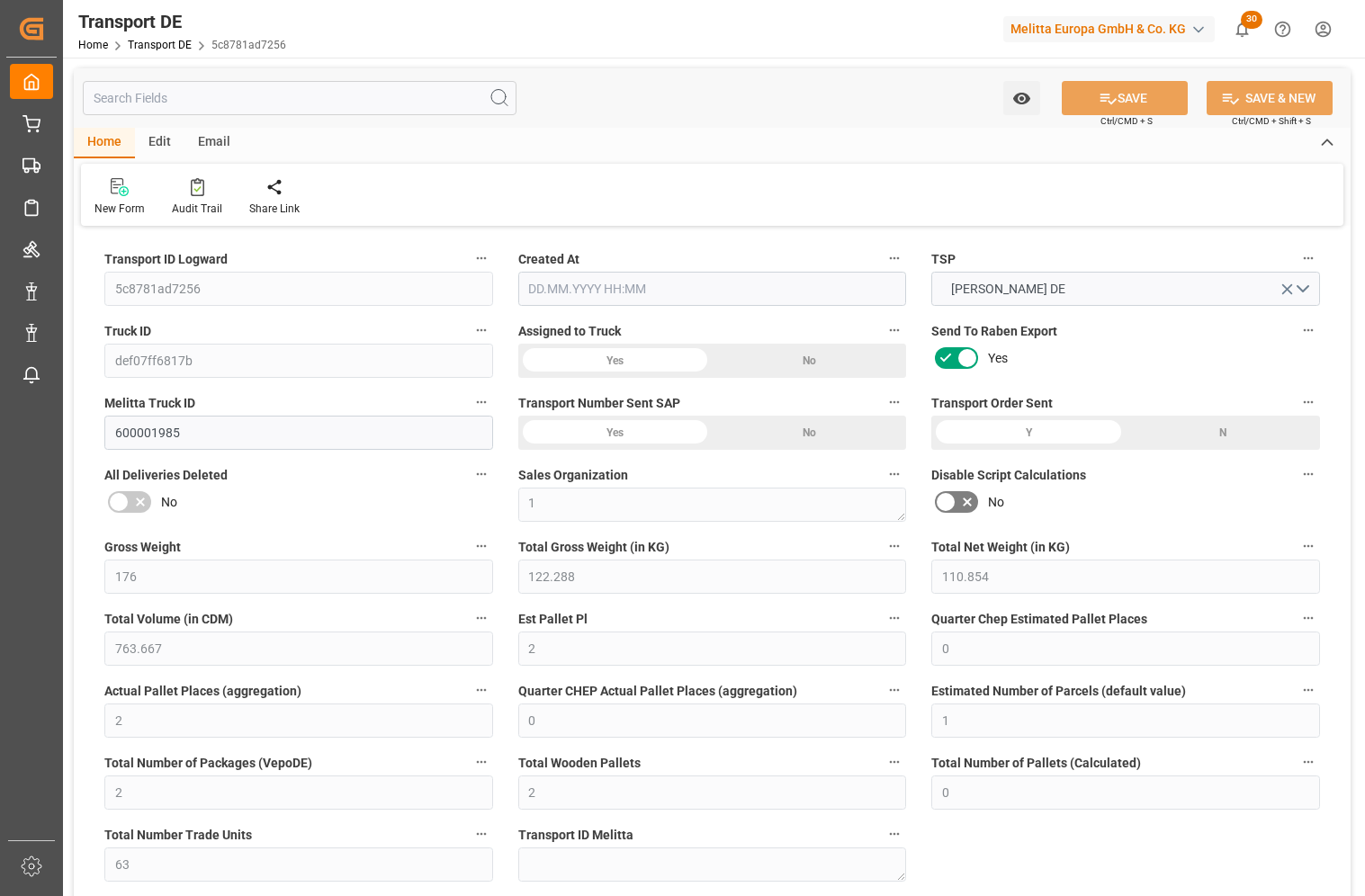
type input "176"
type input "122.288"
type input "110.854"
type input "763.667"
type input "2"
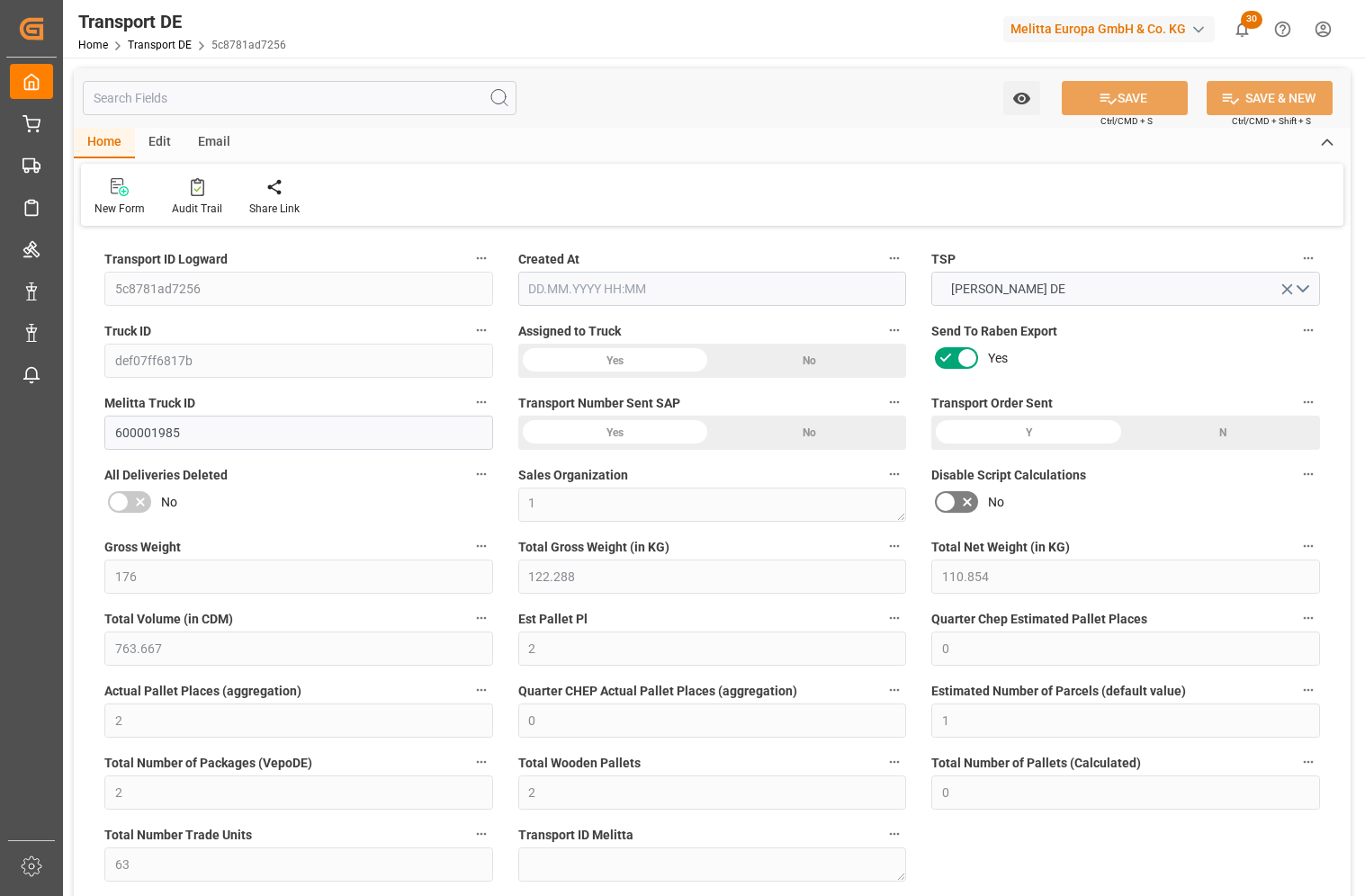
type input "0"
type input "2"
type input "0"
type input "1"
type input "2"
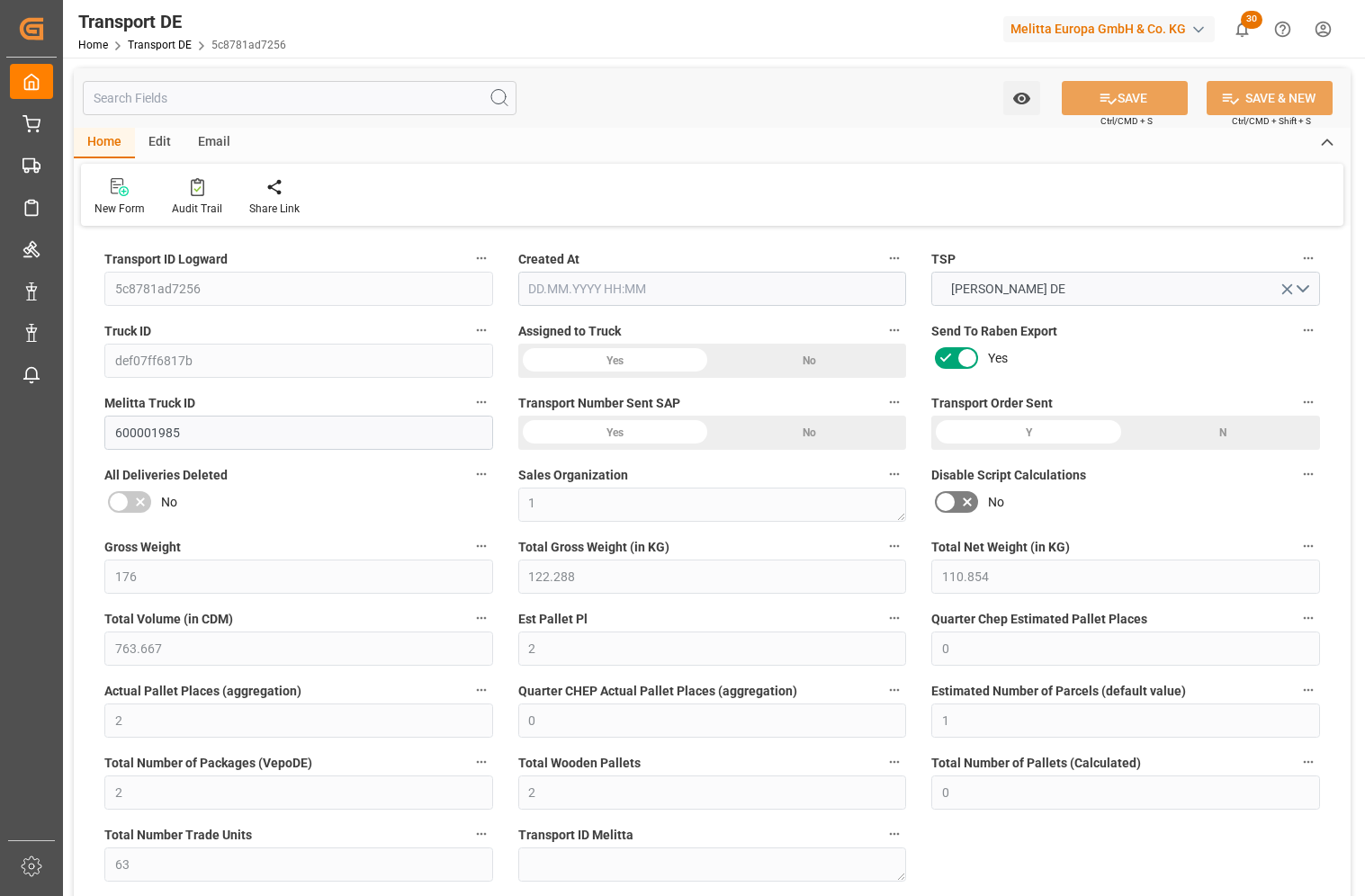
type input "2"
type input "0"
type input "63"
type input "0"
type input "106.59"
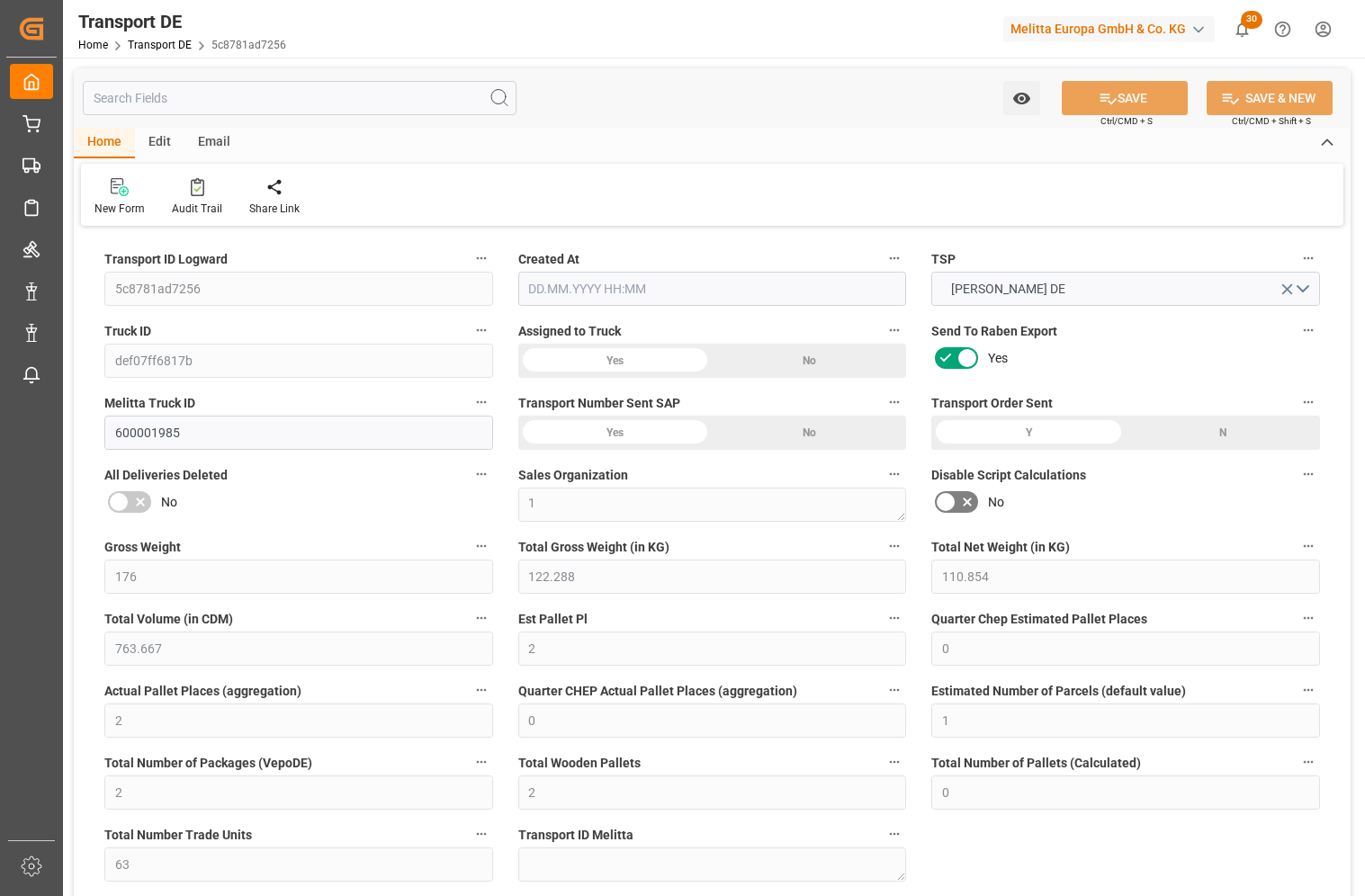
type input "68.264"
type input "106.59"
type input "105.5881"
type input "81"
type input "0"
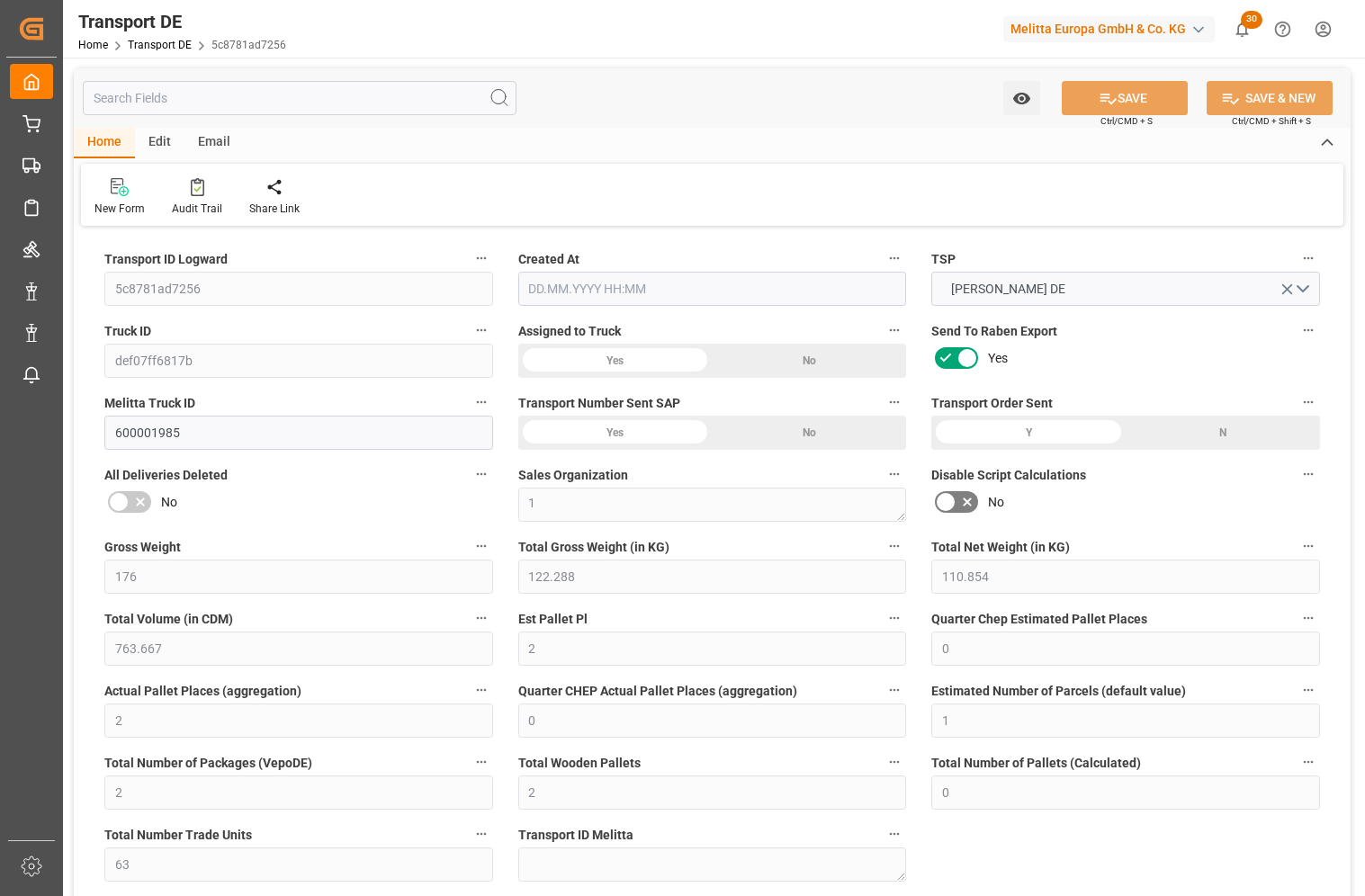
type input "2"
type input "0"
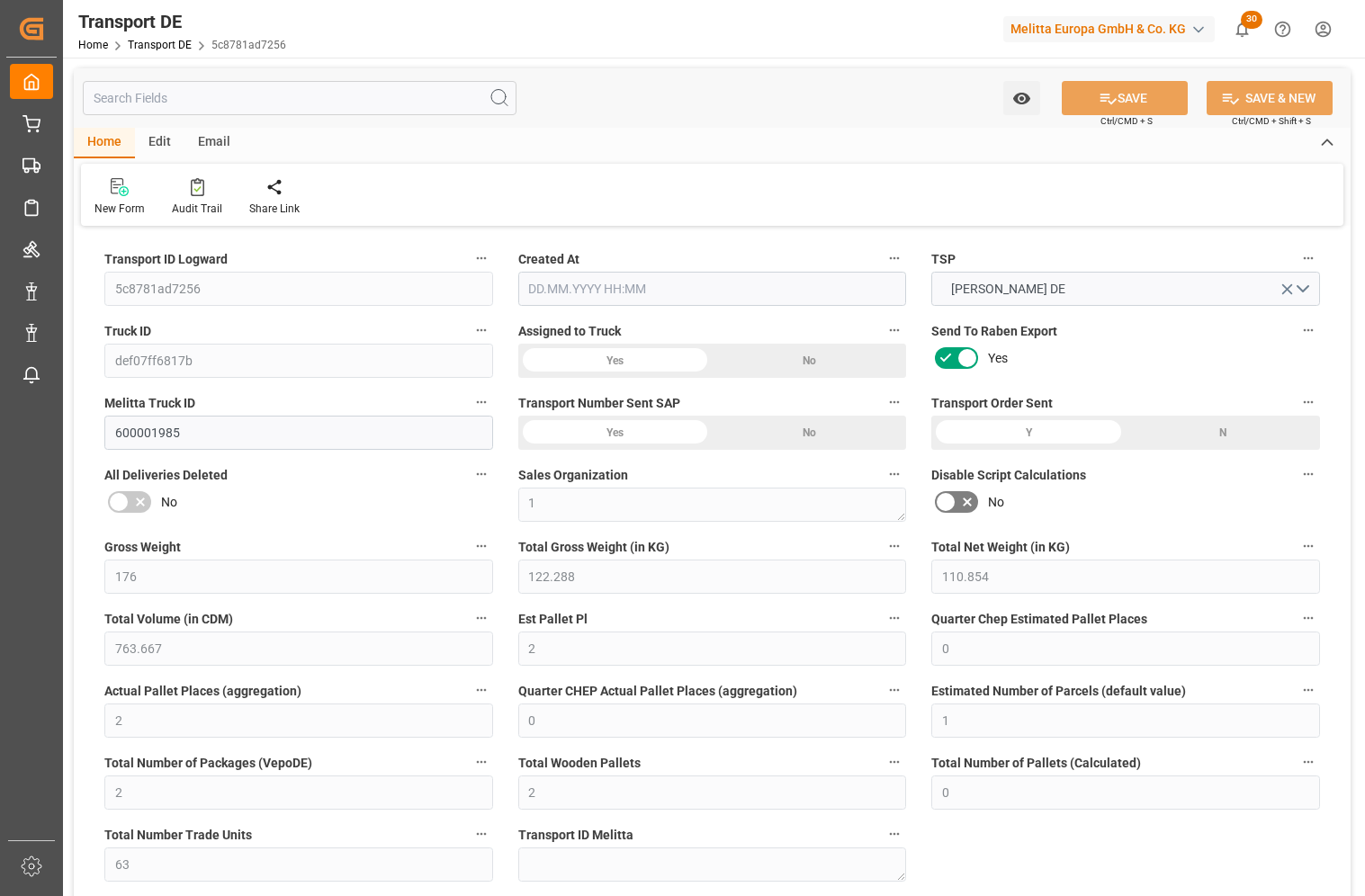
type input "0"
type input "-1.0019"
type input "0"
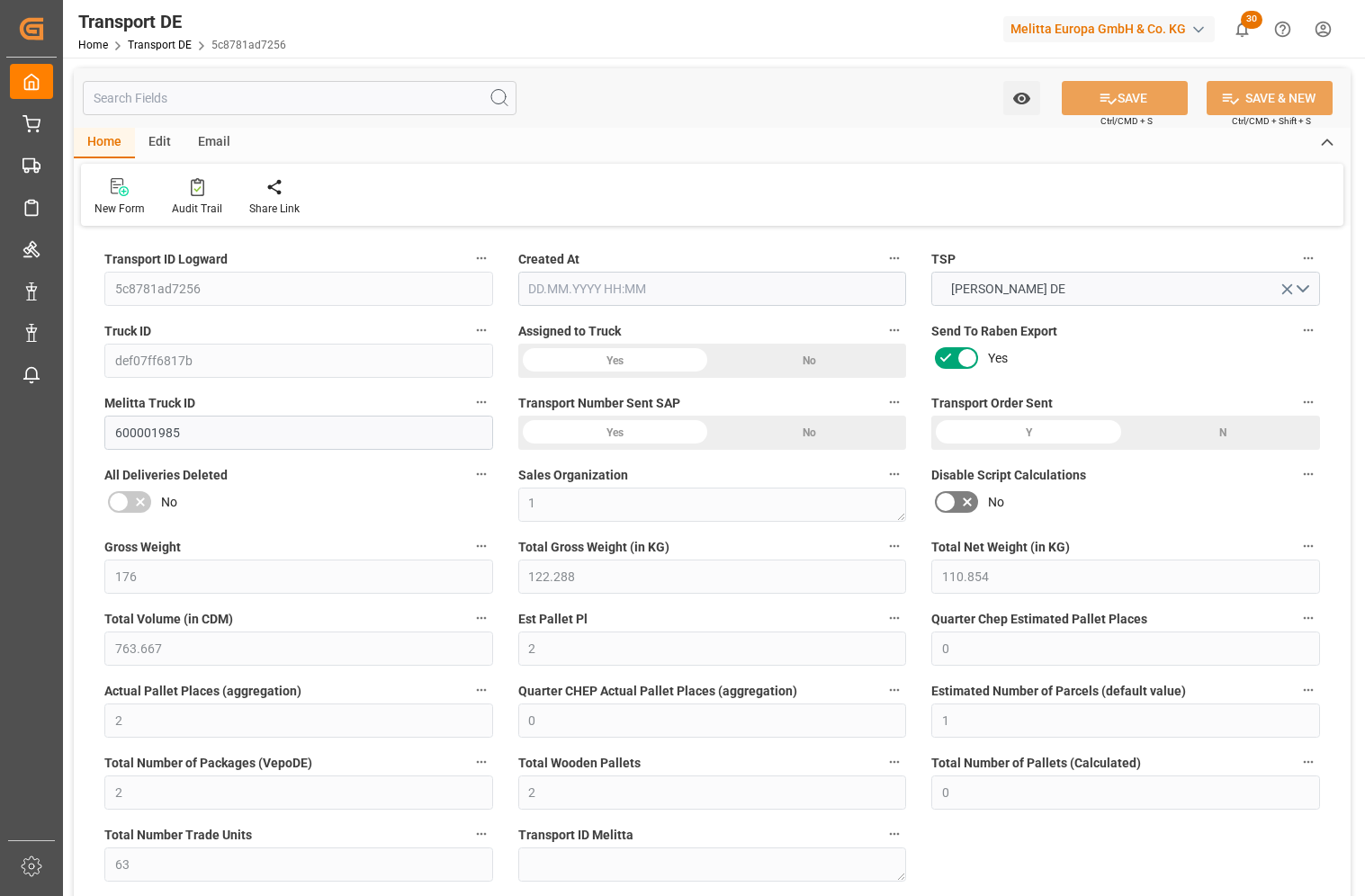
type input "0"
type input "122.288"
type input "4710.8598"
type input "21"
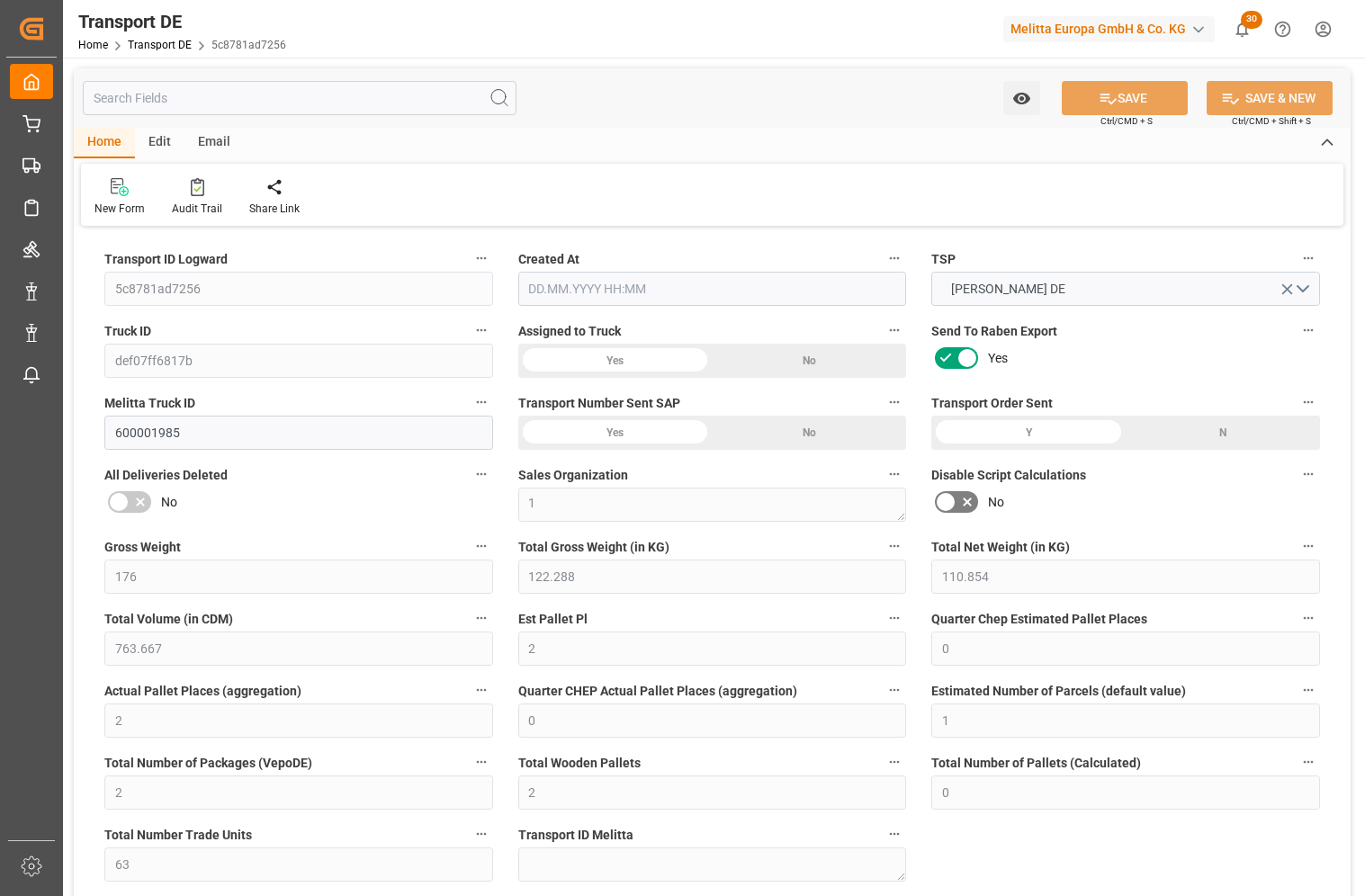
type input "35"
type input "0"
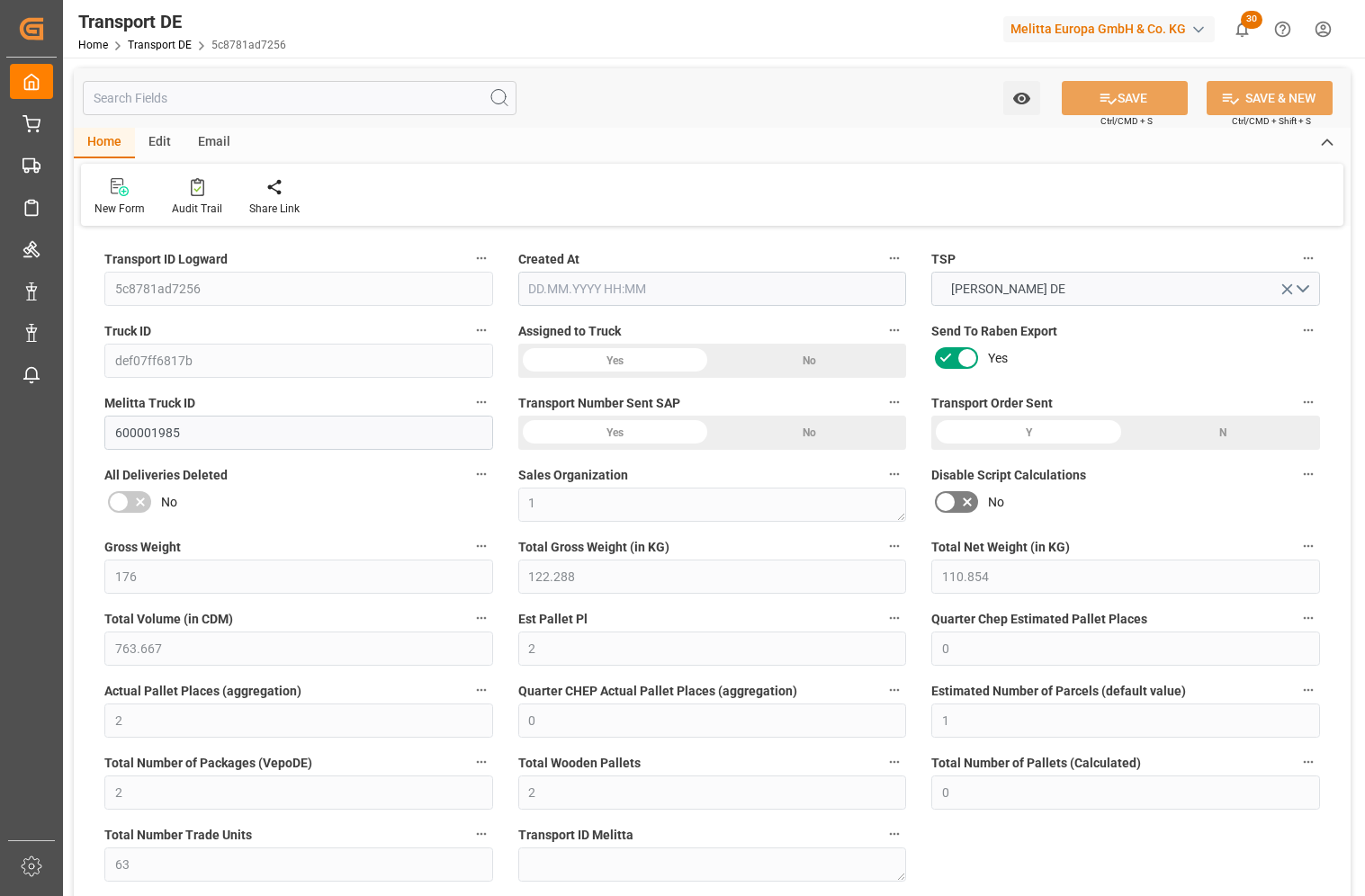
type input "0"
type input "2"
type input "0"
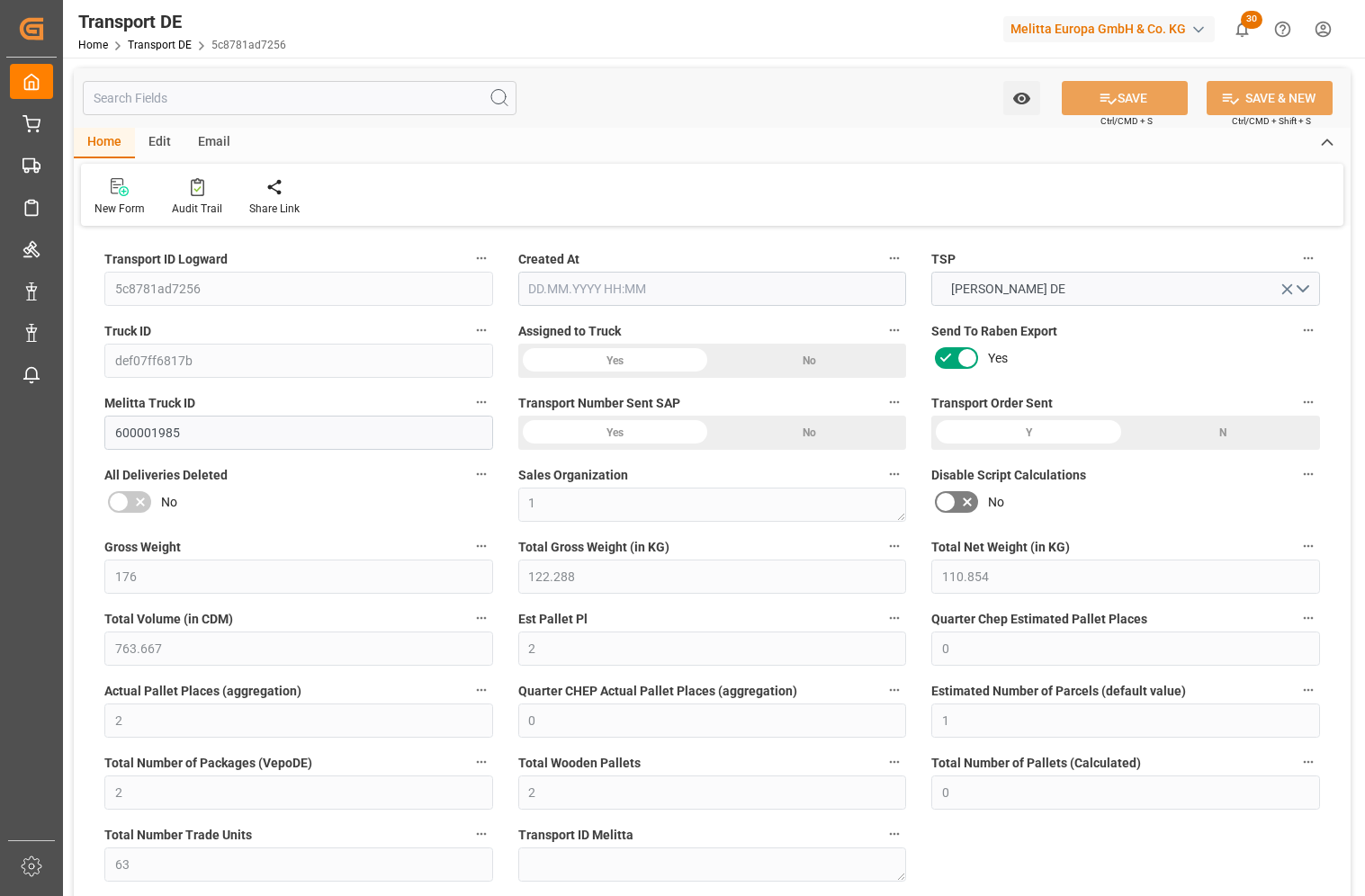
type input "63"
type input "173.8521"
type input "105.5881"
type input "25.08.2025 21:01"
type input "27.08.2025"
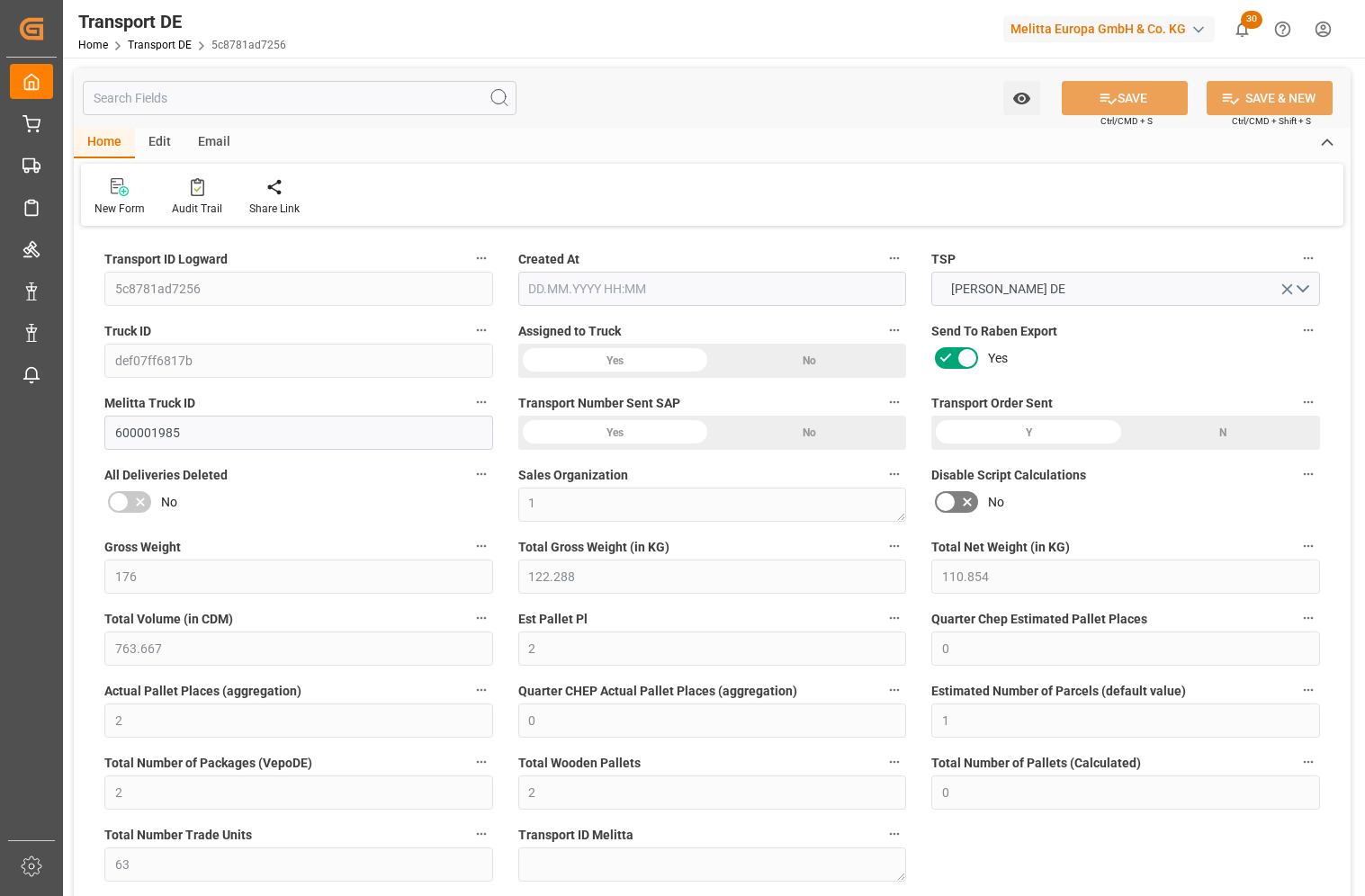
type input "27.08.2025"
type input "29.08.2025"
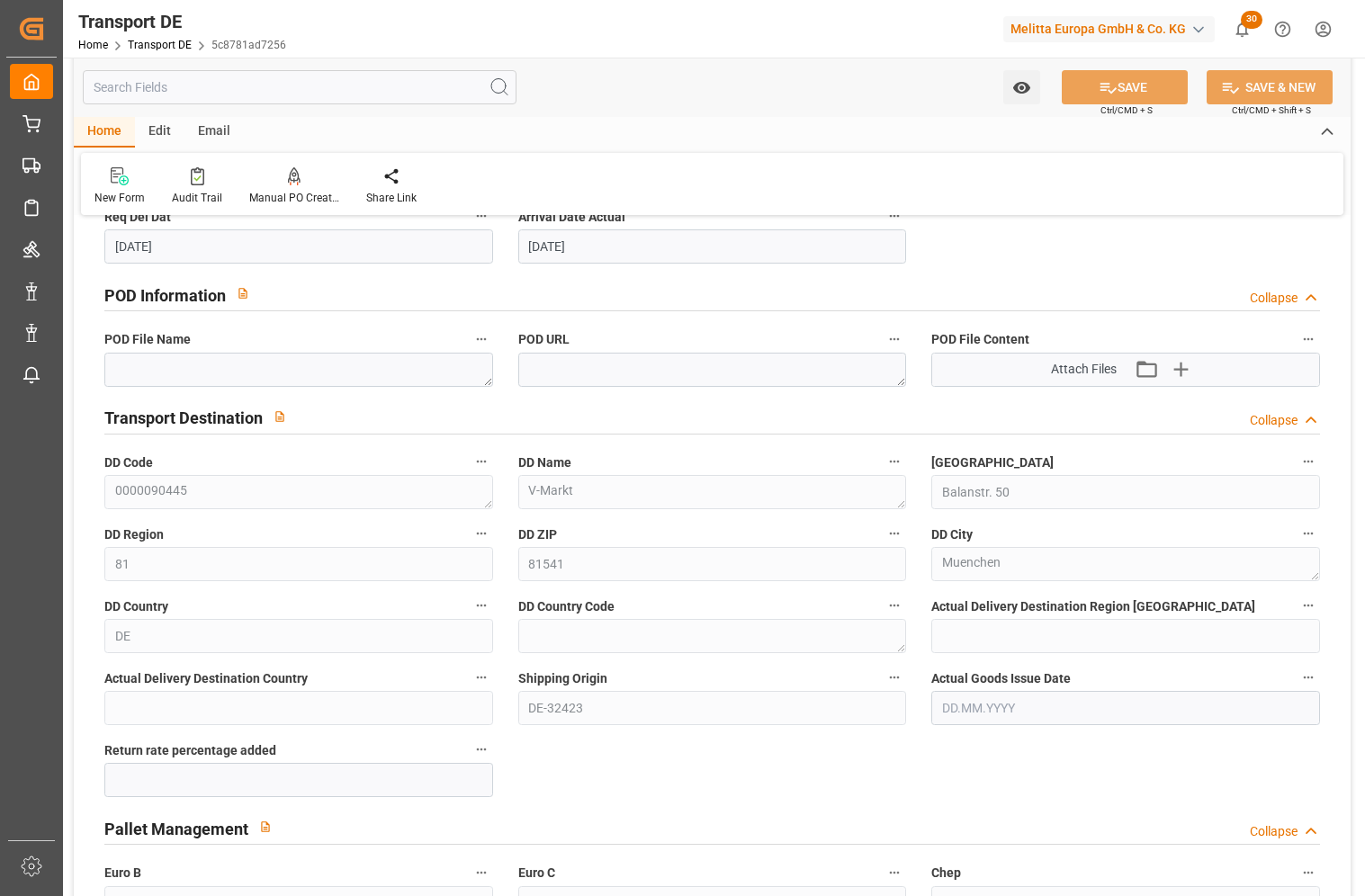
scroll to position [900, 0]
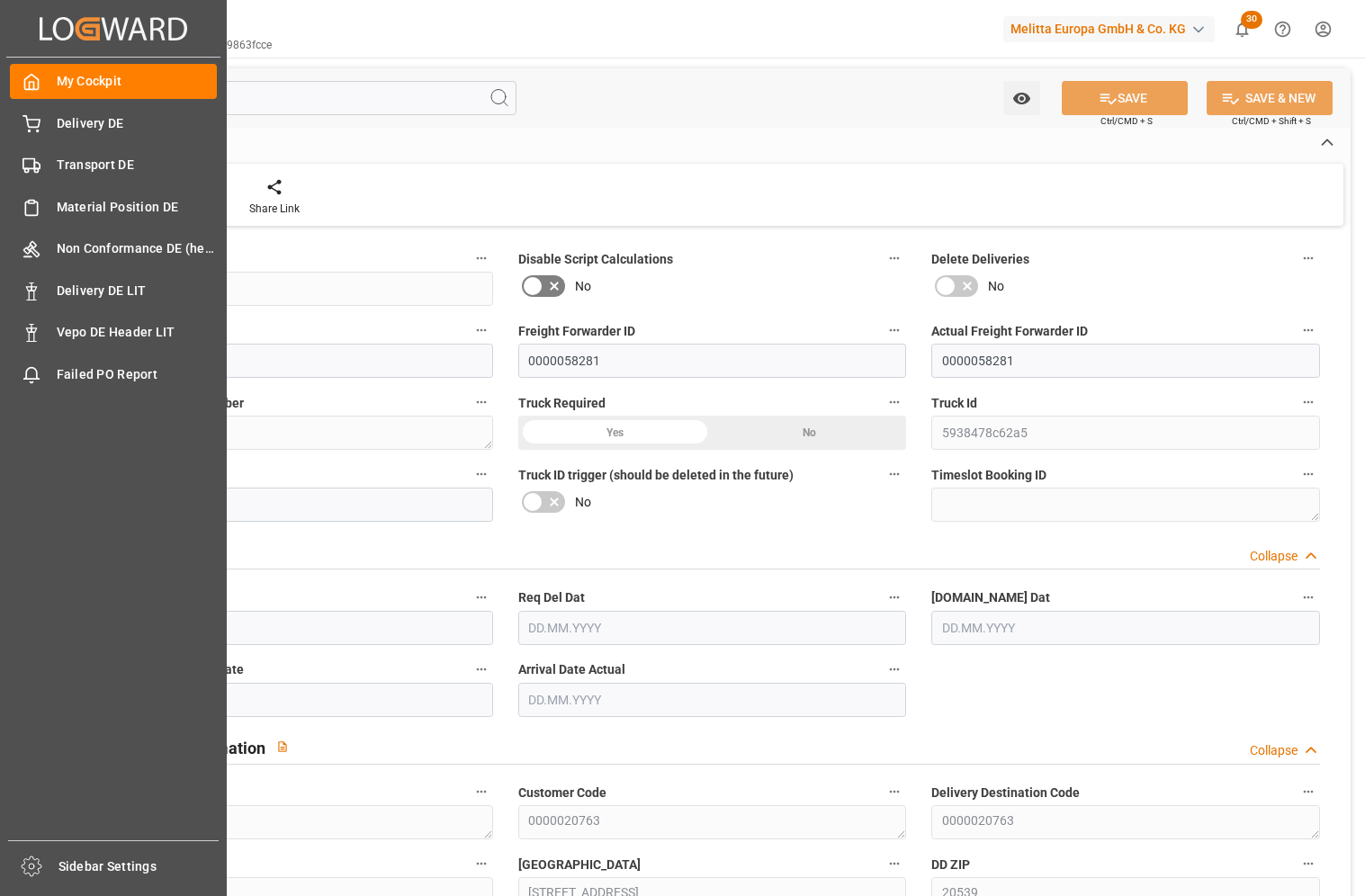
type input "3"
type input "2"
type input "2.25"
type input "158.192"
type input "260"
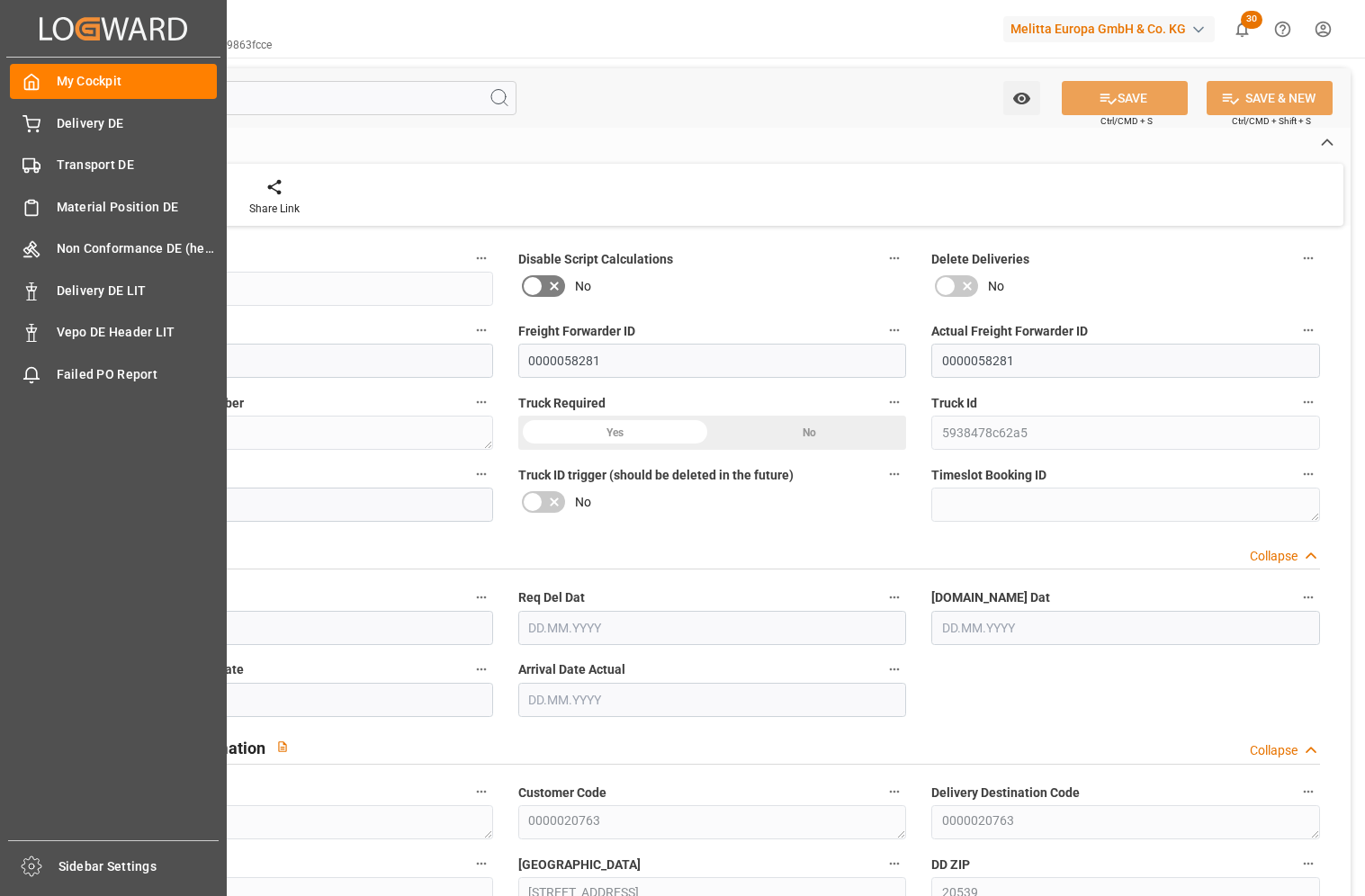
type input "2201.801"
type input "[DATE]"
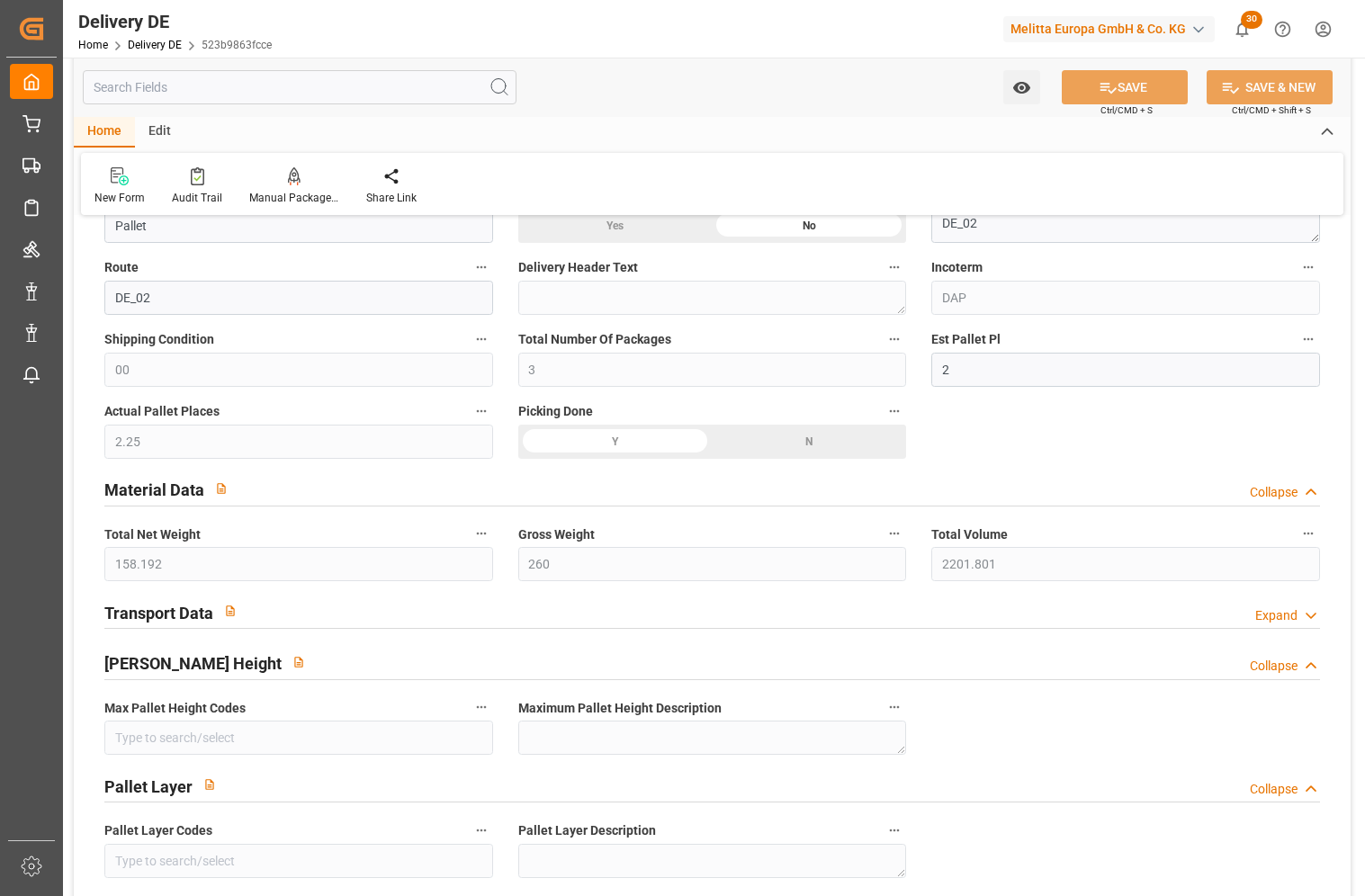
scroll to position [2340, 0]
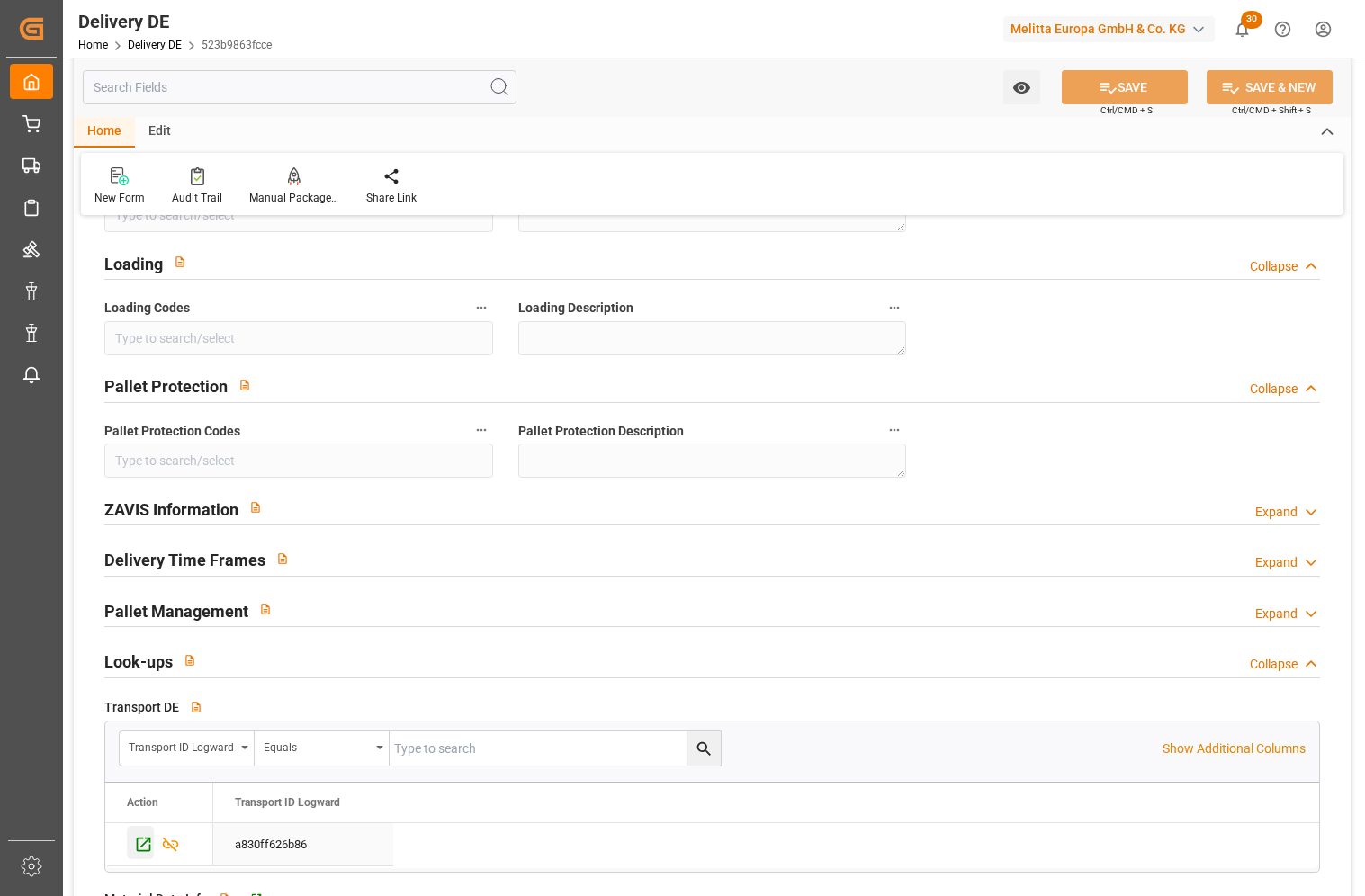
click at [142, 848] on icon "Press SPACE to select this row." at bounding box center [144, 844] width 19 height 19
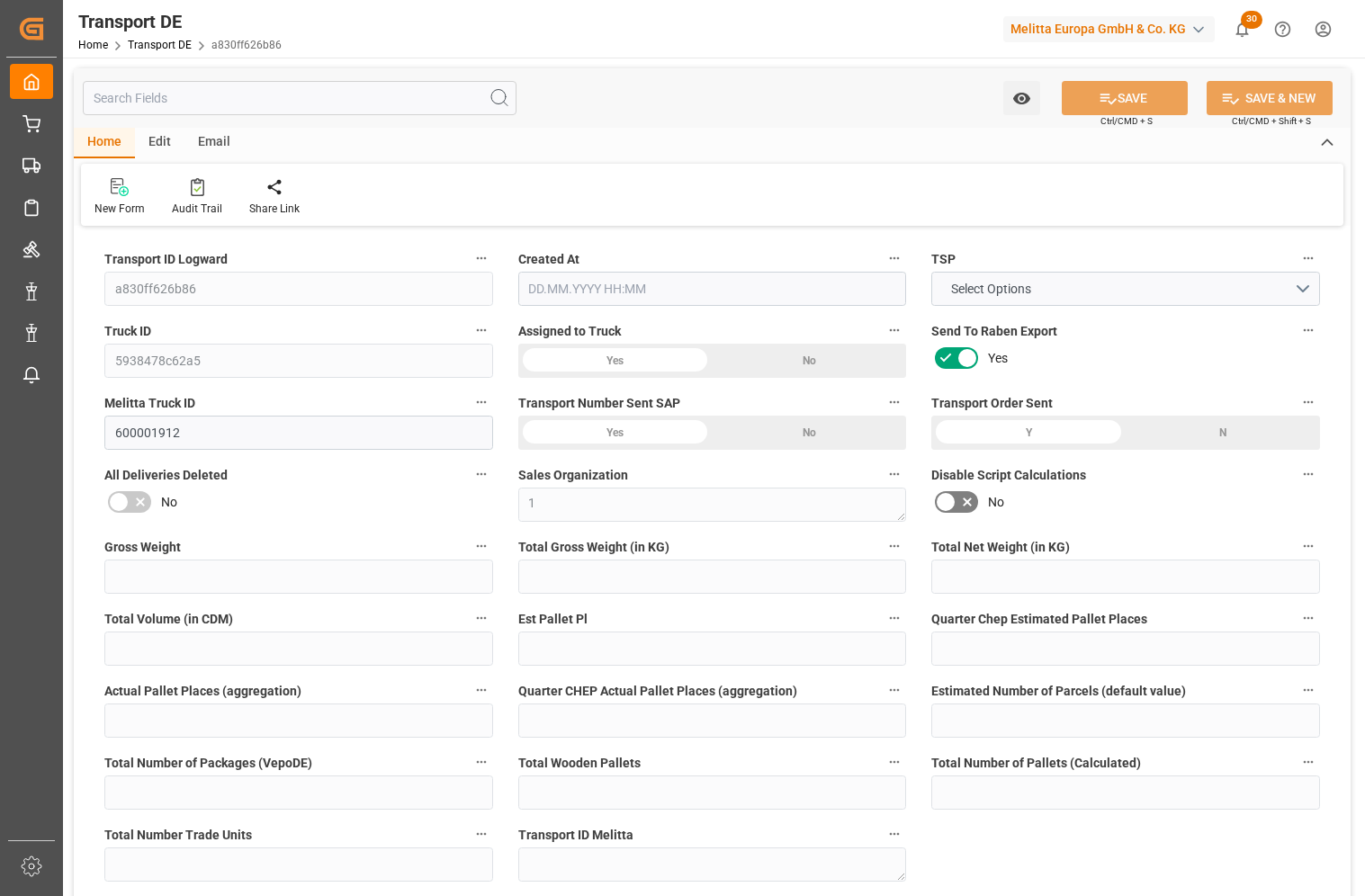
type input "260"
type input "209.442"
type input "158.192"
type input "2201.801"
type input "2"
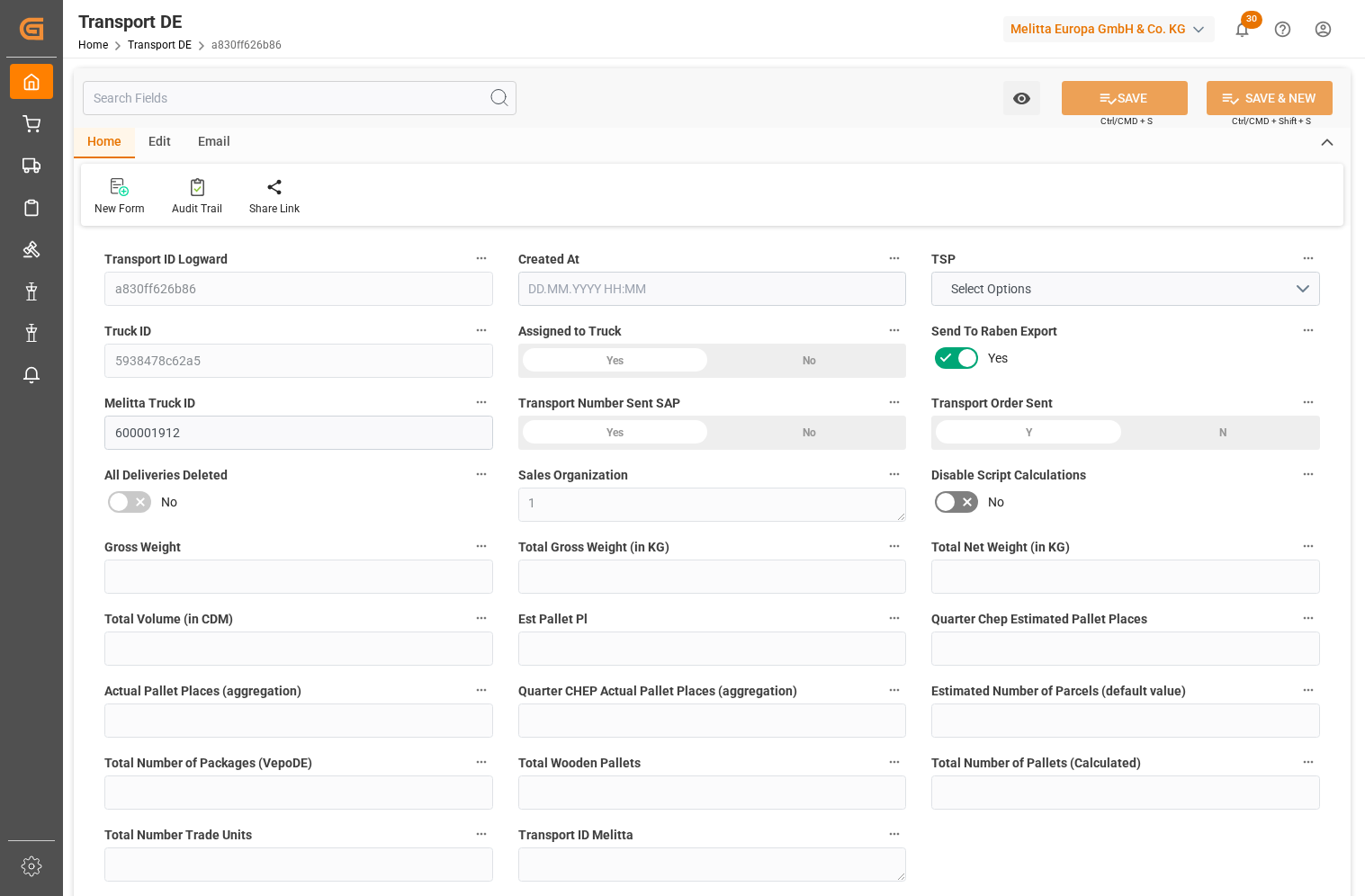
type input "0"
type input "2.25"
type input "0"
type input "1"
type input "3"
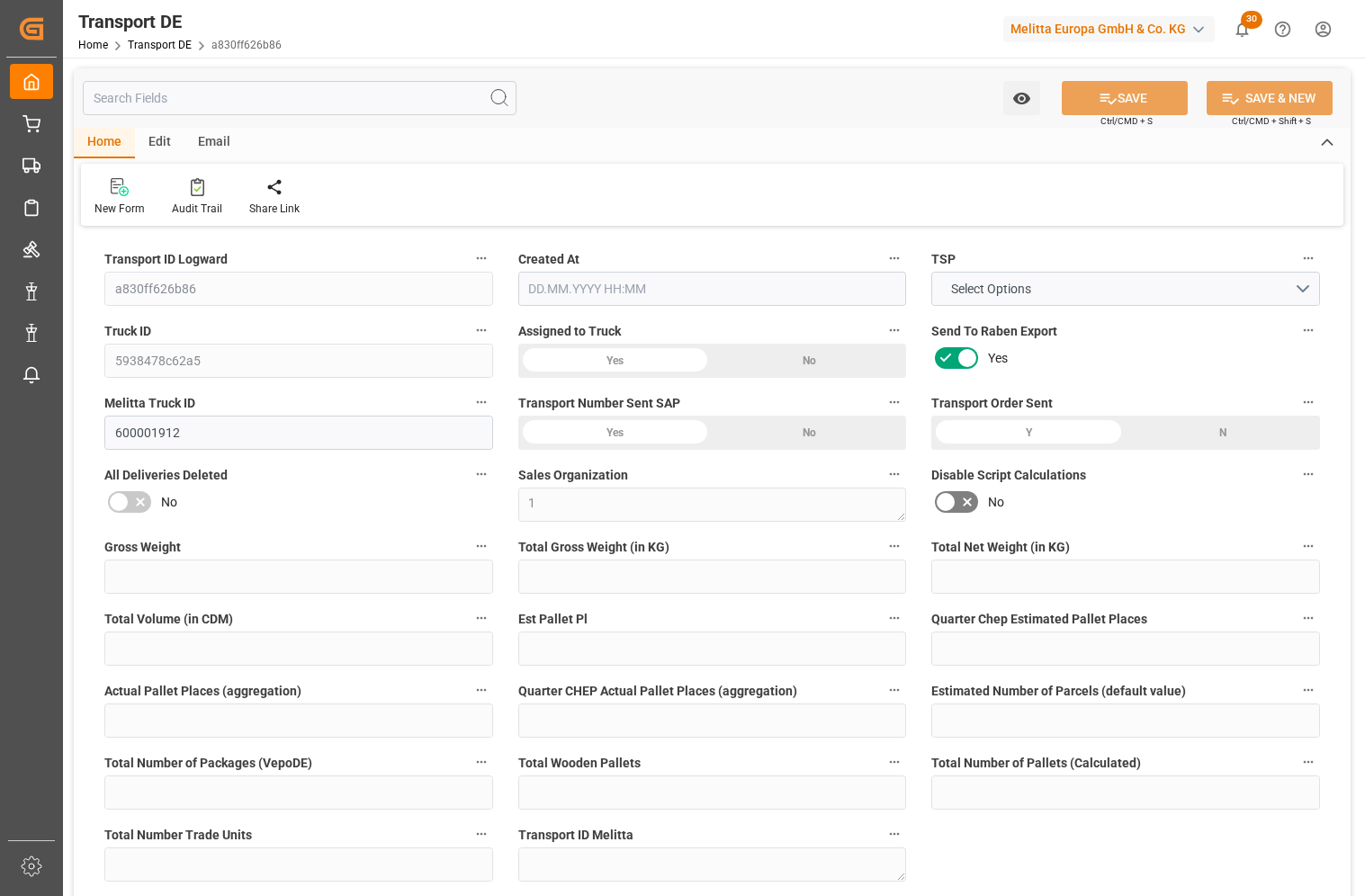
type input "2"
type input "0"
type input "161"
type input "0"
type input "96.56"
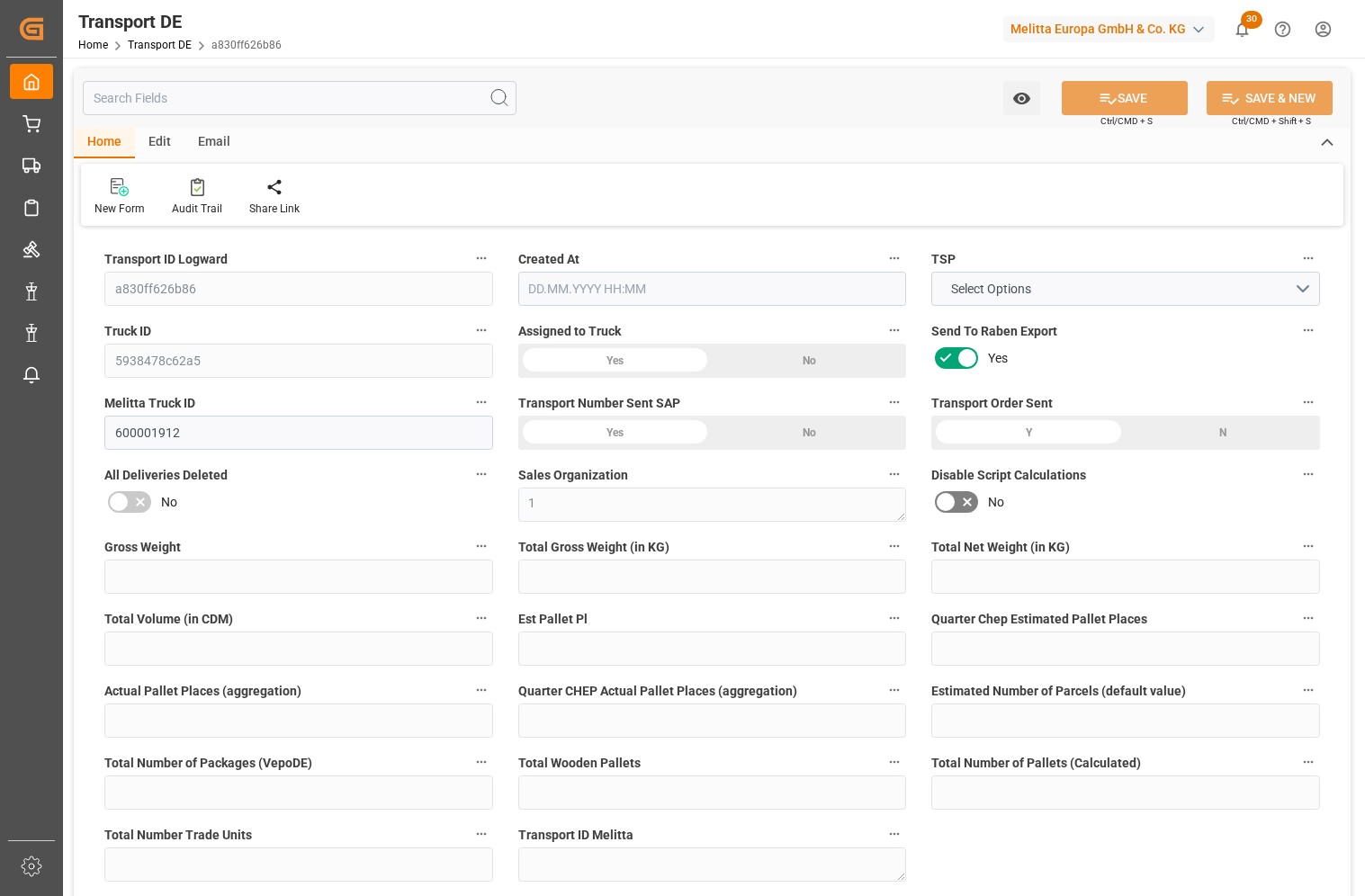
type input "152.121"
type input "96.56"
type input "95.6523"
type input "20"
type input "0"
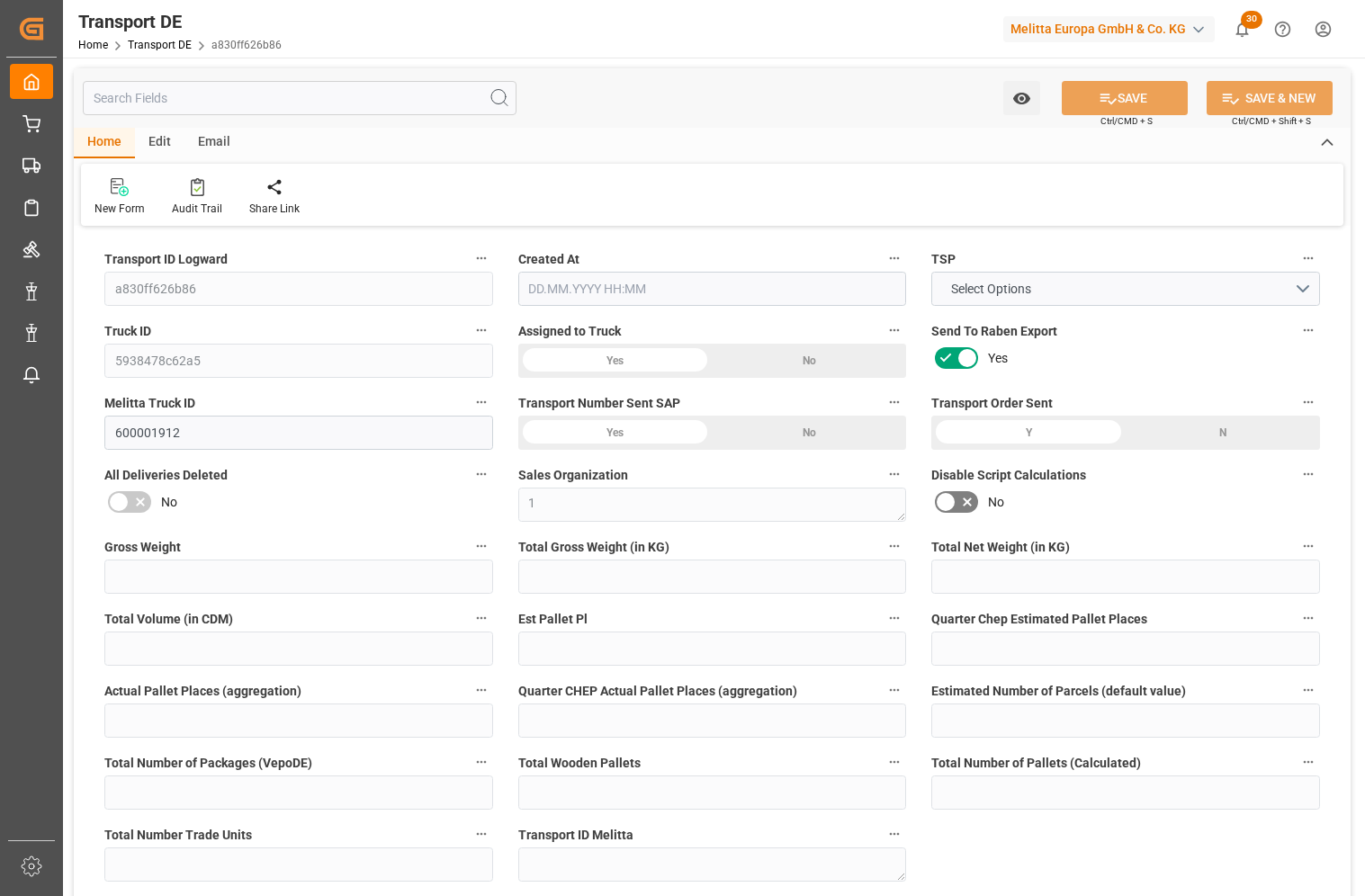
type input "3"
type input "0"
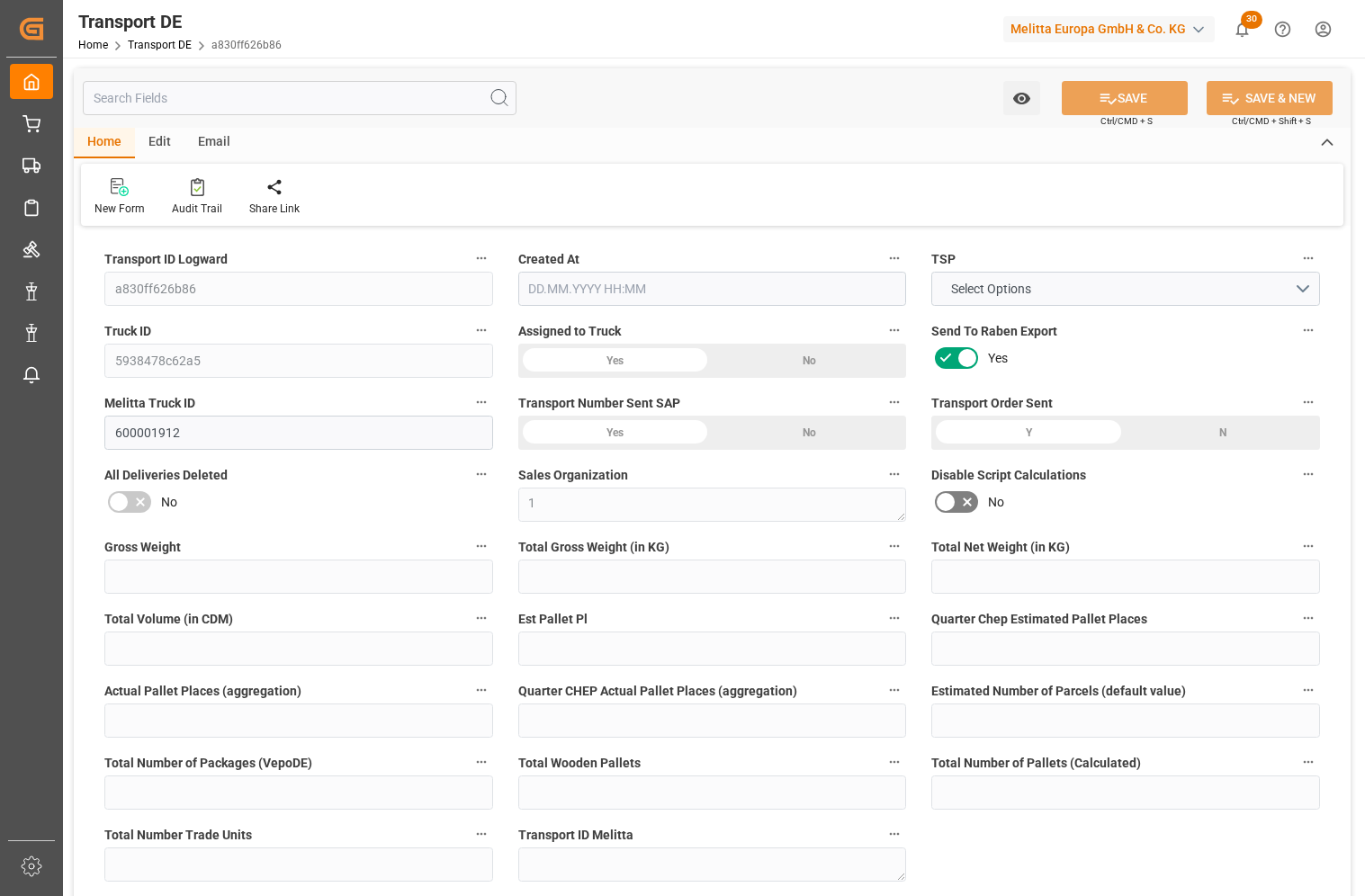
type input "0"
type input "-0.9077"
type input "0"
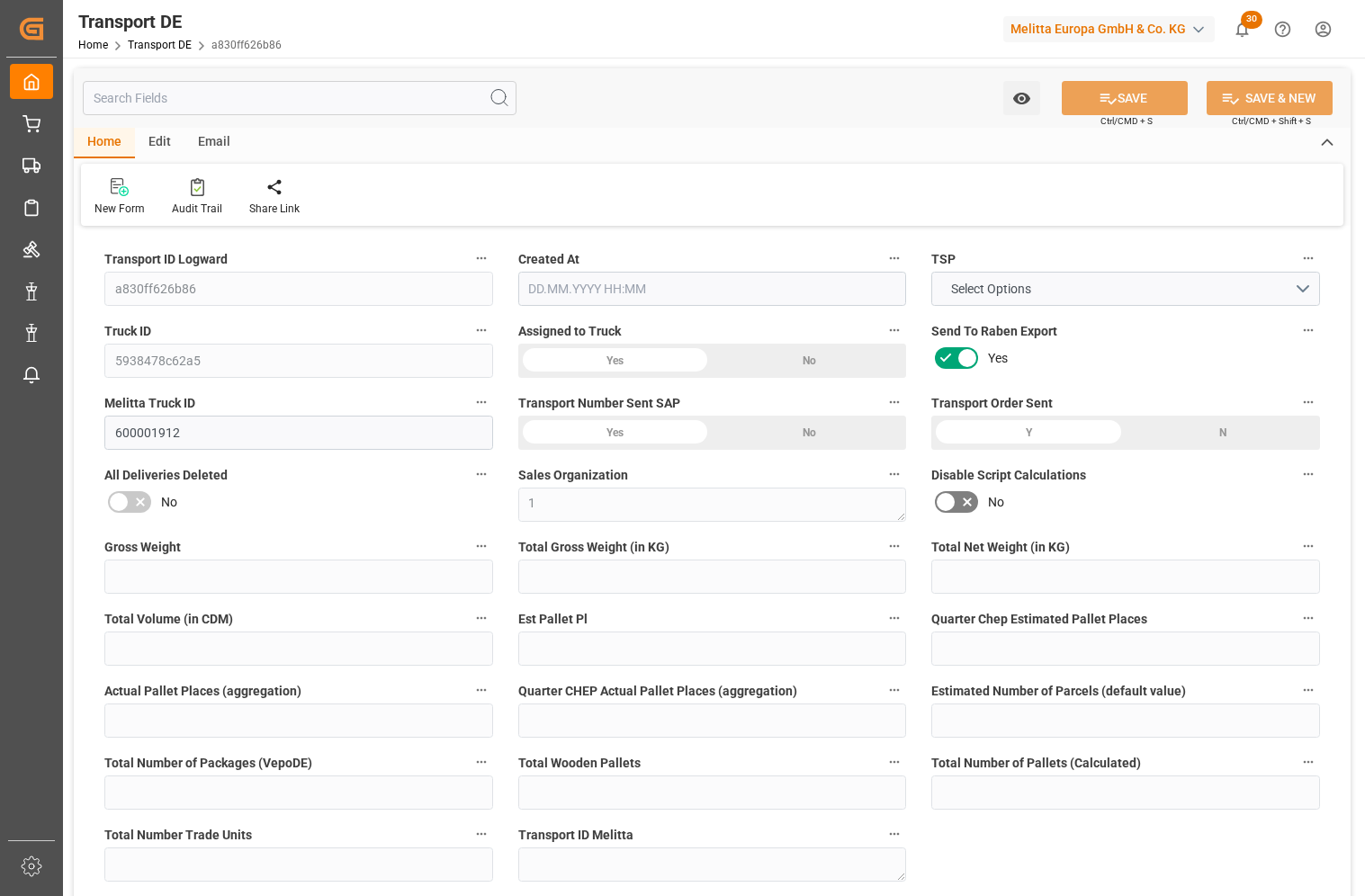
type input "0"
type input "209.442"
type input "4710.8598"
type input "21"
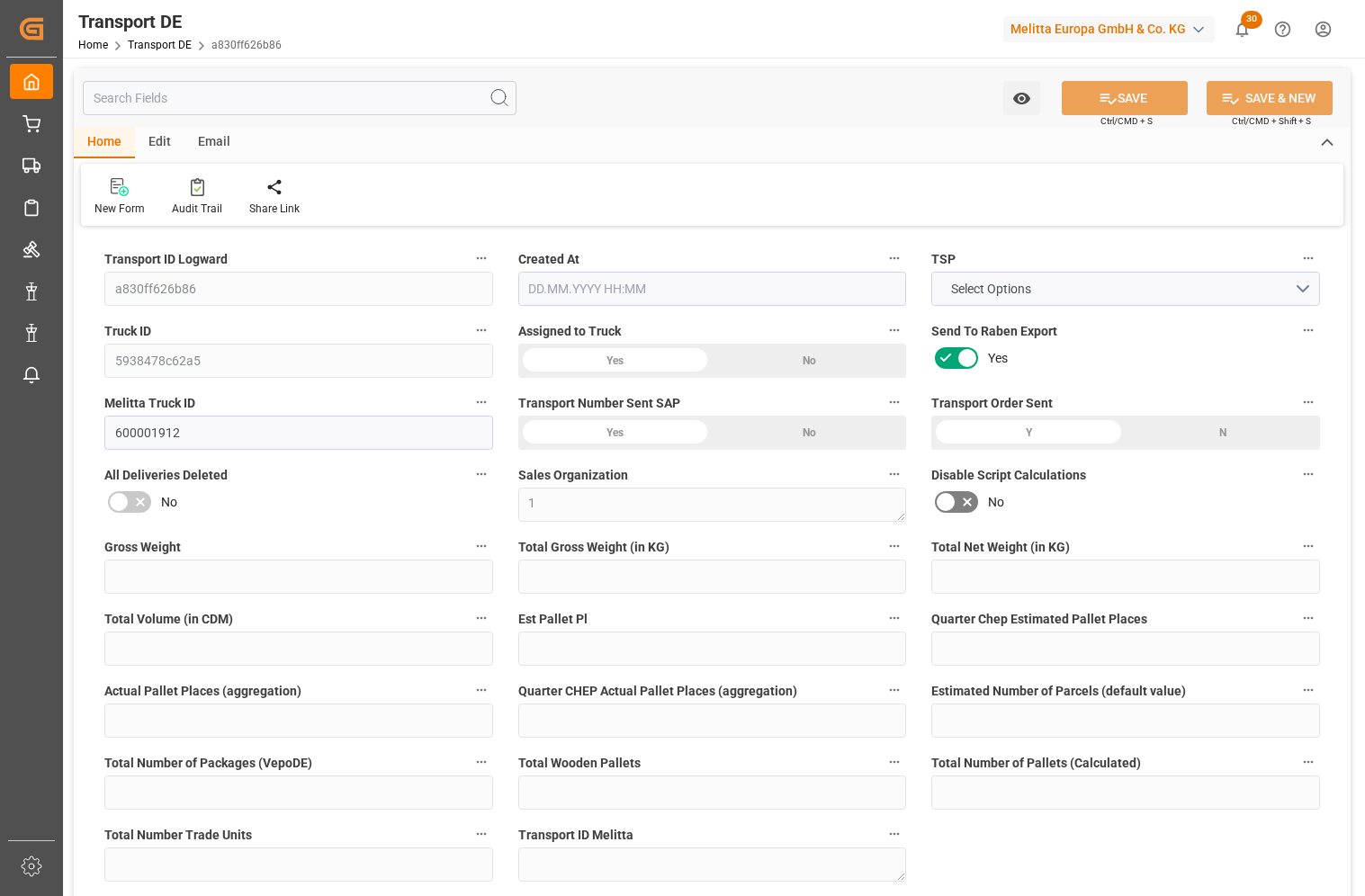
type input "35"
type input "0"
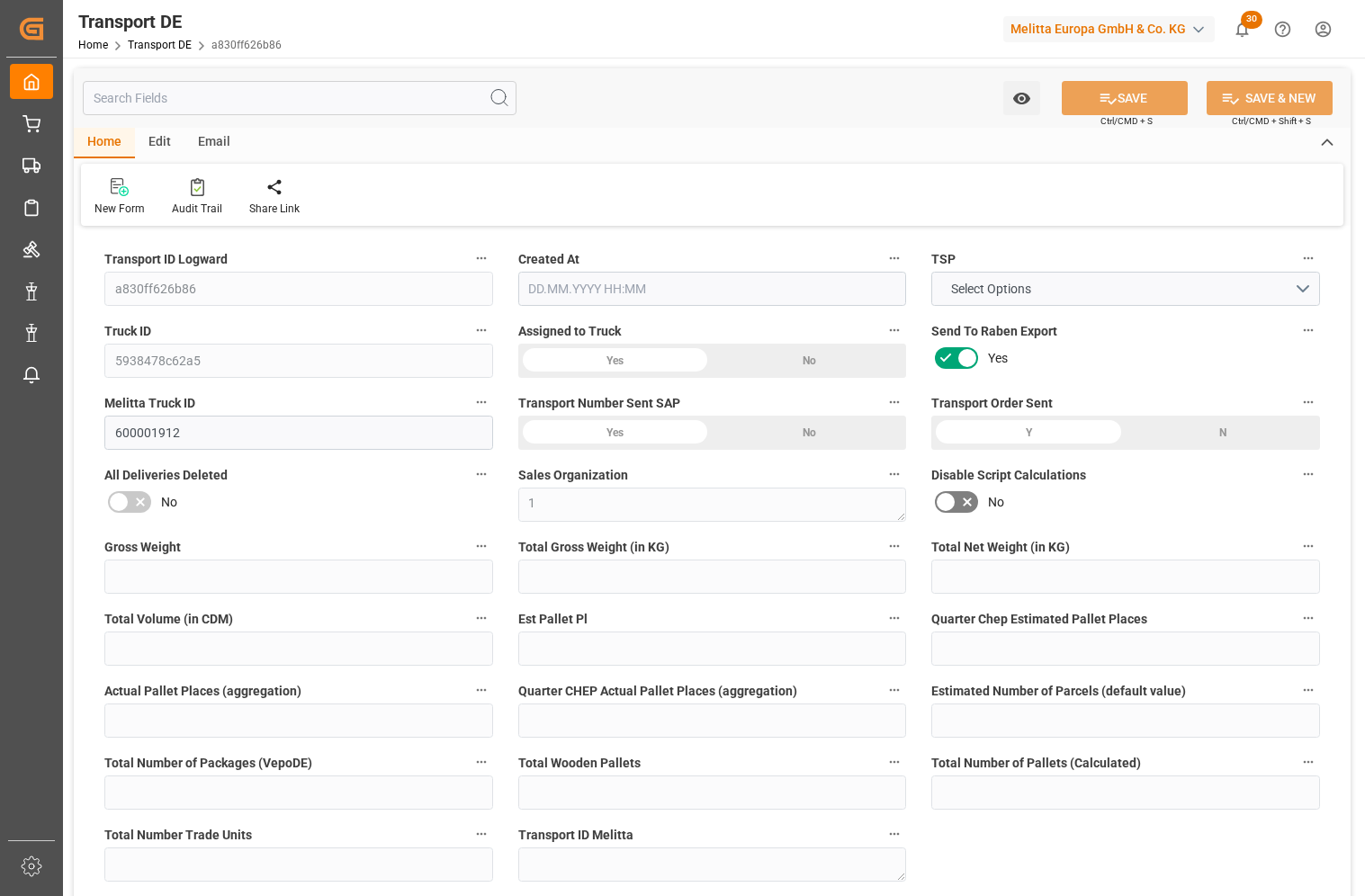
type input "0"
type input "1"
type input "2"
type input "0"
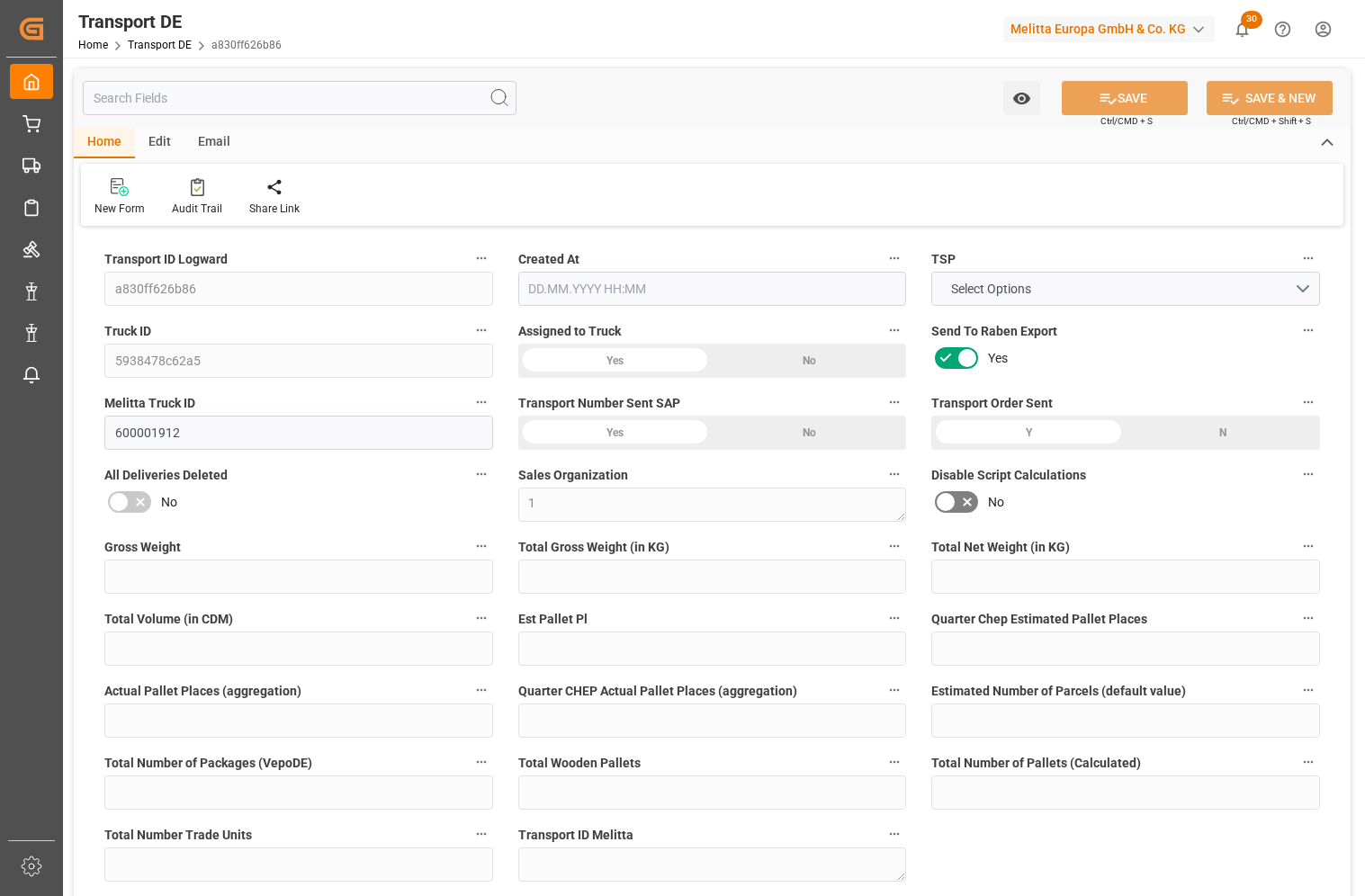
type input "161"
type input "247.7733"
type input "95.6523"
type input "[DATE] 21:02"
type input "[DATE]"
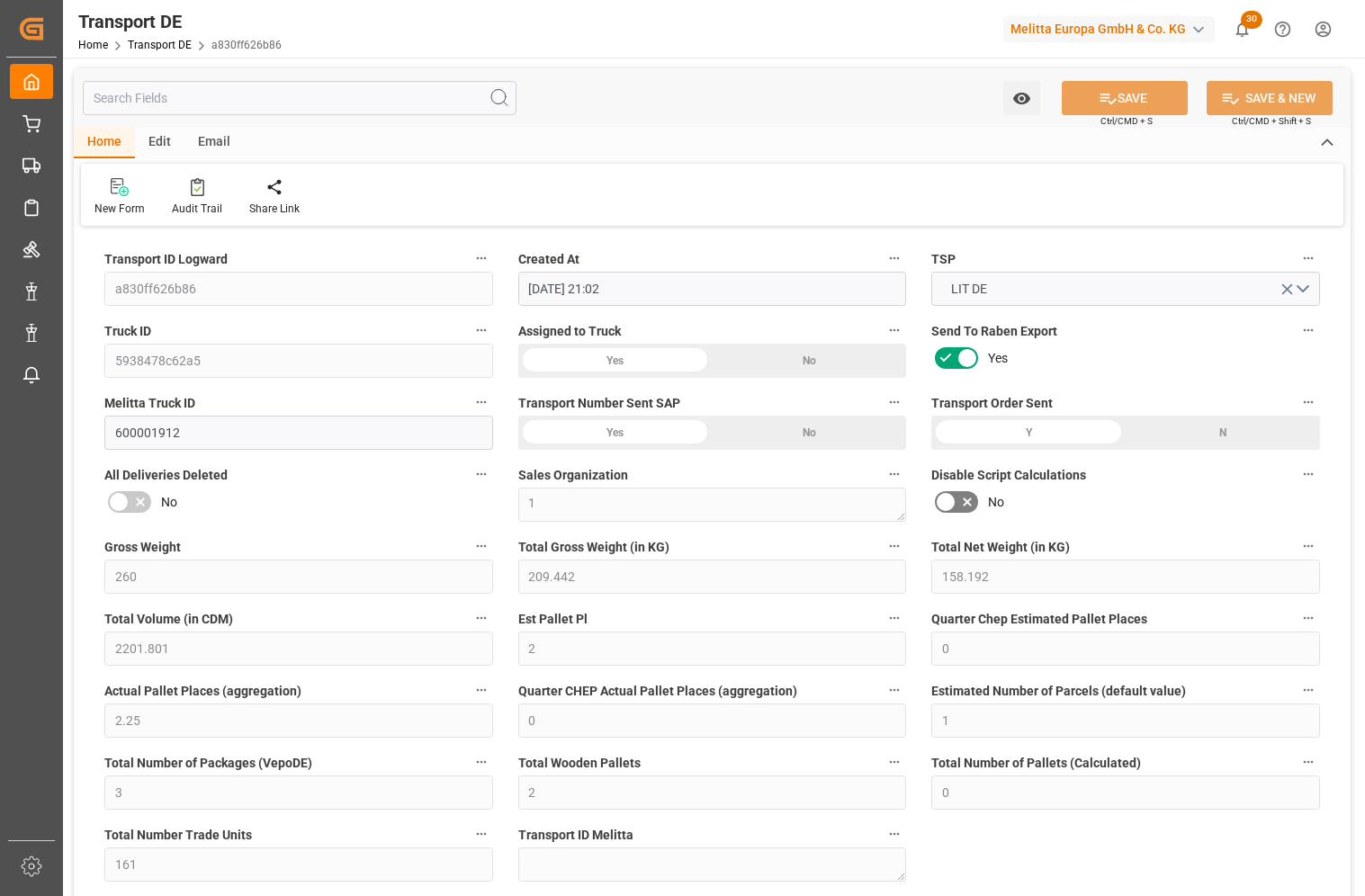
type input "[DATE]"
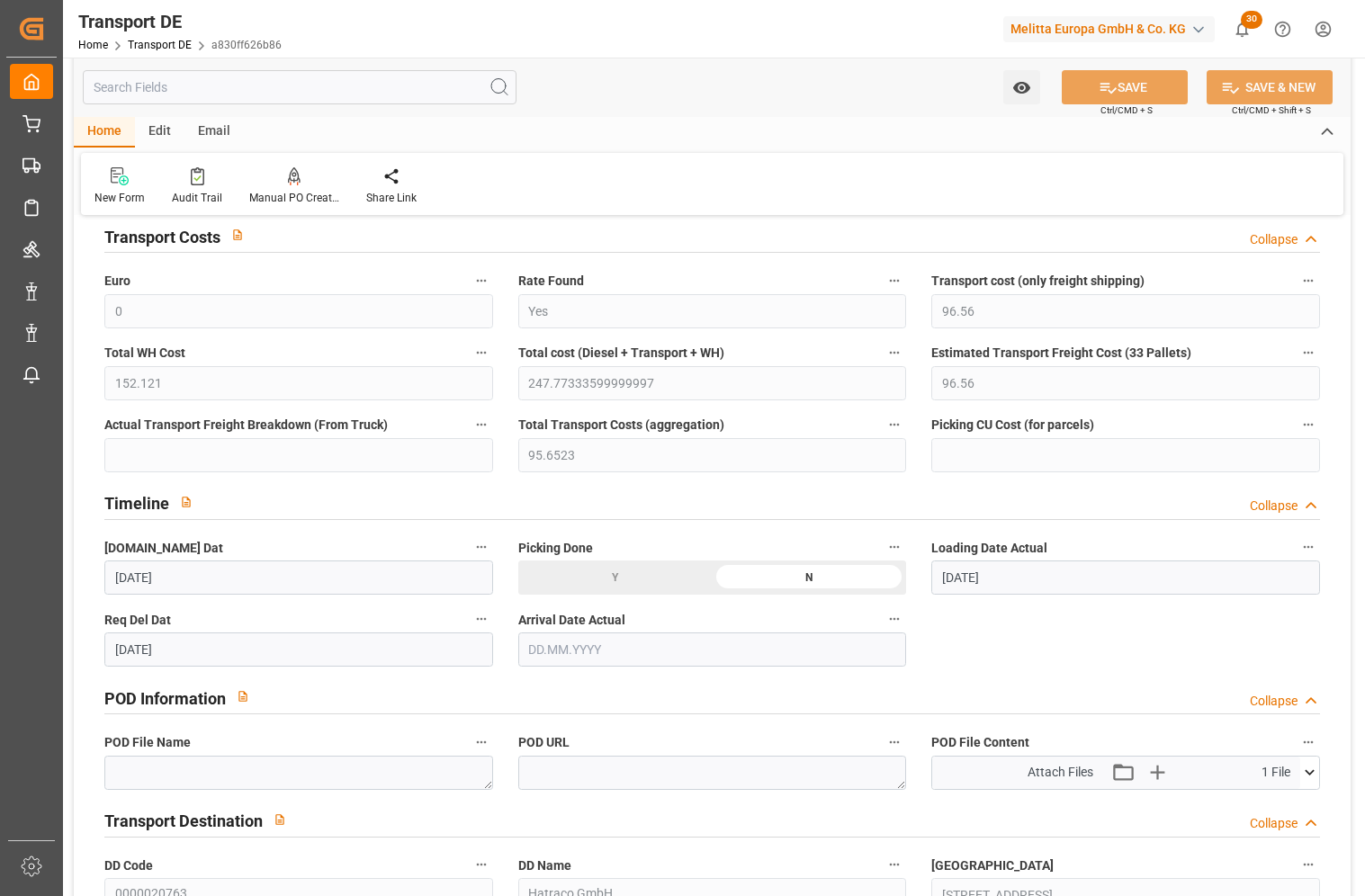
scroll to position [720, 0]
